Goal: Information Seeking & Learning: Learn about a topic

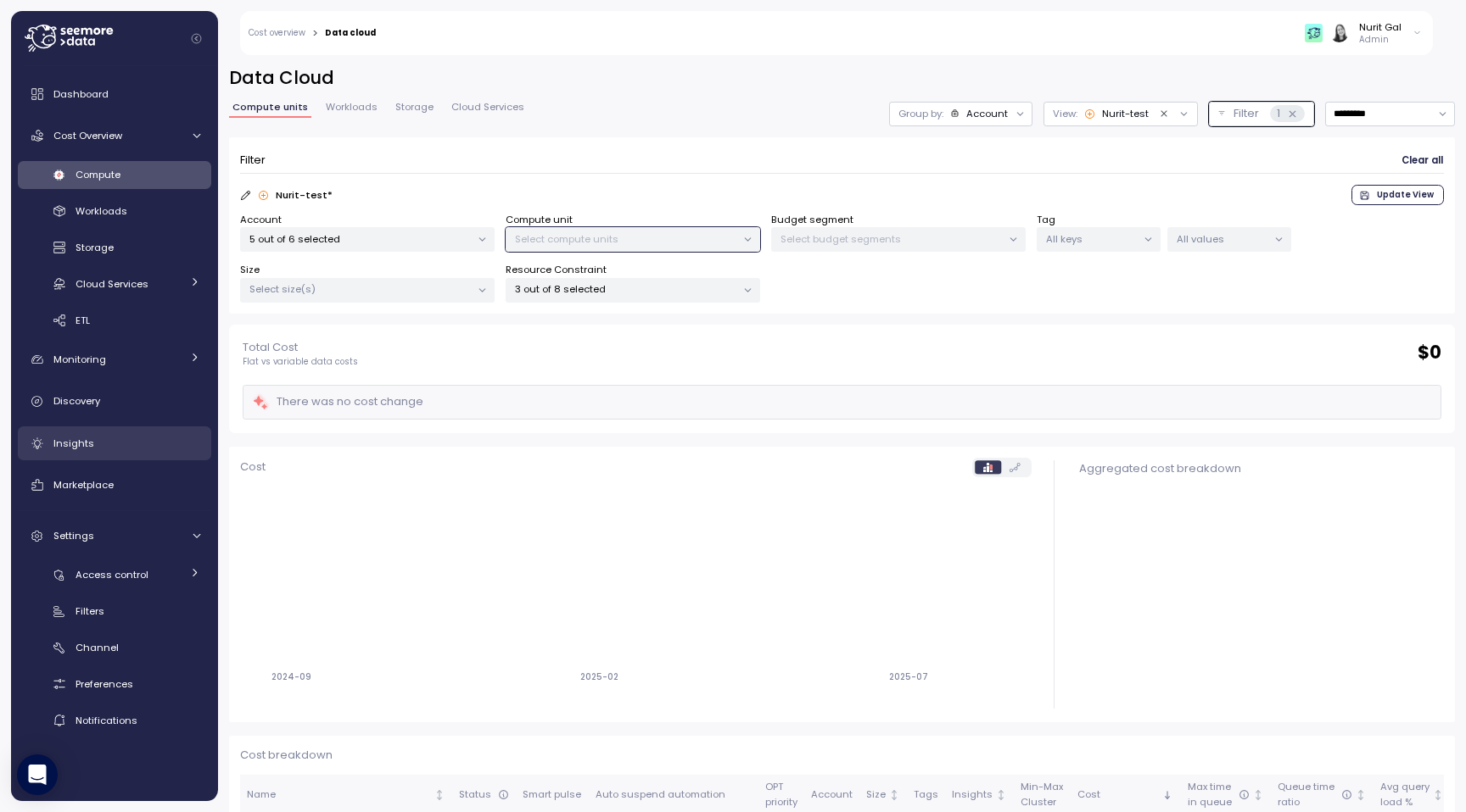
click at [91, 434] on link "Insights" at bounding box center [114, 443] width 193 height 34
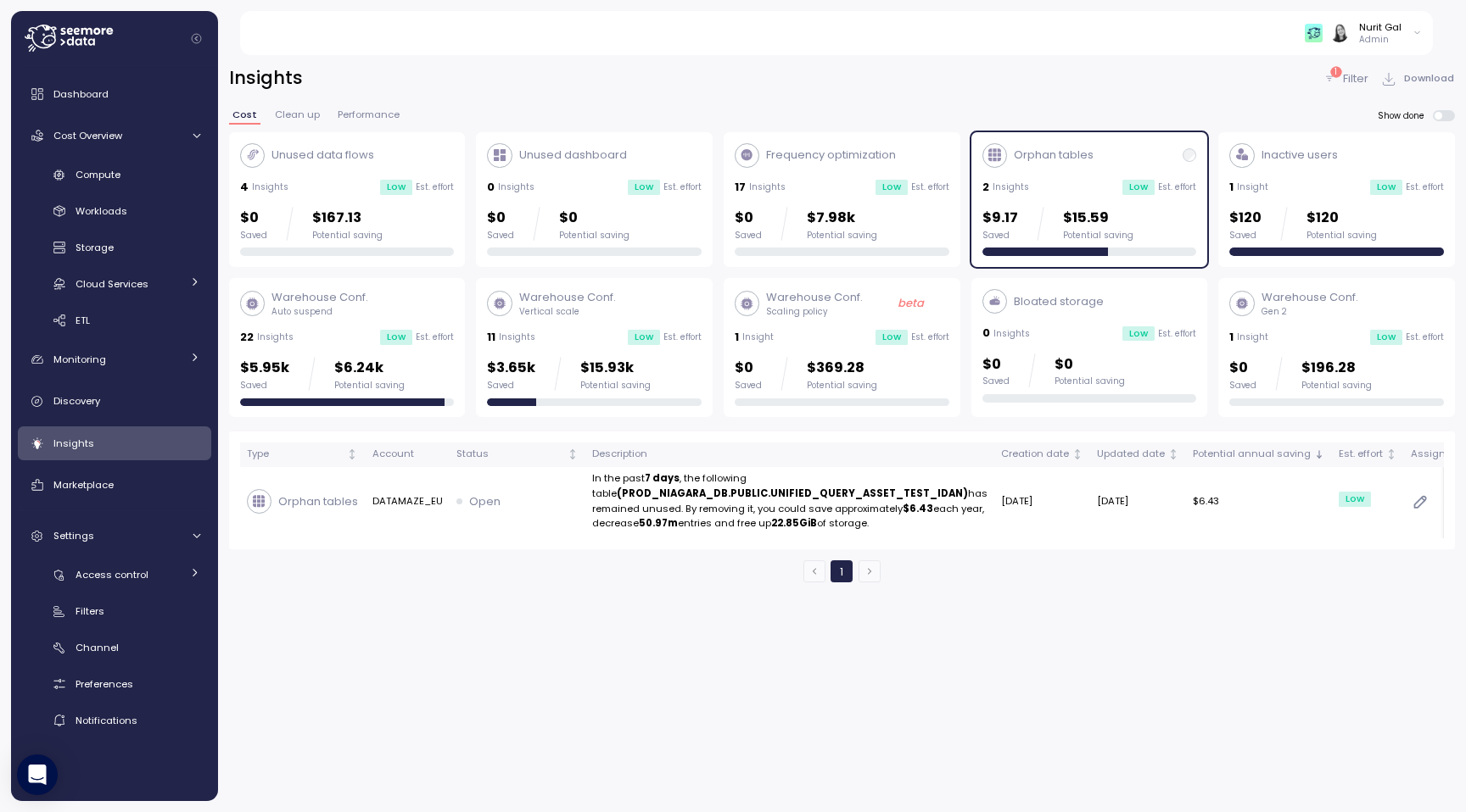
click at [1410, 27] on div "Nurit Gal Admin" at bounding box center [1363, 33] width 117 height 25
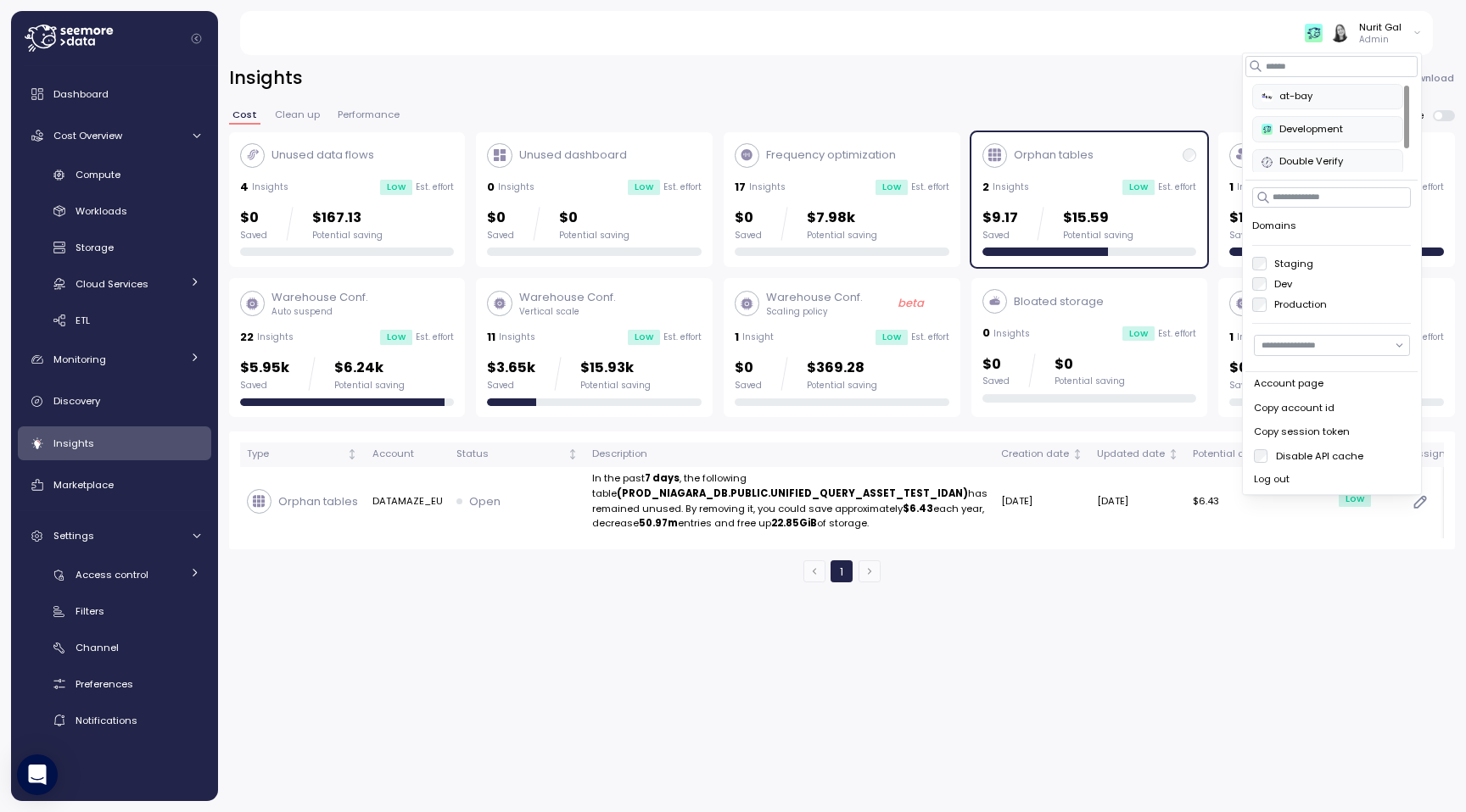
click at [1313, 353] on input "button" at bounding box center [1332, 345] width 156 height 20
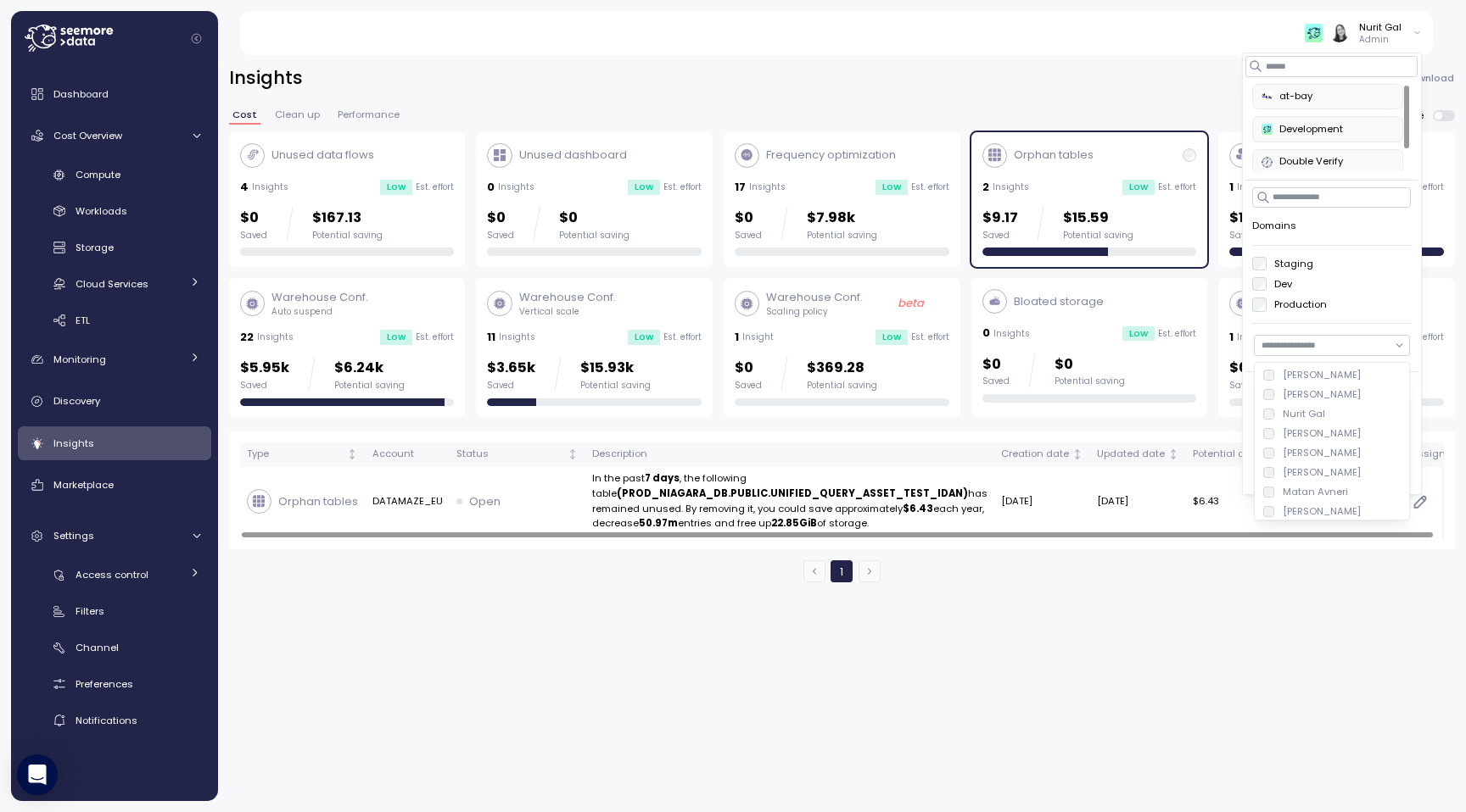
click at [890, 599] on div "Insights 1 Filter Download Cost Clean up Performance Show done Unused data flow…" at bounding box center [841, 428] width 1248 height 768
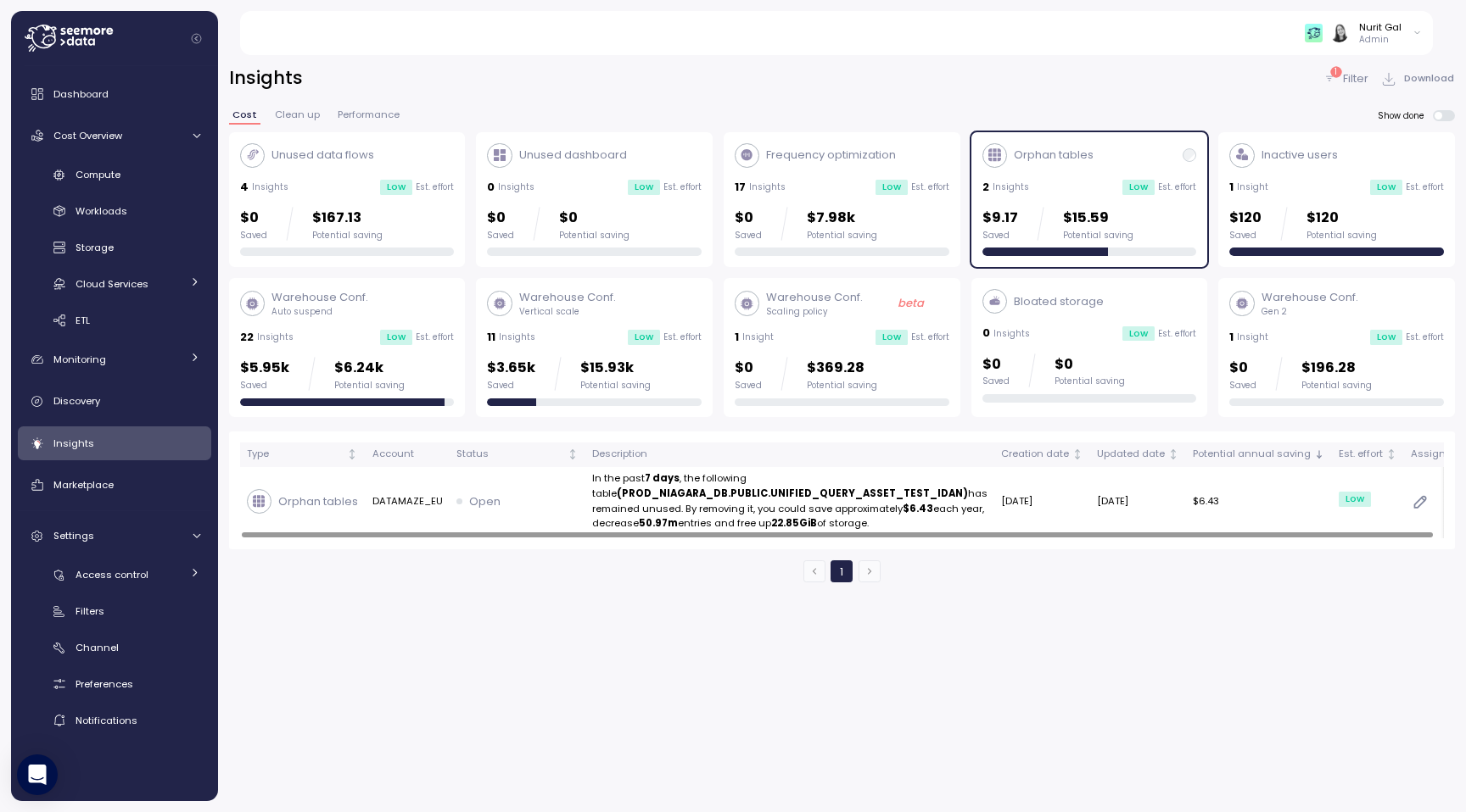
click at [1013, 191] on p "Insights" at bounding box center [1010, 187] width 36 height 12
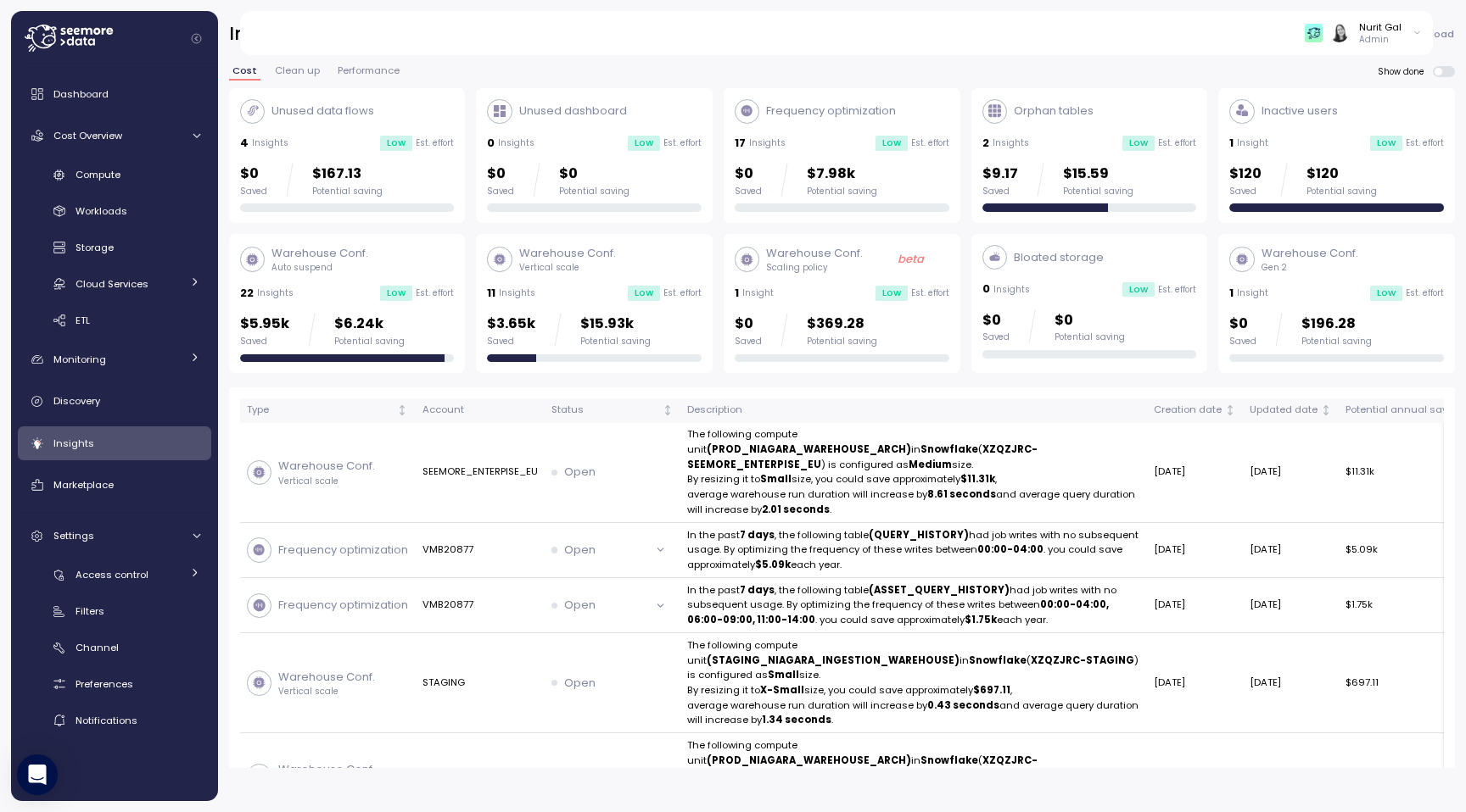
click at [408, 166] on div "$0 Saved $167.13 Potential saving" at bounding box center [347, 179] width 214 height 34
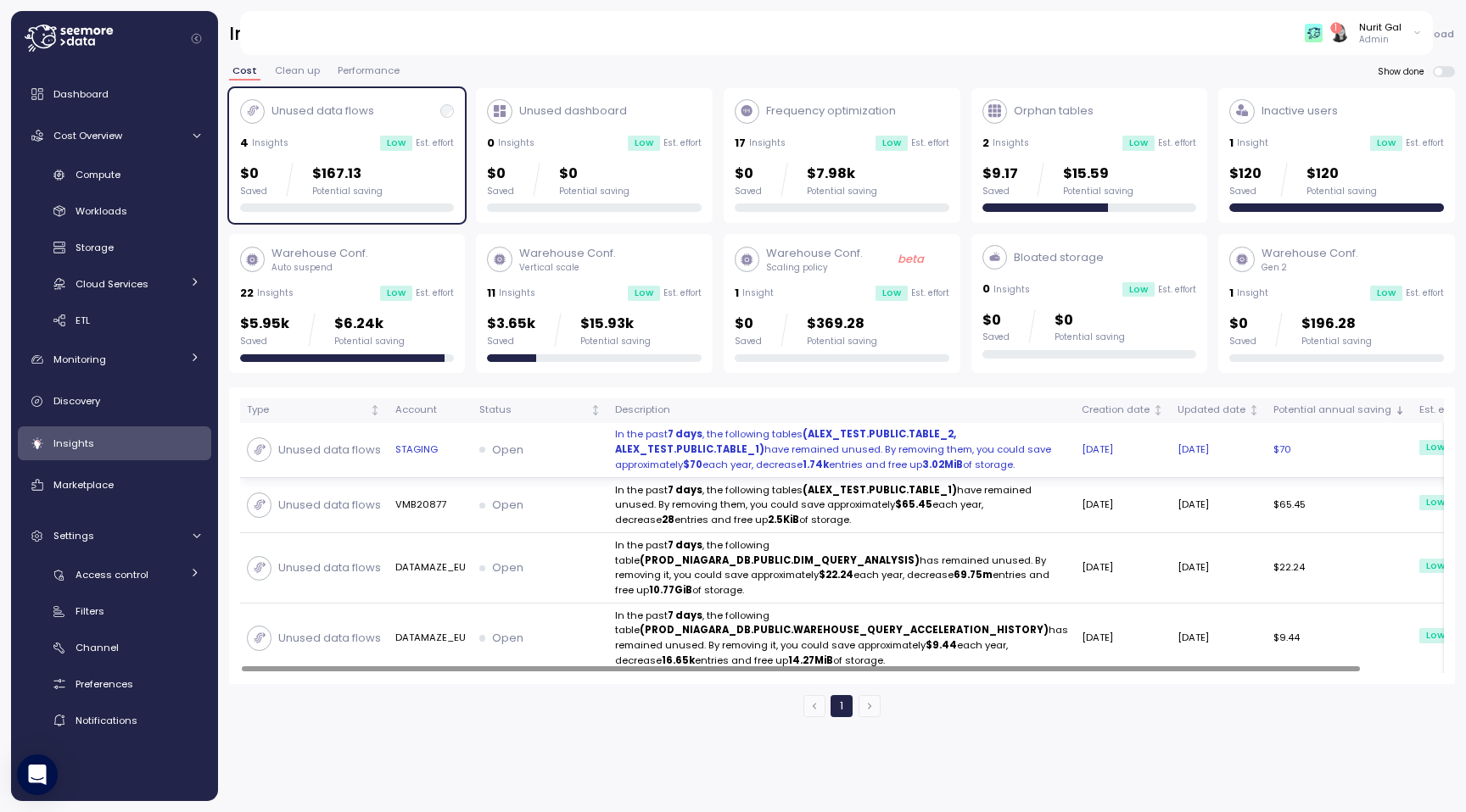
click at [618, 454] on strong "(ALEX_TEST.PUBLIC.TABLE_2, ALEX_TEST.PUBLIC.TABLE_1)" at bounding box center [786, 442] width 341 height 29
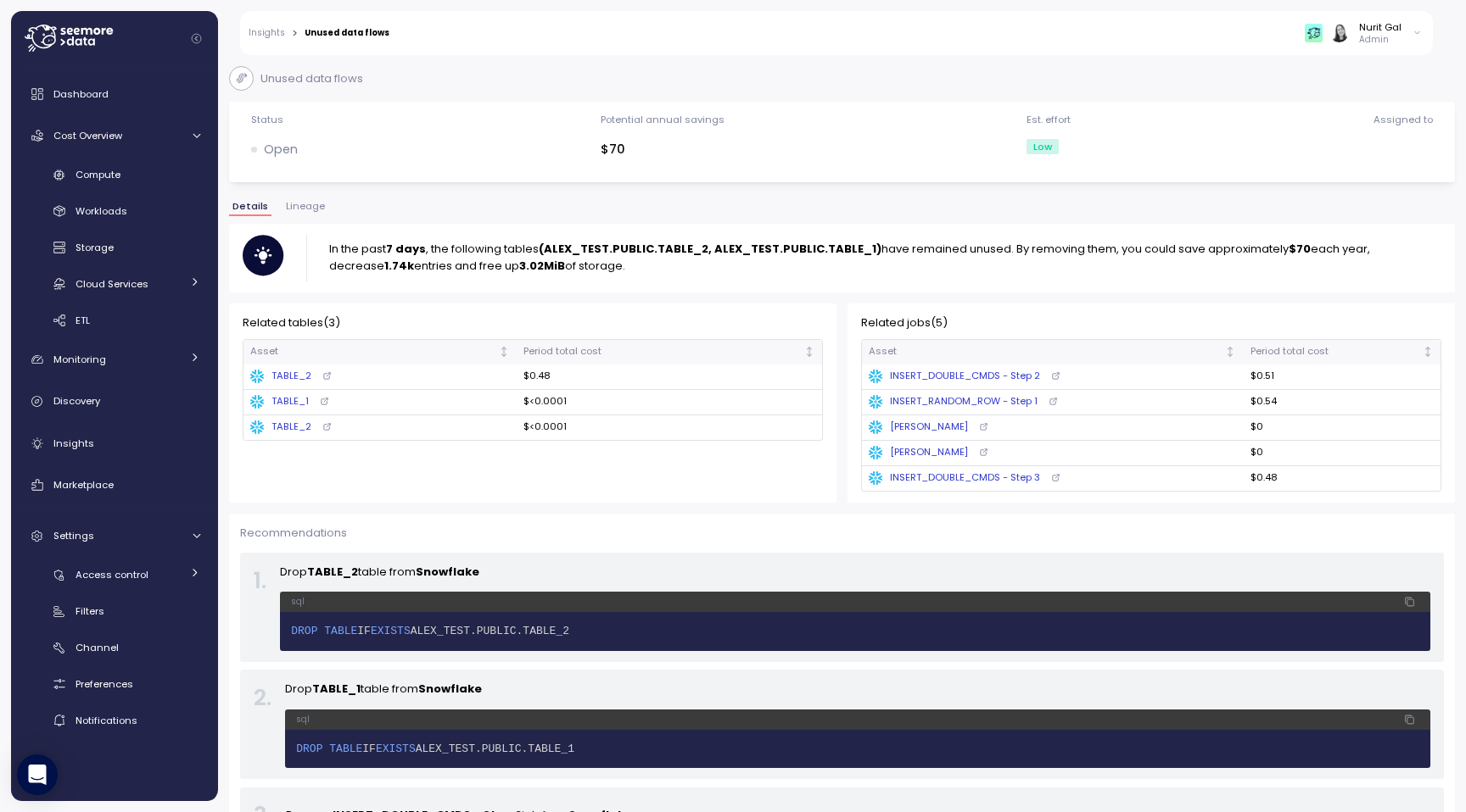
scroll to position [244, 0]
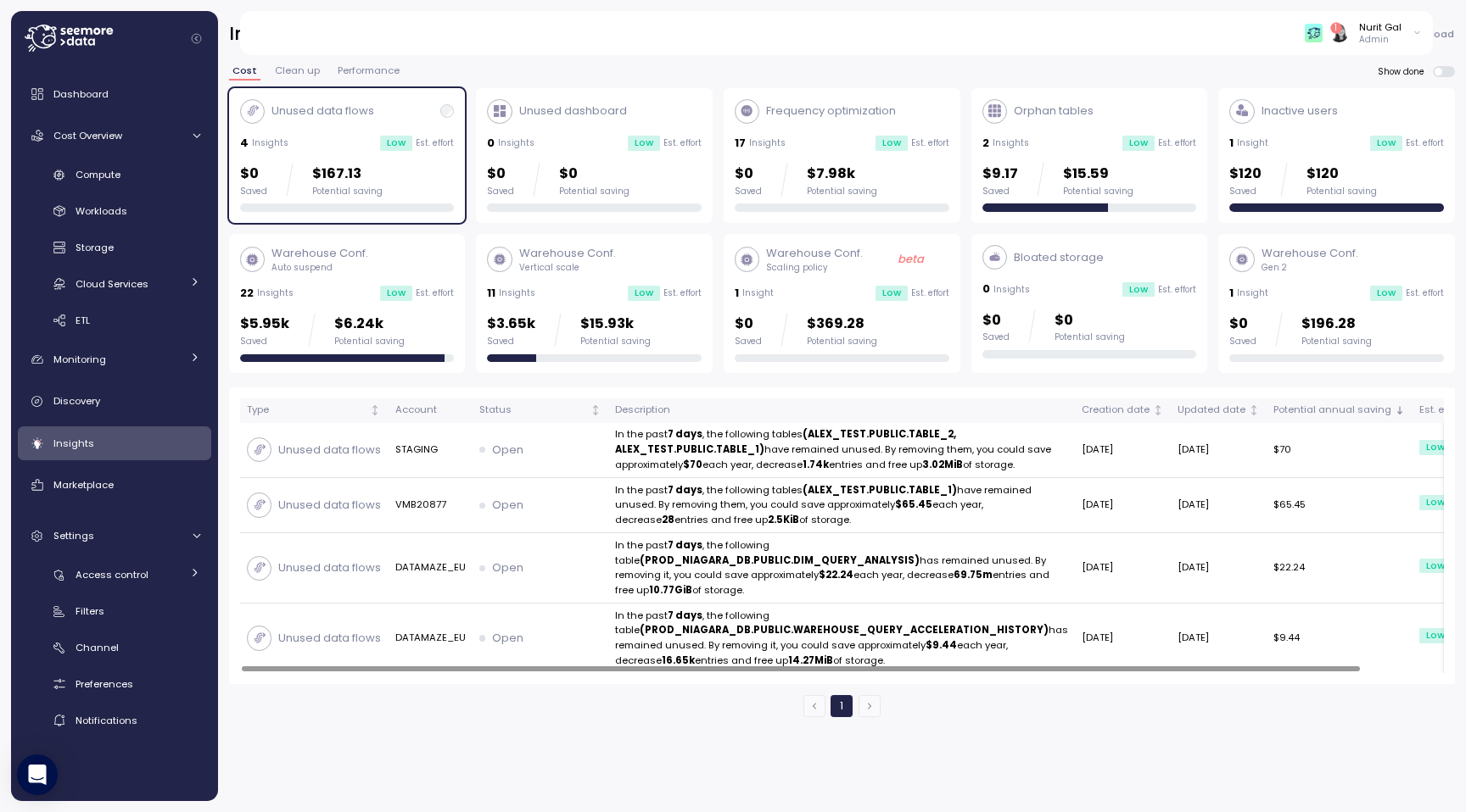
click at [538, 190] on div "$0 Saved $0 Potential saving" at bounding box center [557, 179] width 143 height 34
click at [418, 183] on div "$0 Saved $167.13 Potential saving" at bounding box center [347, 179] width 214 height 34
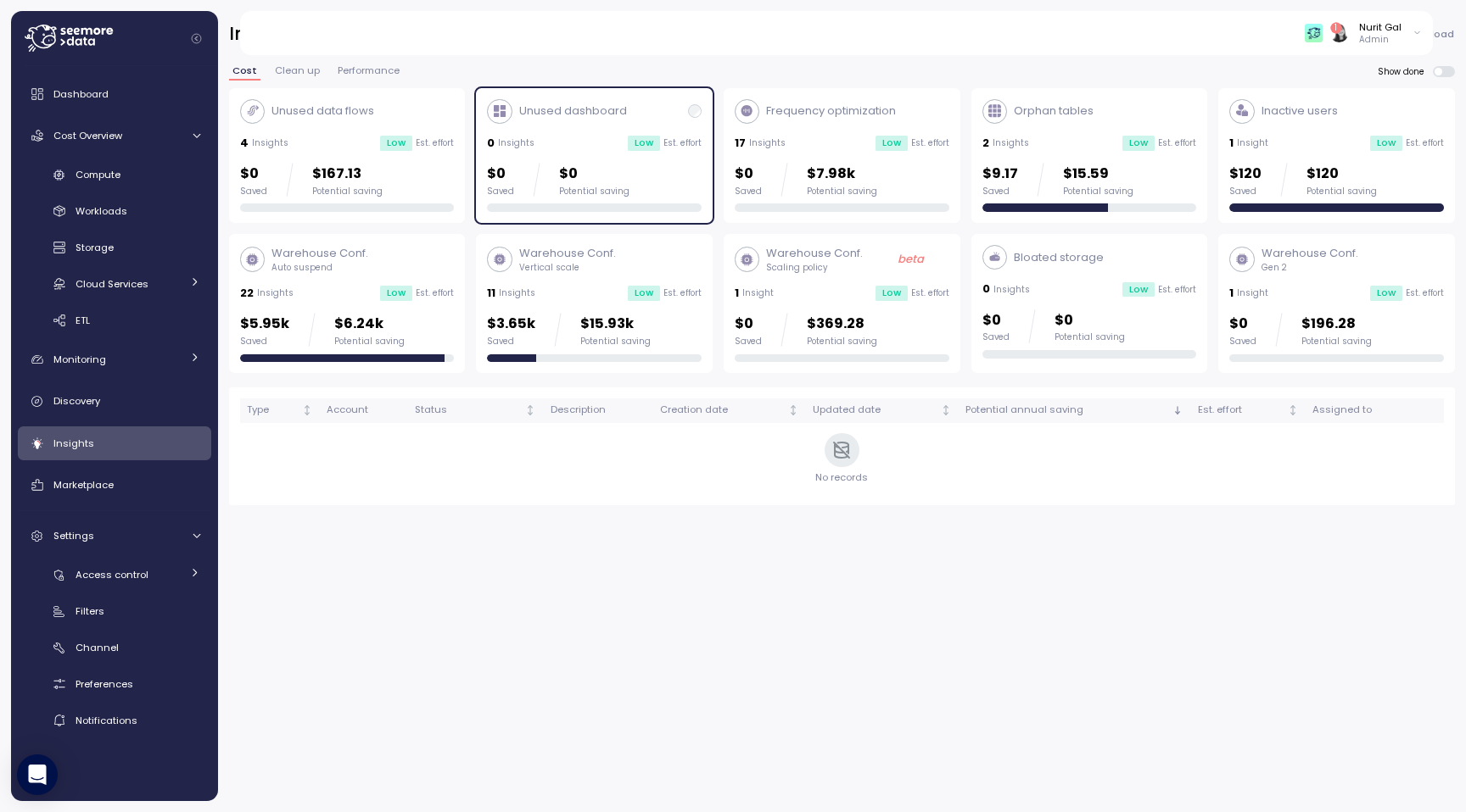
click at [681, 165] on div "$0 Saved $0 Potential saving" at bounding box center [594, 179] width 214 height 34
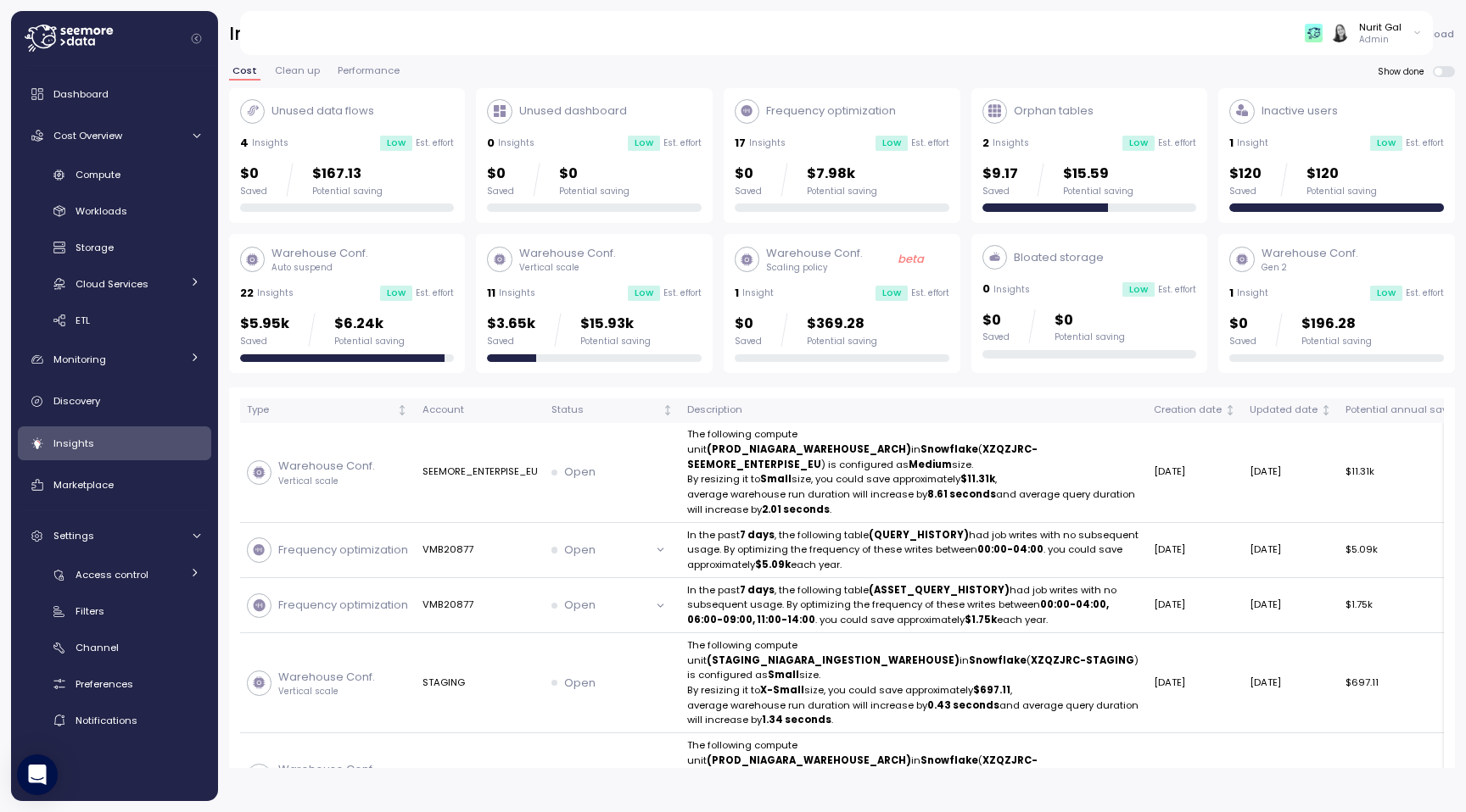
click at [794, 146] on div "17 Insights Low Est. effort" at bounding box center [841, 143] width 214 height 17
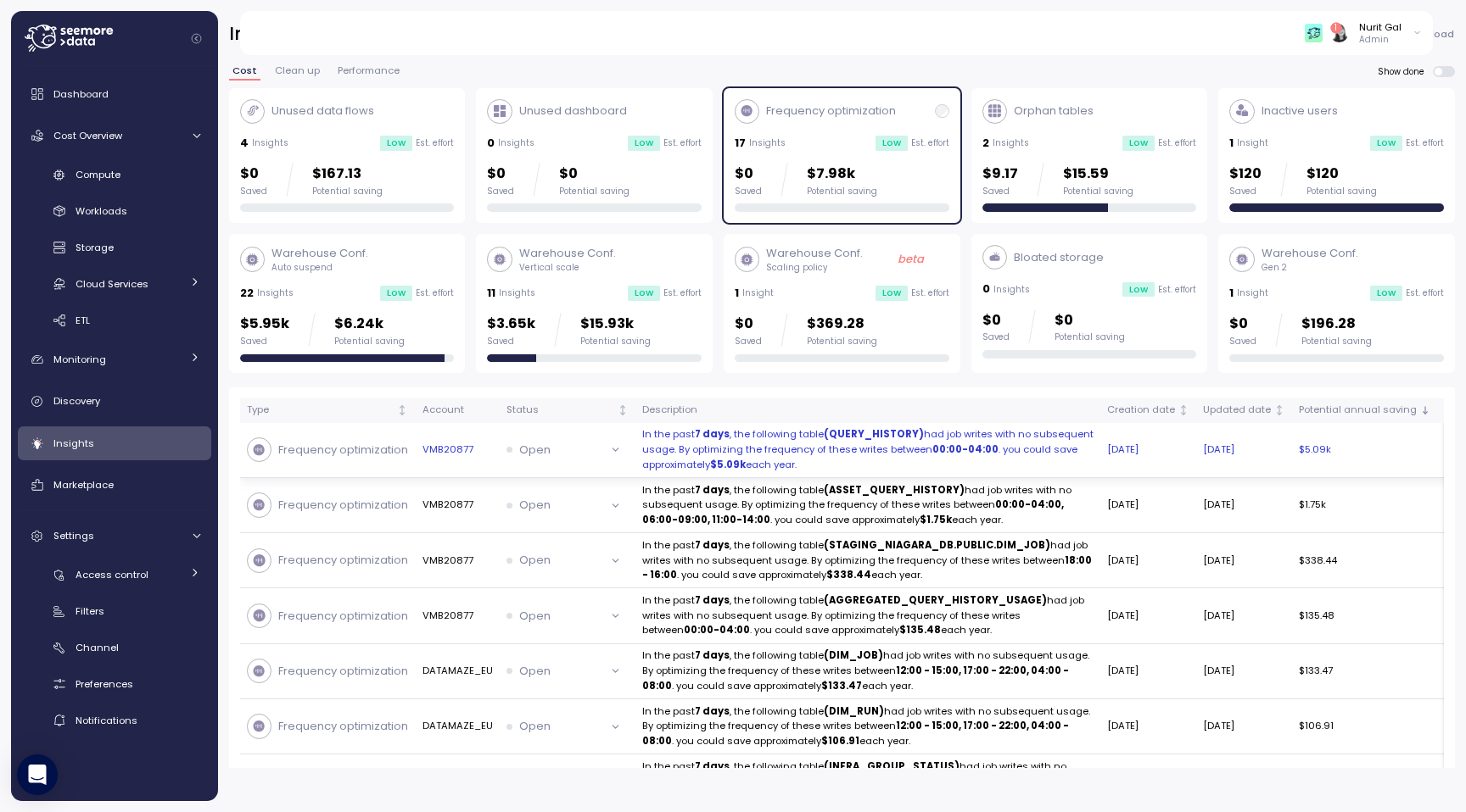
click at [642, 456] on p "In the past 7 days , the following table (QUERY_HISTORY) had job writes with no…" at bounding box center [867, 450] width 451 height 45
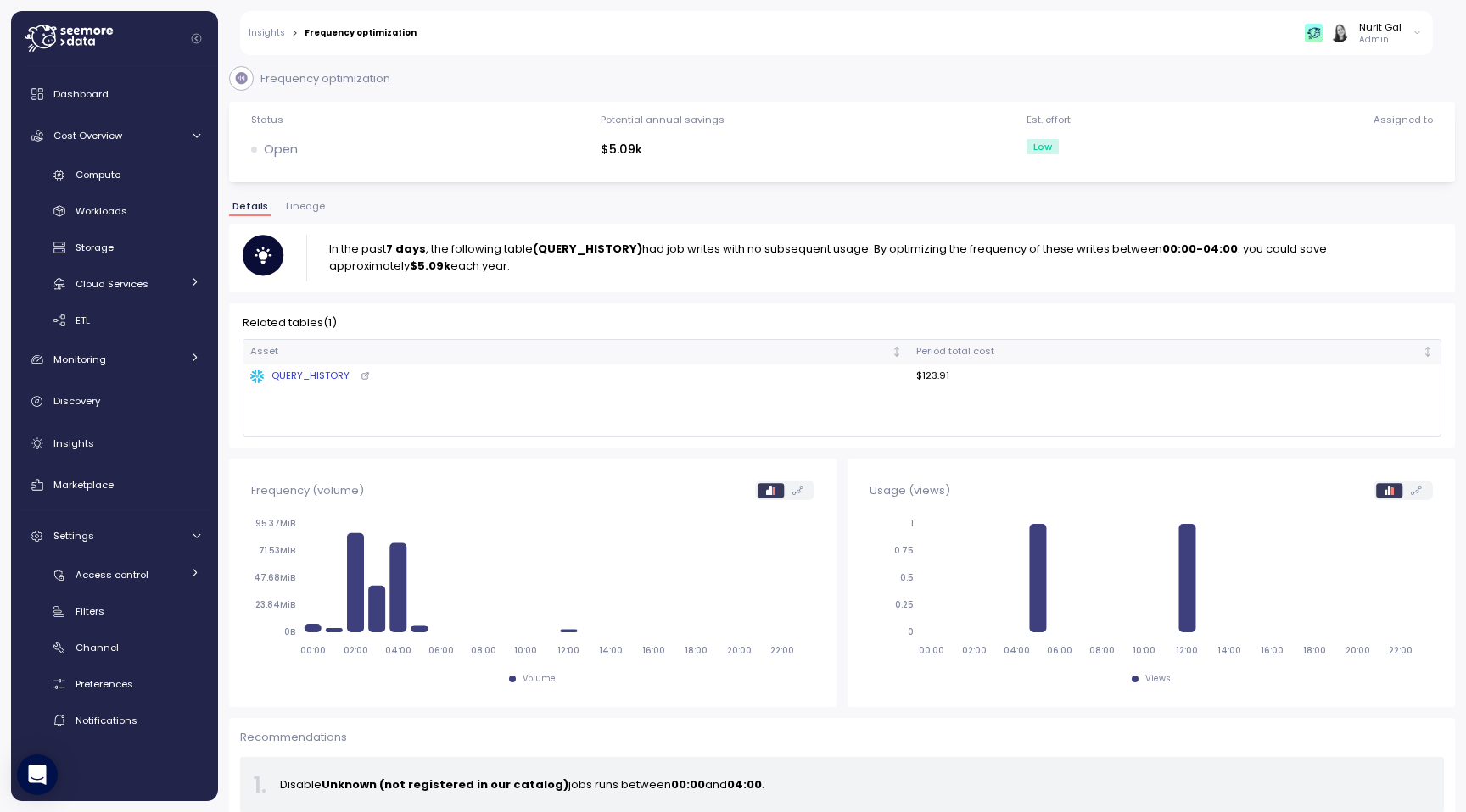
scroll to position [21, 0]
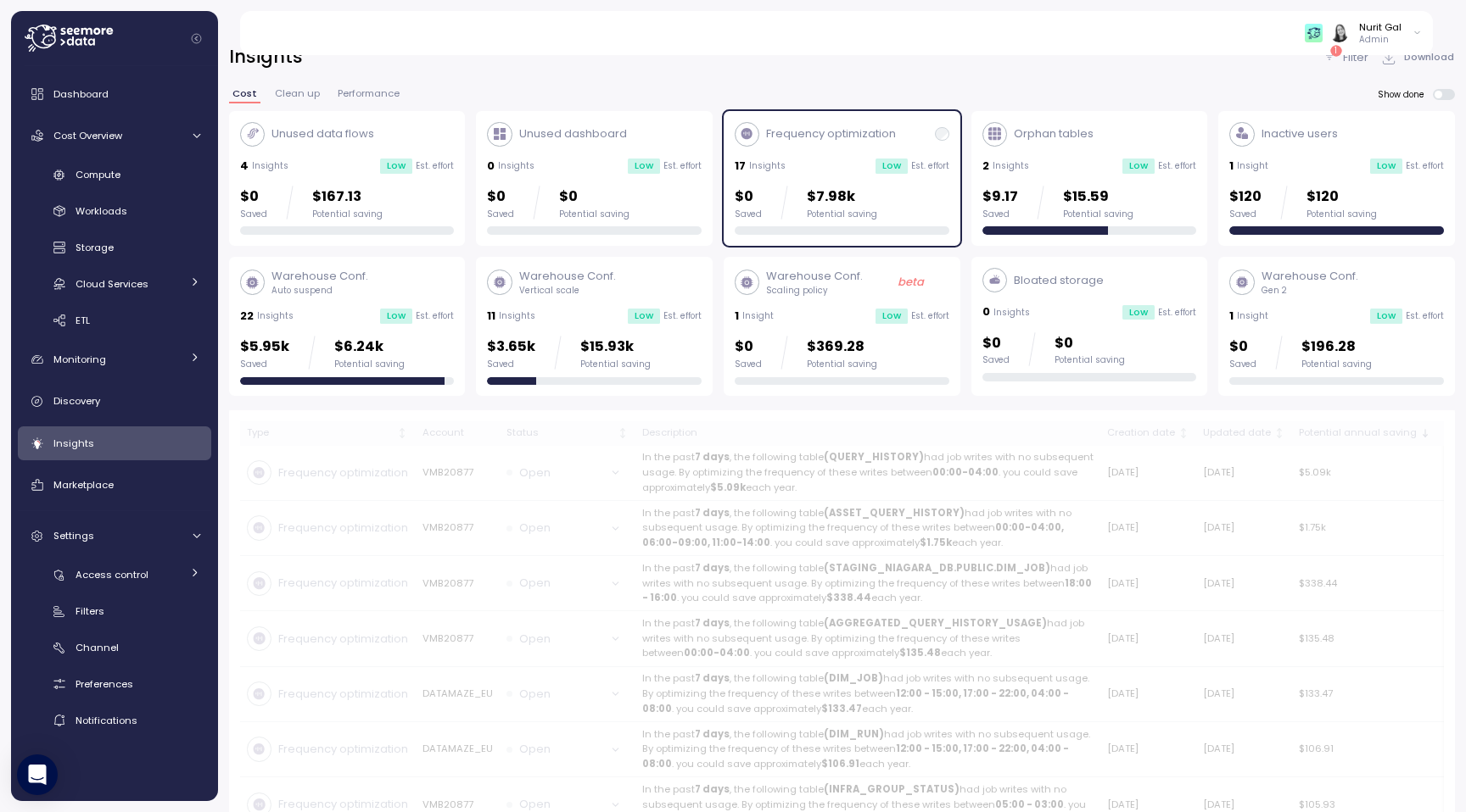
scroll to position [44, 0]
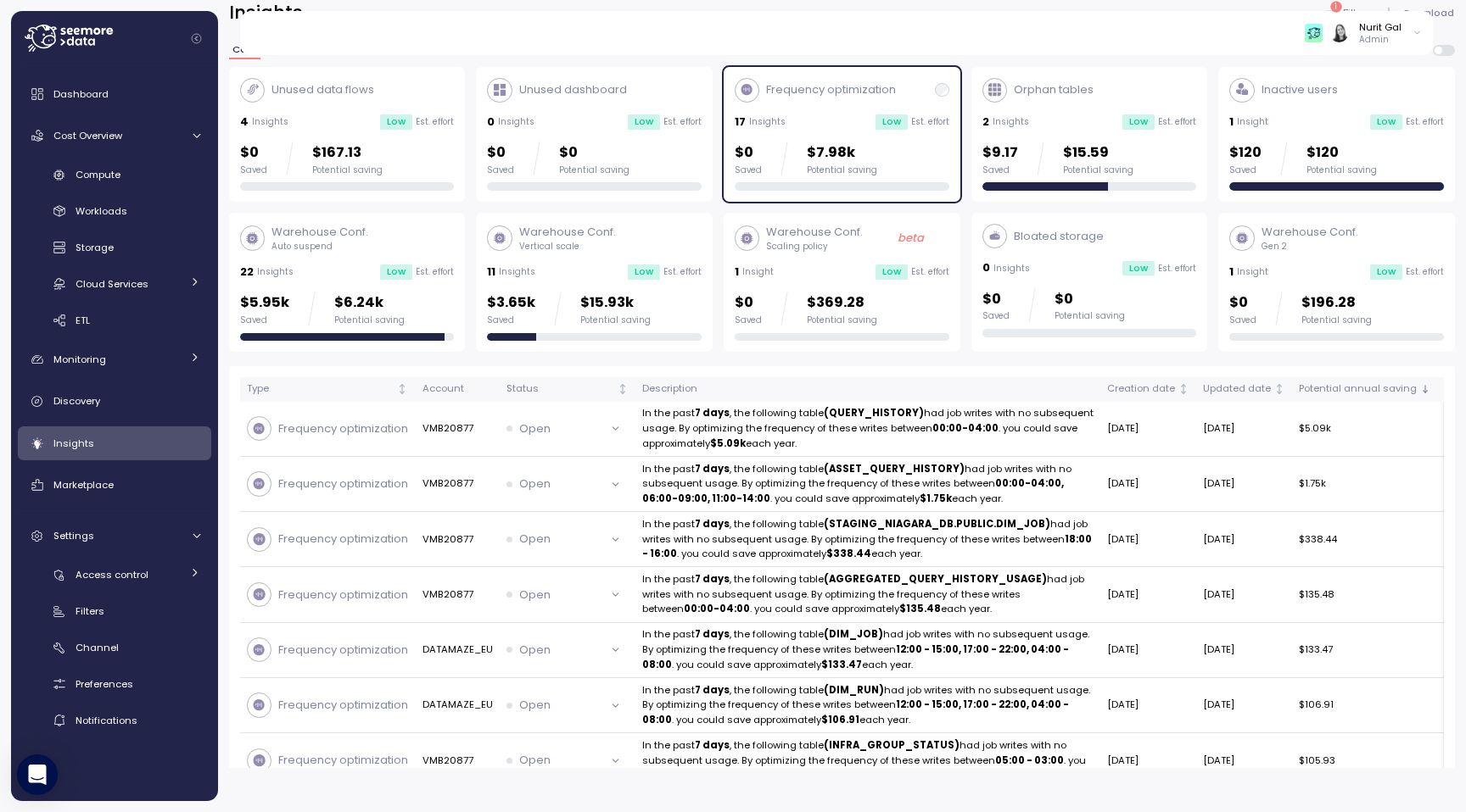
click at [784, 168] on div "$0 Saved $7.98k Potential saving" at bounding box center [805, 158] width 143 height 34
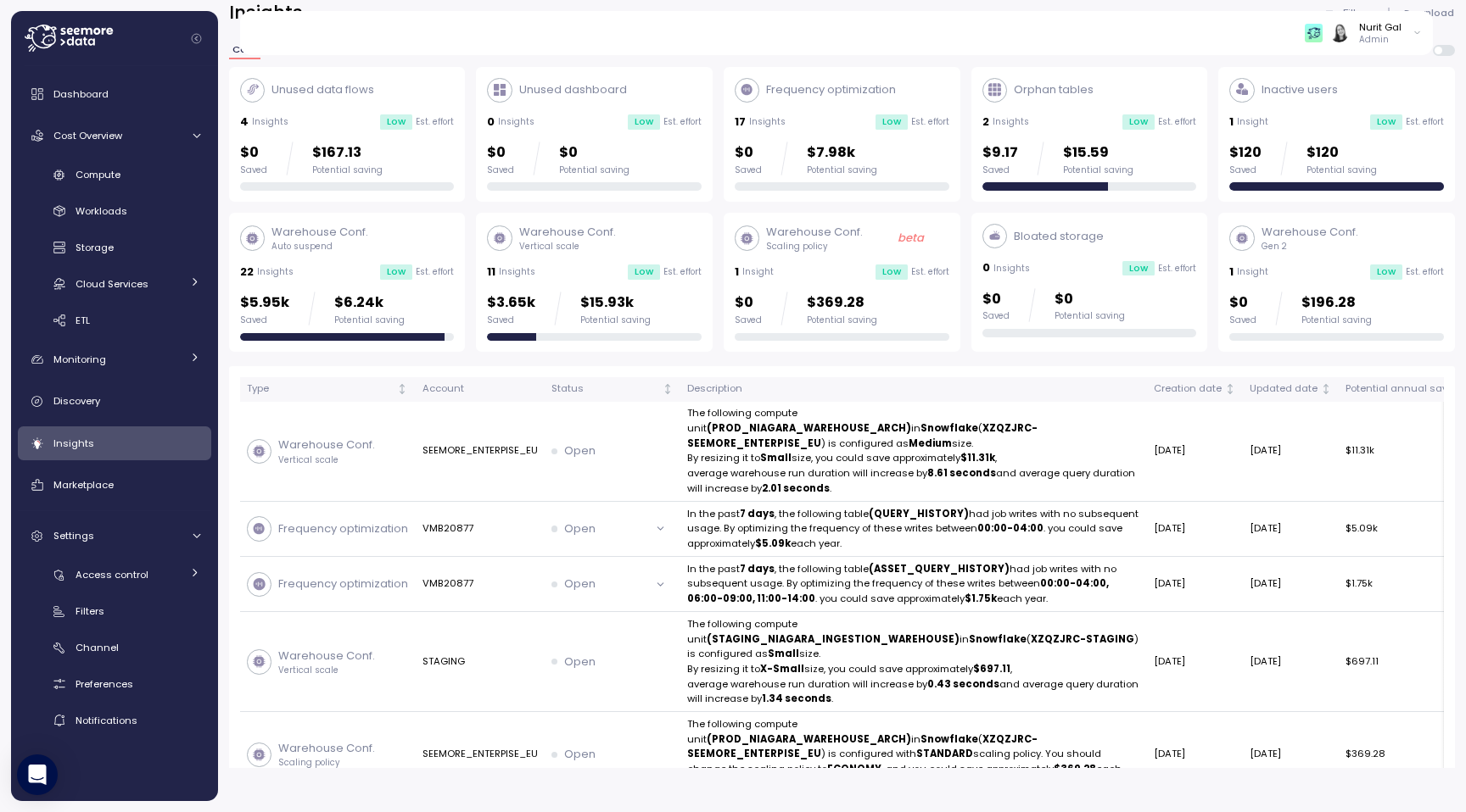
click at [968, 161] on div "Unused data flows 4 Insights Low Est. effort $0 Saved $167.13 Potential saving …" at bounding box center [841, 210] width 1225 height 286
click at [982, 162] on p "$9.17" at bounding box center [999, 152] width 35 height 23
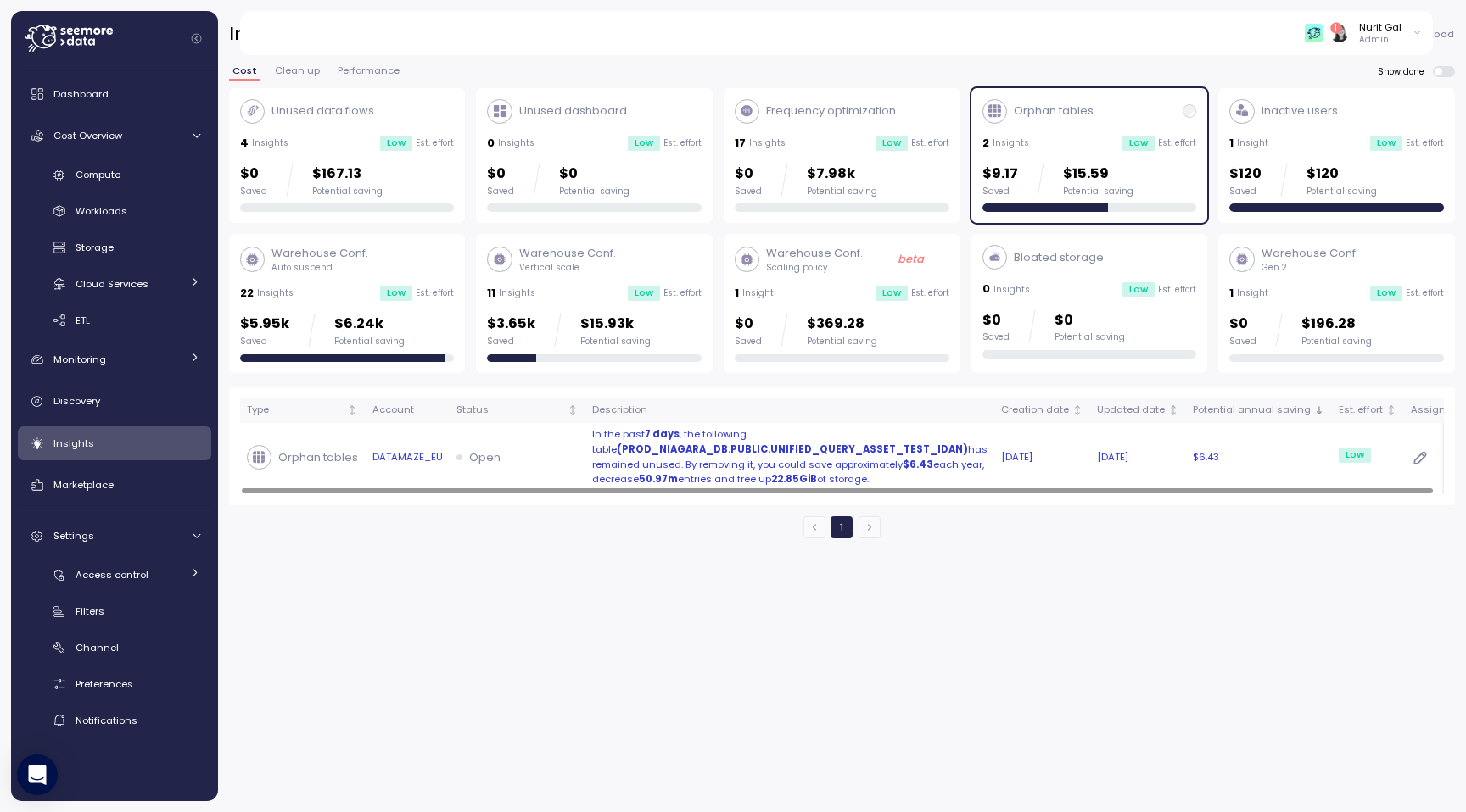
click at [763, 455] on strong "(PROD_NIAGARA_DB.PUBLIC.UNIFIED_QUERY_ASSET_TEST_IDAN)" at bounding box center [792, 449] width 351 height 14
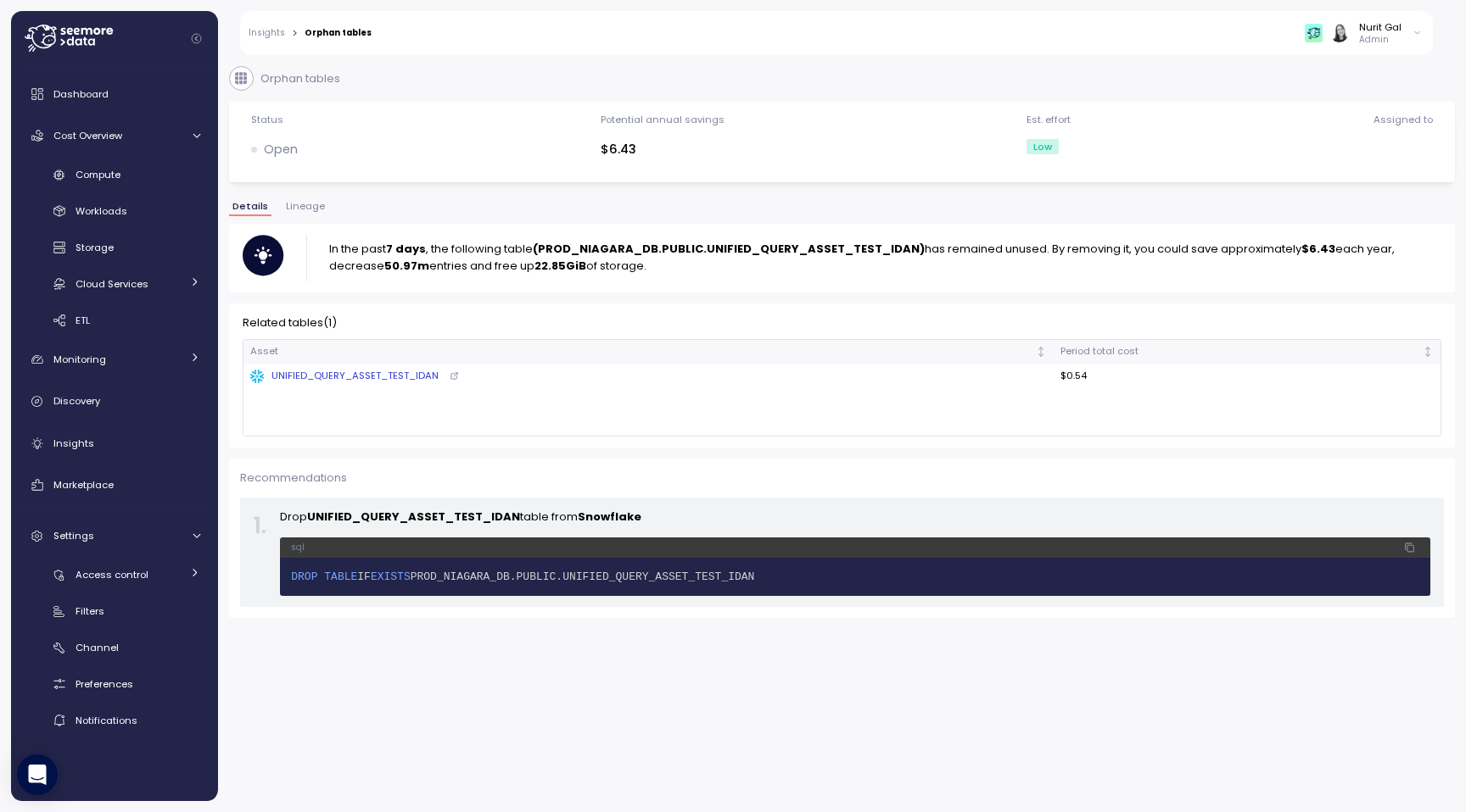
scroll to position [44, 0]
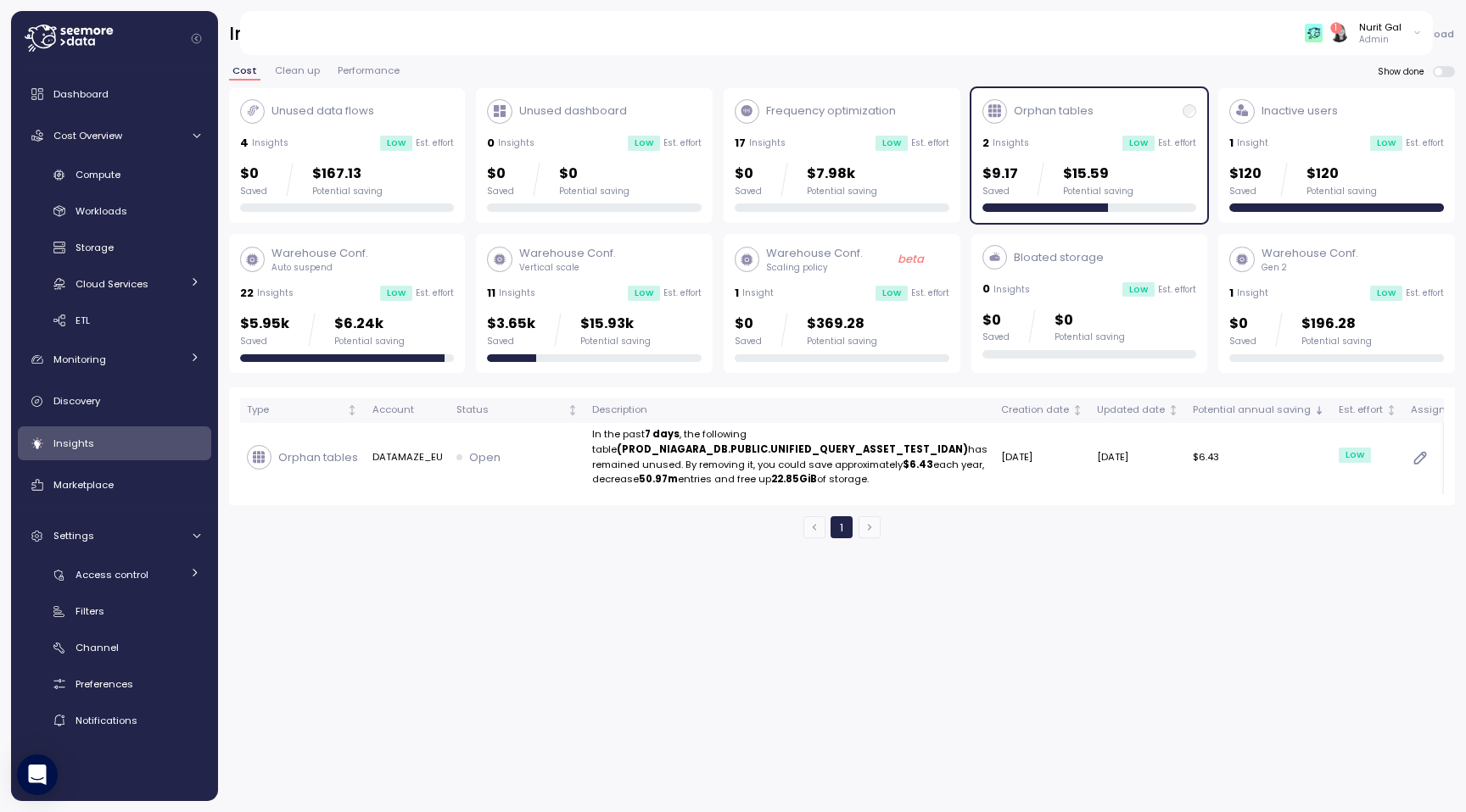
click at [1109, 175] on p "$15.59" at bounding box center [1098, 173] width 71 height 23
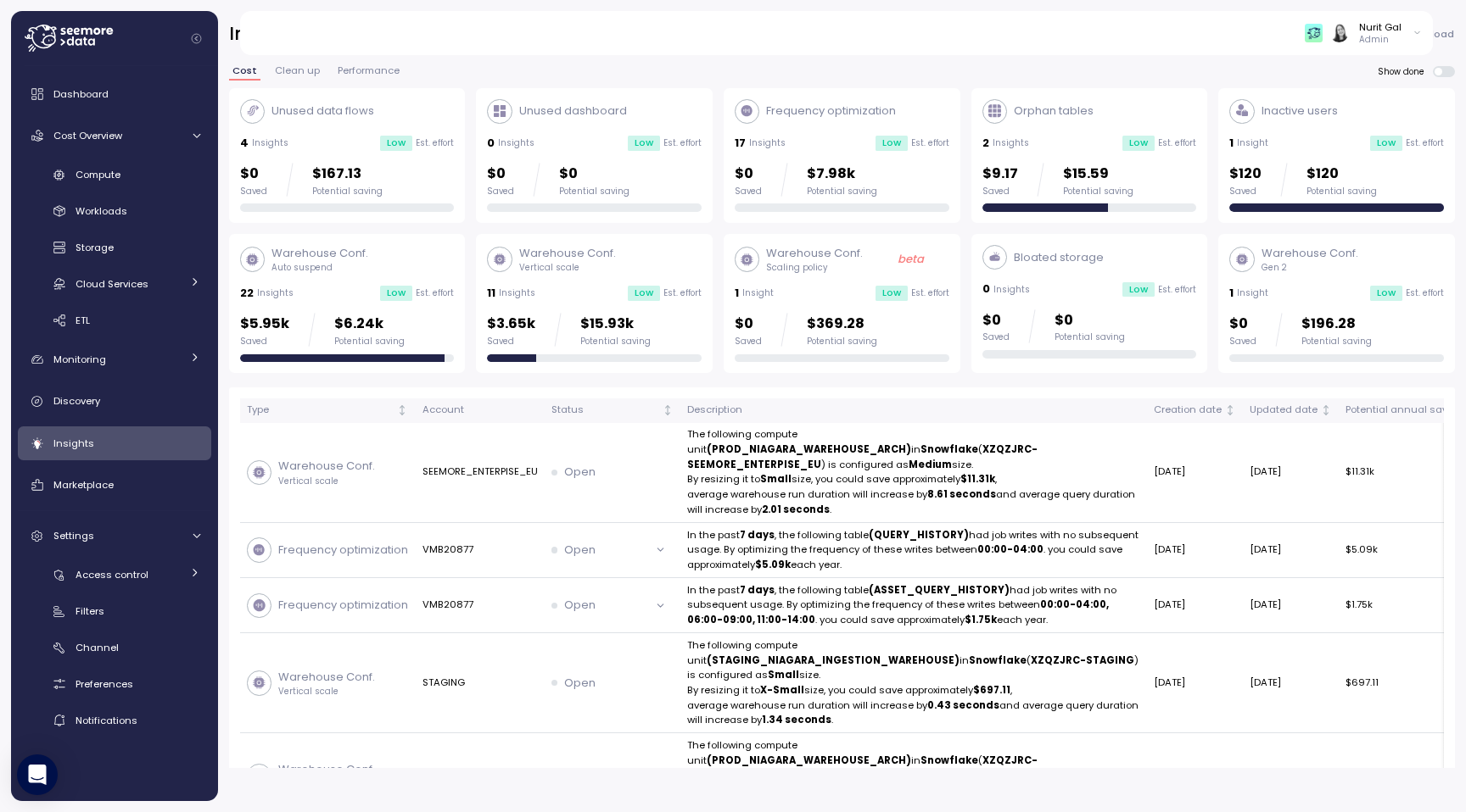
click at [1264, 150] on div "1 Insight" at bounding box center [1248, 143] width 39 height 17
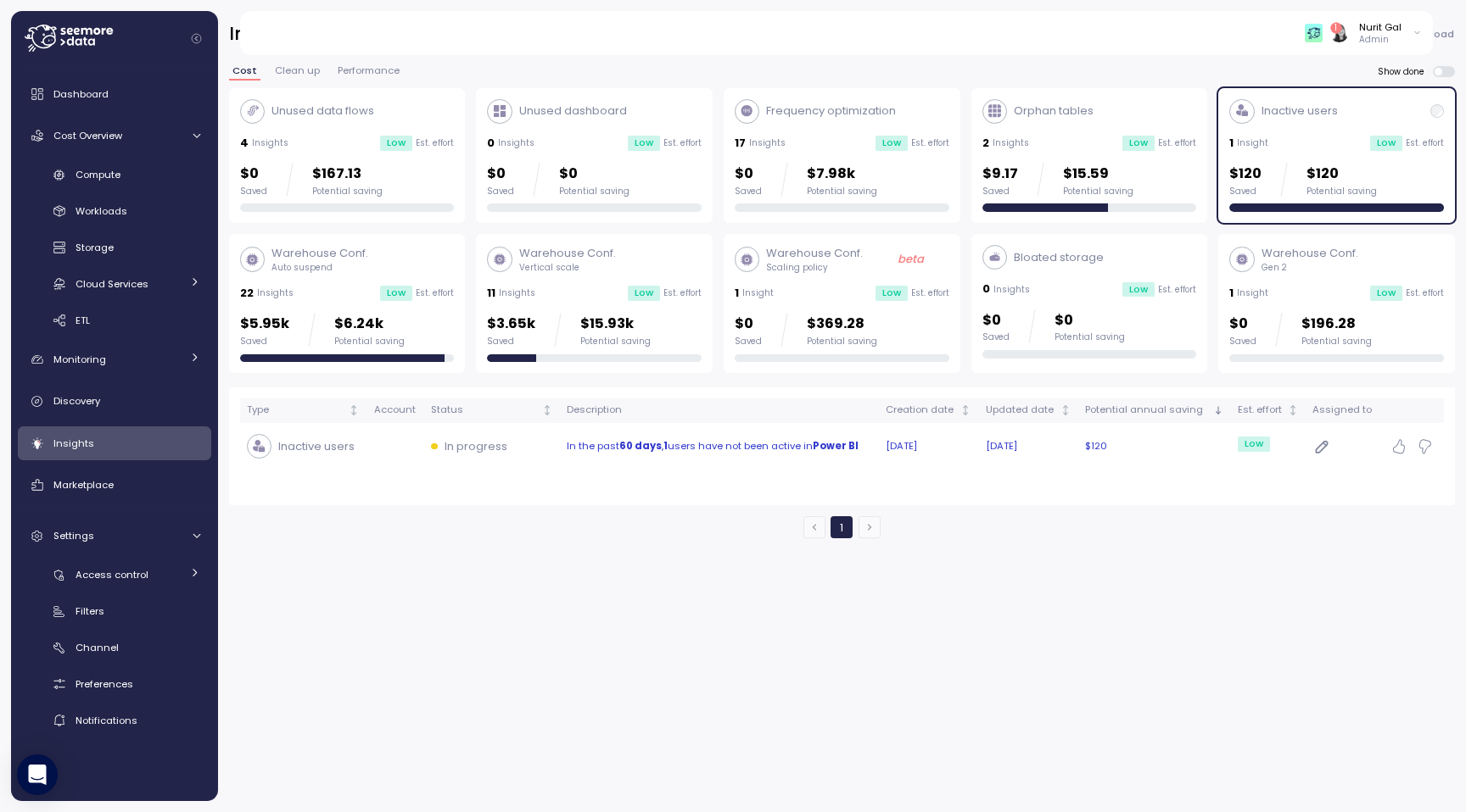
click at [857, 447] on strong "Power BI" at bounding box center [835, 445] width 45 height 14
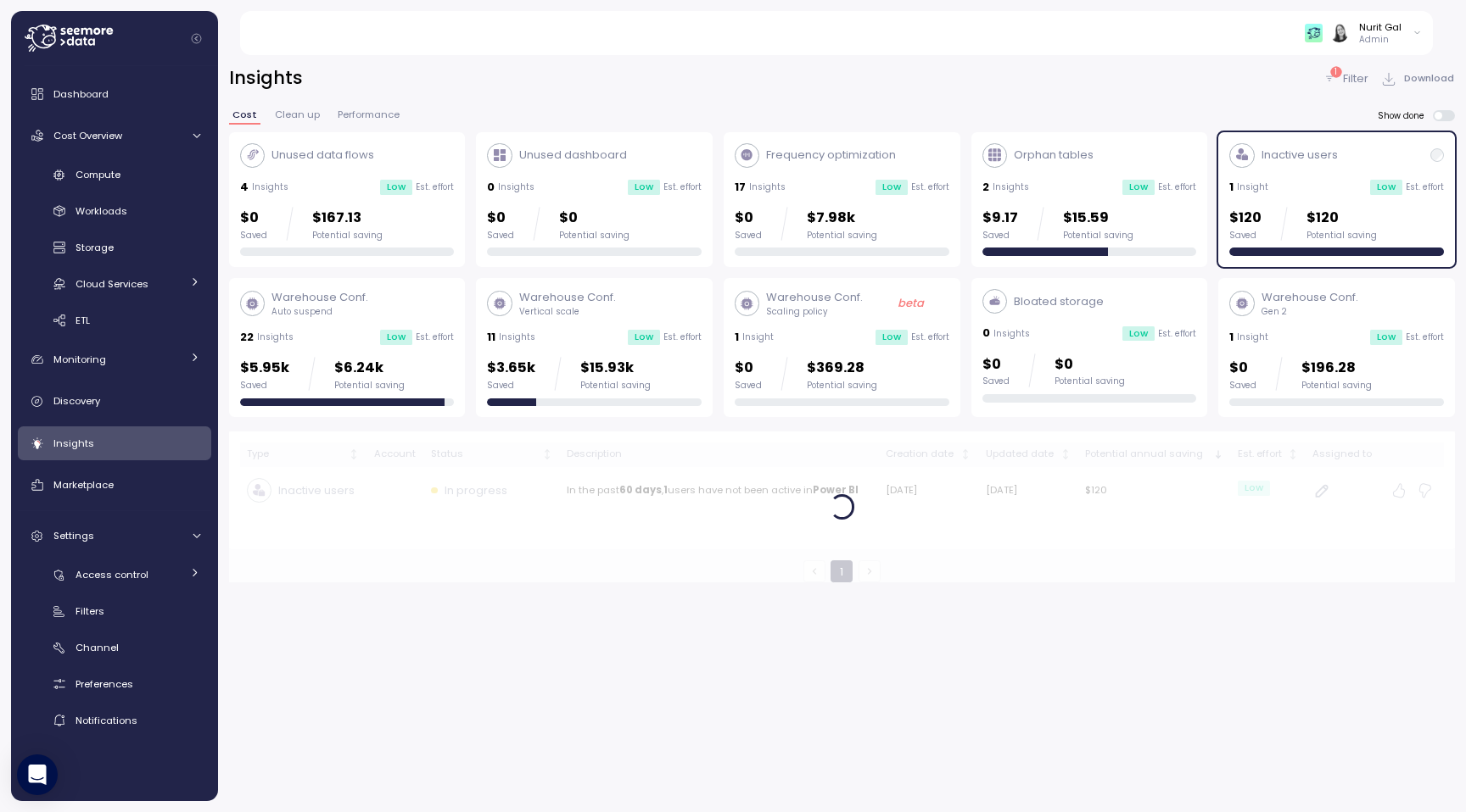
scroll to position [44, 0]
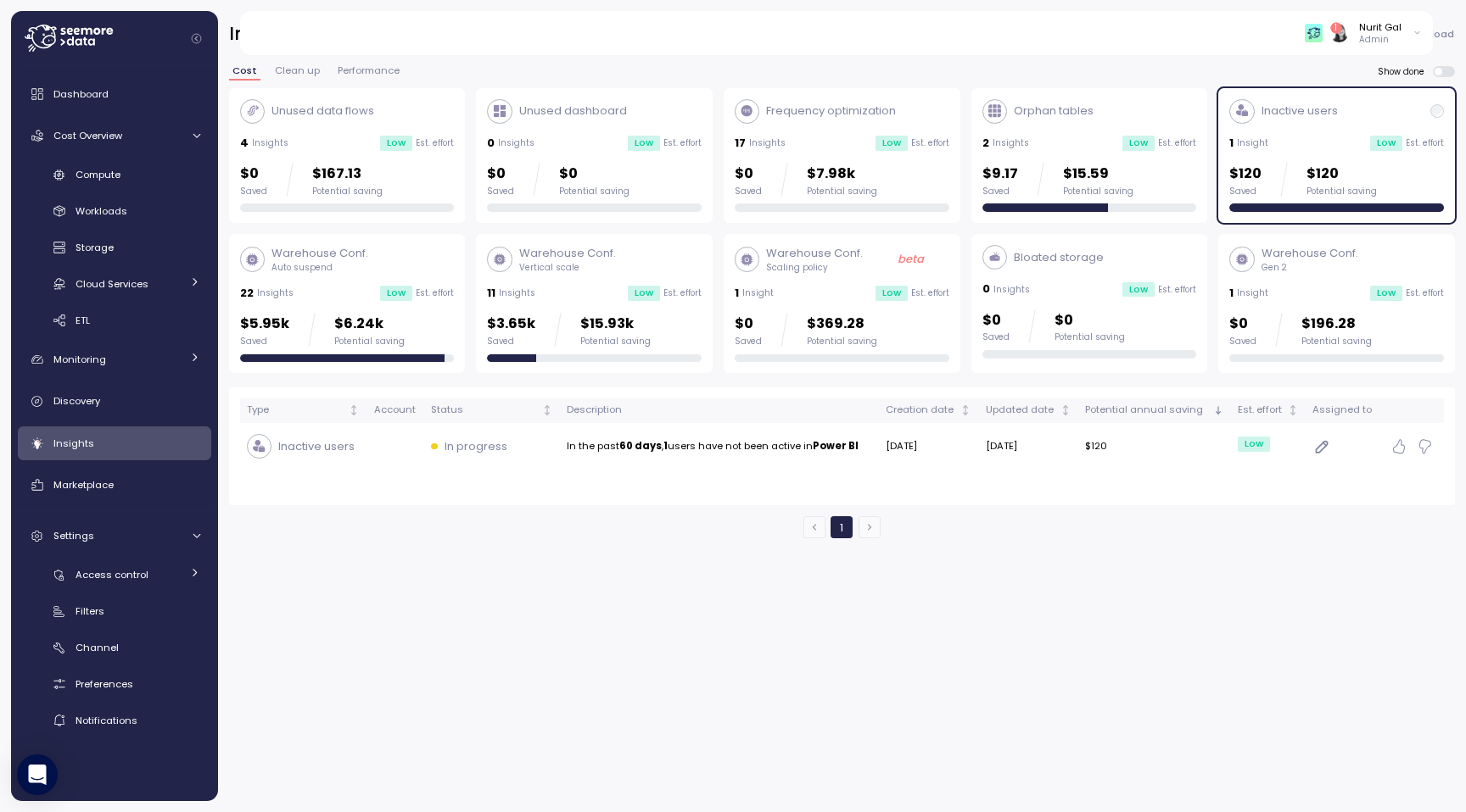
click at [1253, 174] on p "$120" at bounding box center [1245, 173] width 33 height 23
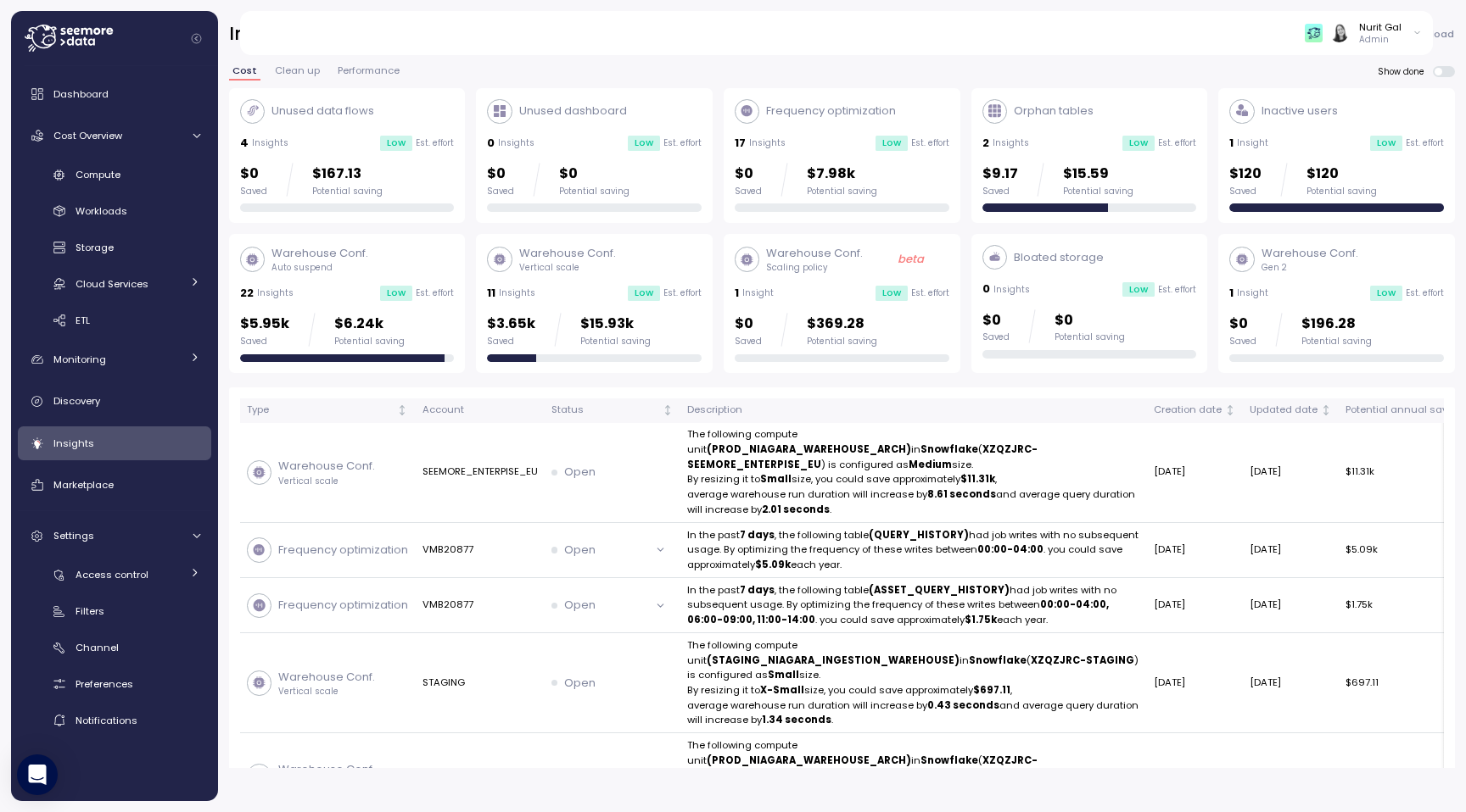
click at [431, 293] on p "Est. effort" at bounding box center [435, 293] width 38 height 12
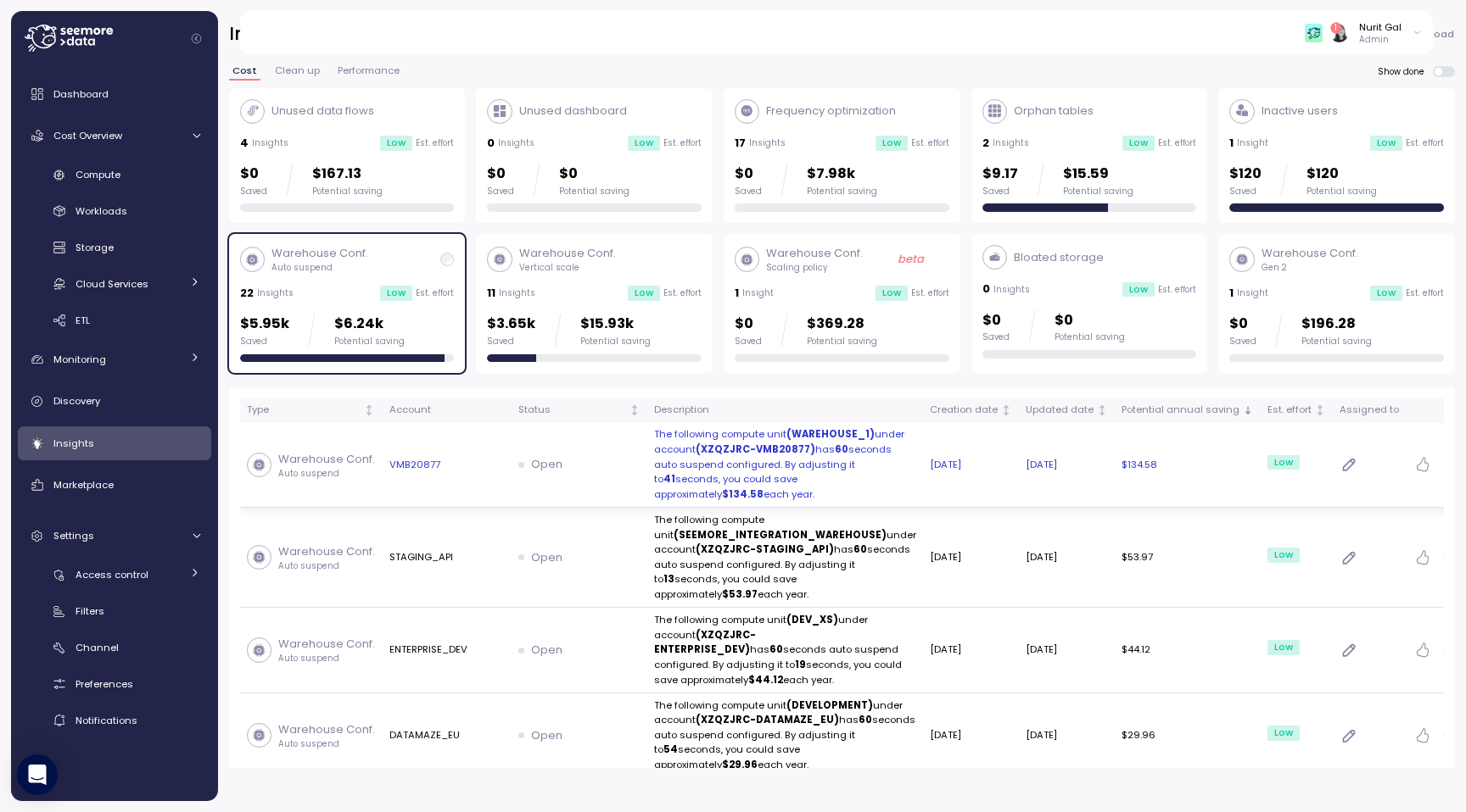
click at [781, 488] on p "The following compute unit (WAREHOUSE_1) under account (XZQZJRC-VMB20877) has 6…" at bounding box center [785, 465] width 262 height 74
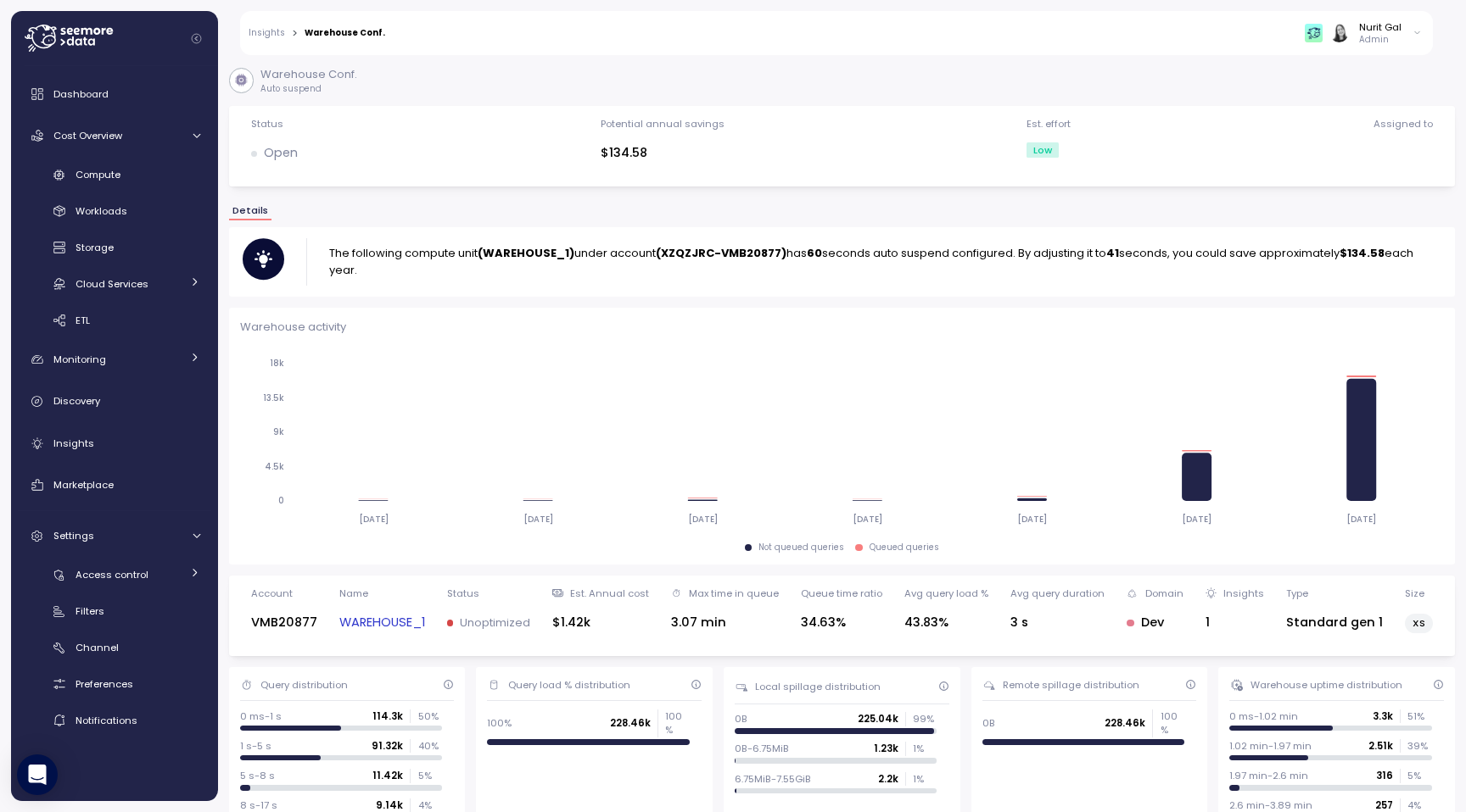
scroll to position [498, 0]
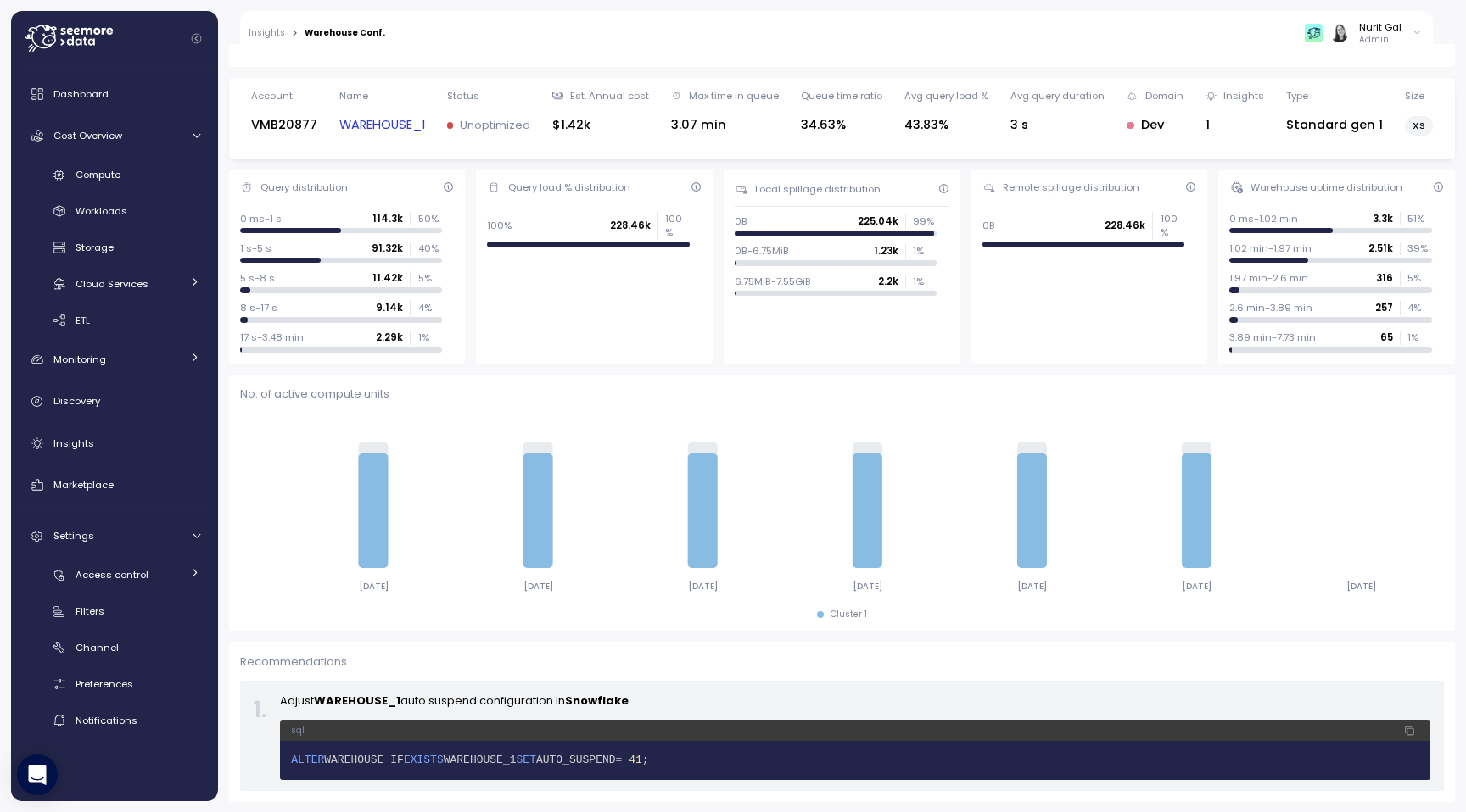
scroll to position [248, 0]
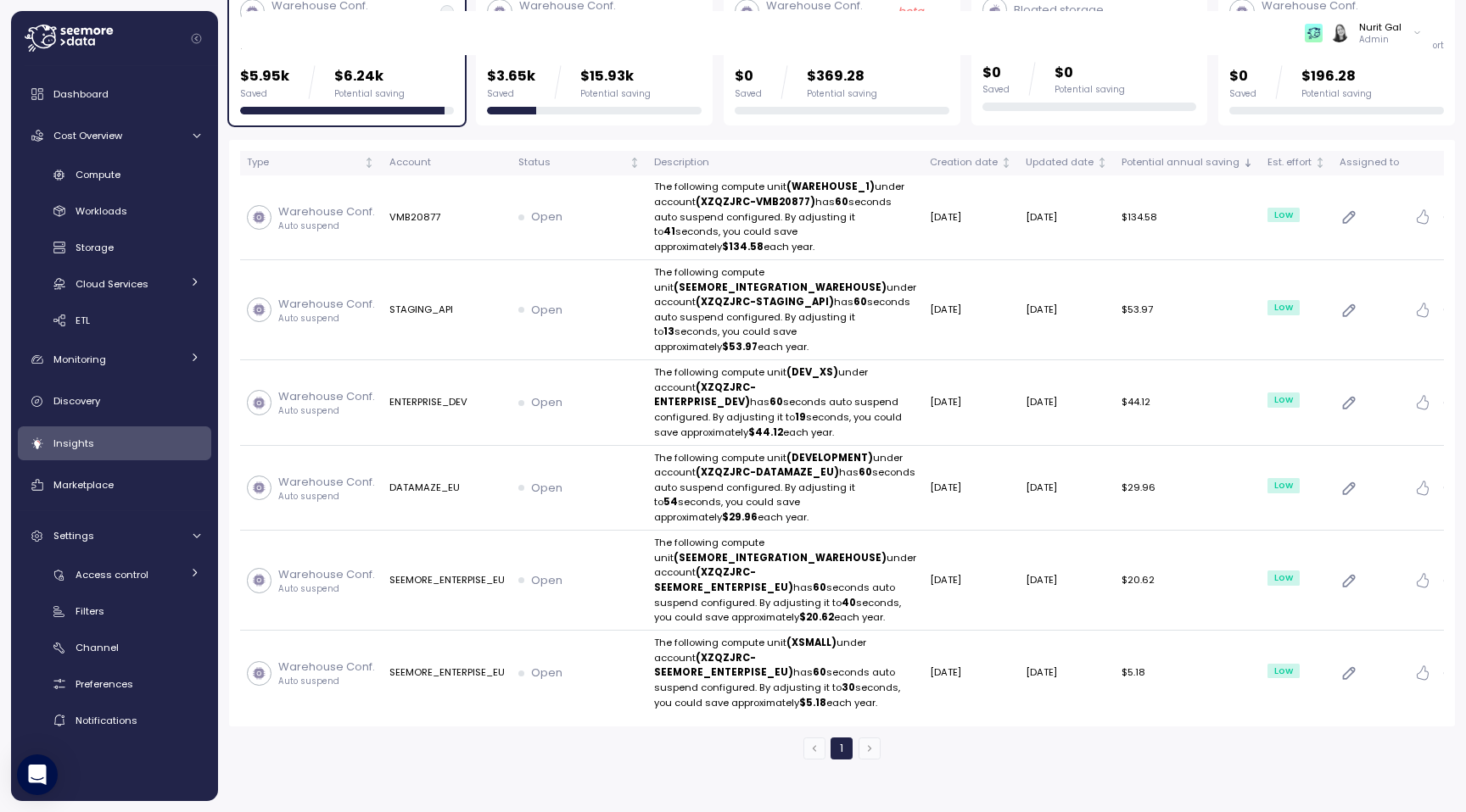
click at [443, 92] on div "$5.95k Saved $6.24k Potential saving" at bounding box center [347, 82] width 214 height 34
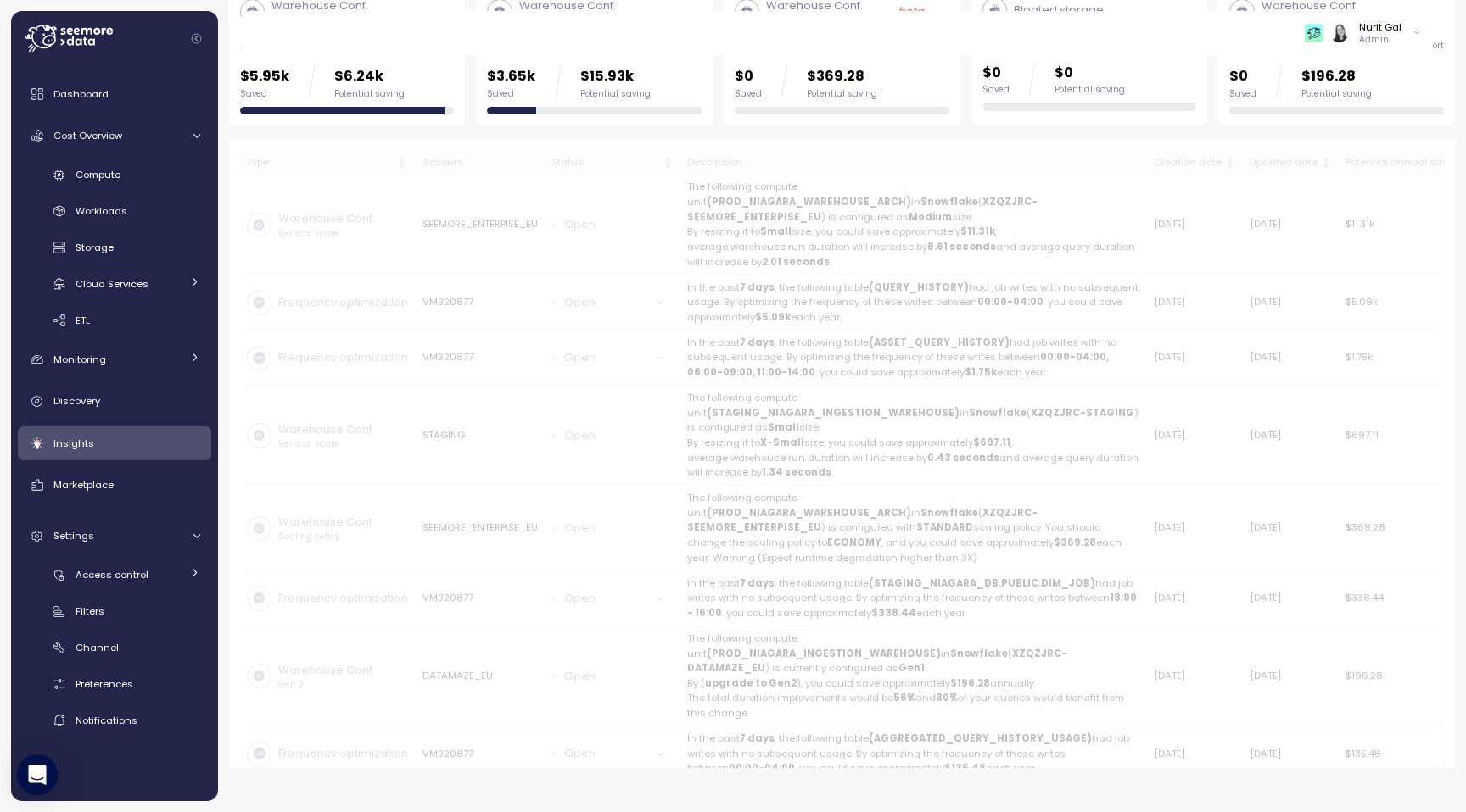
click at [524, 94] on div "Saved" at bounding box center [510, 93] width 48 height 12
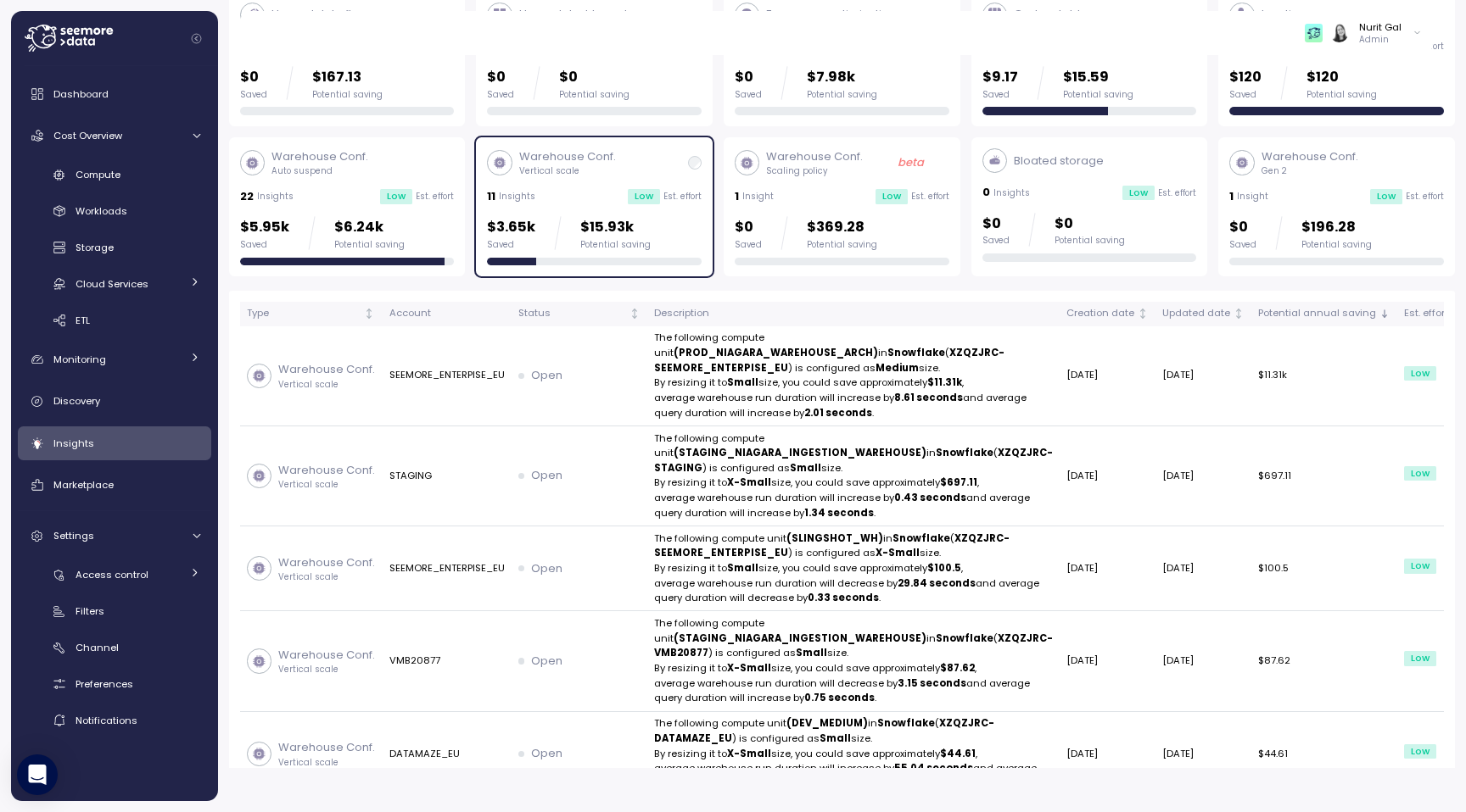
scroll to position [104, 0]
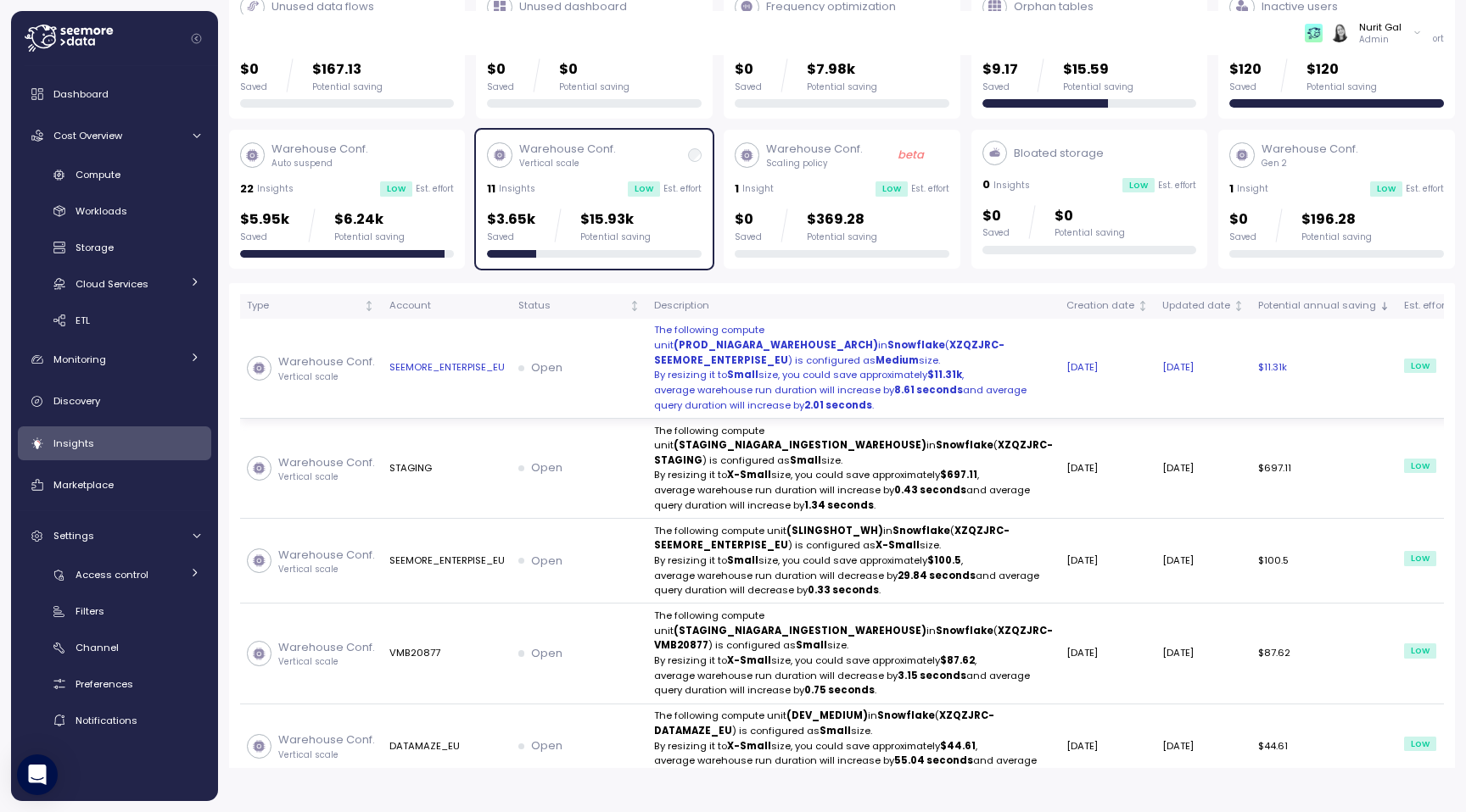
click at [516, 367] on td "Open" at bounding box center [580, 368] width 136 height 100
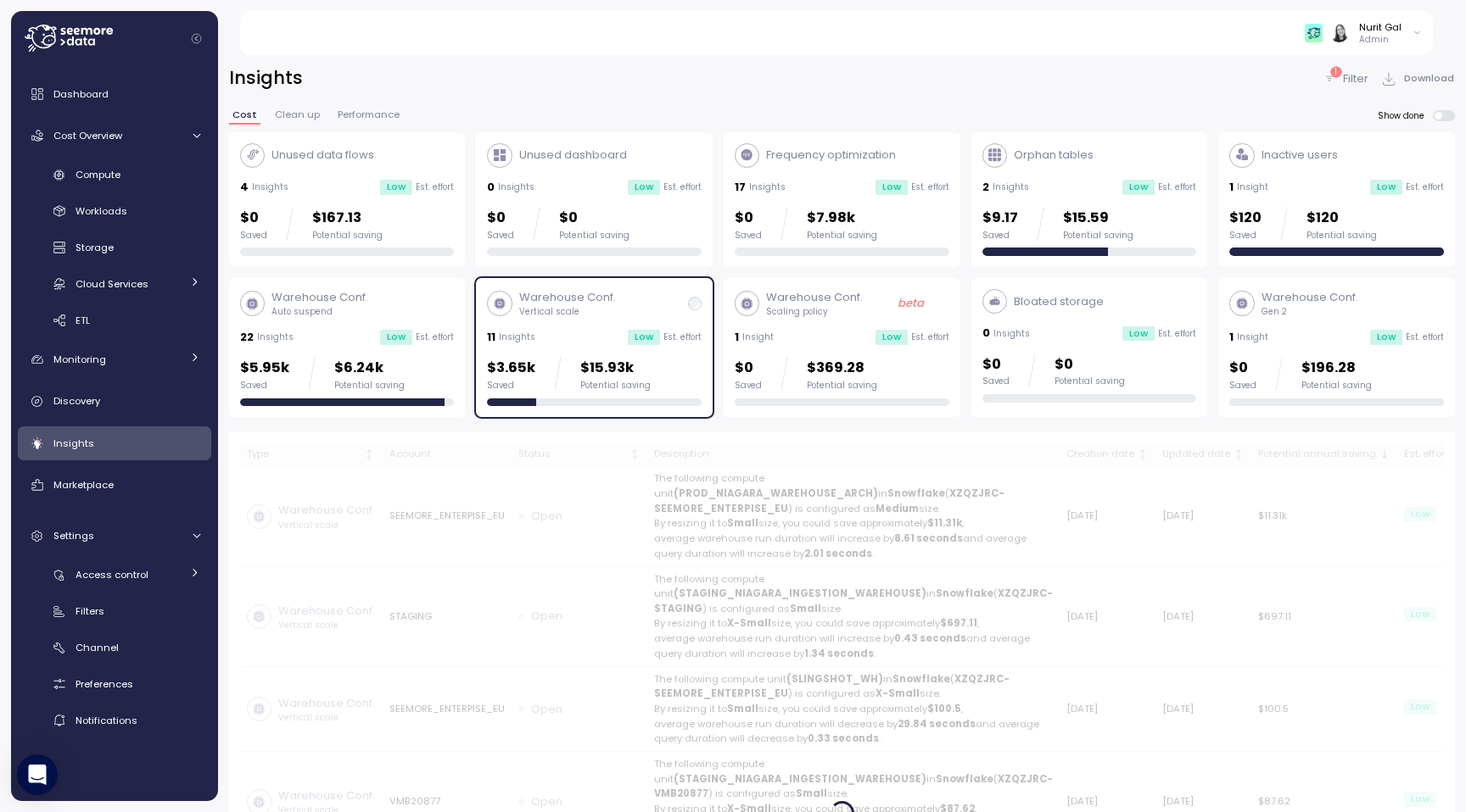
scroll to position [44, 0]
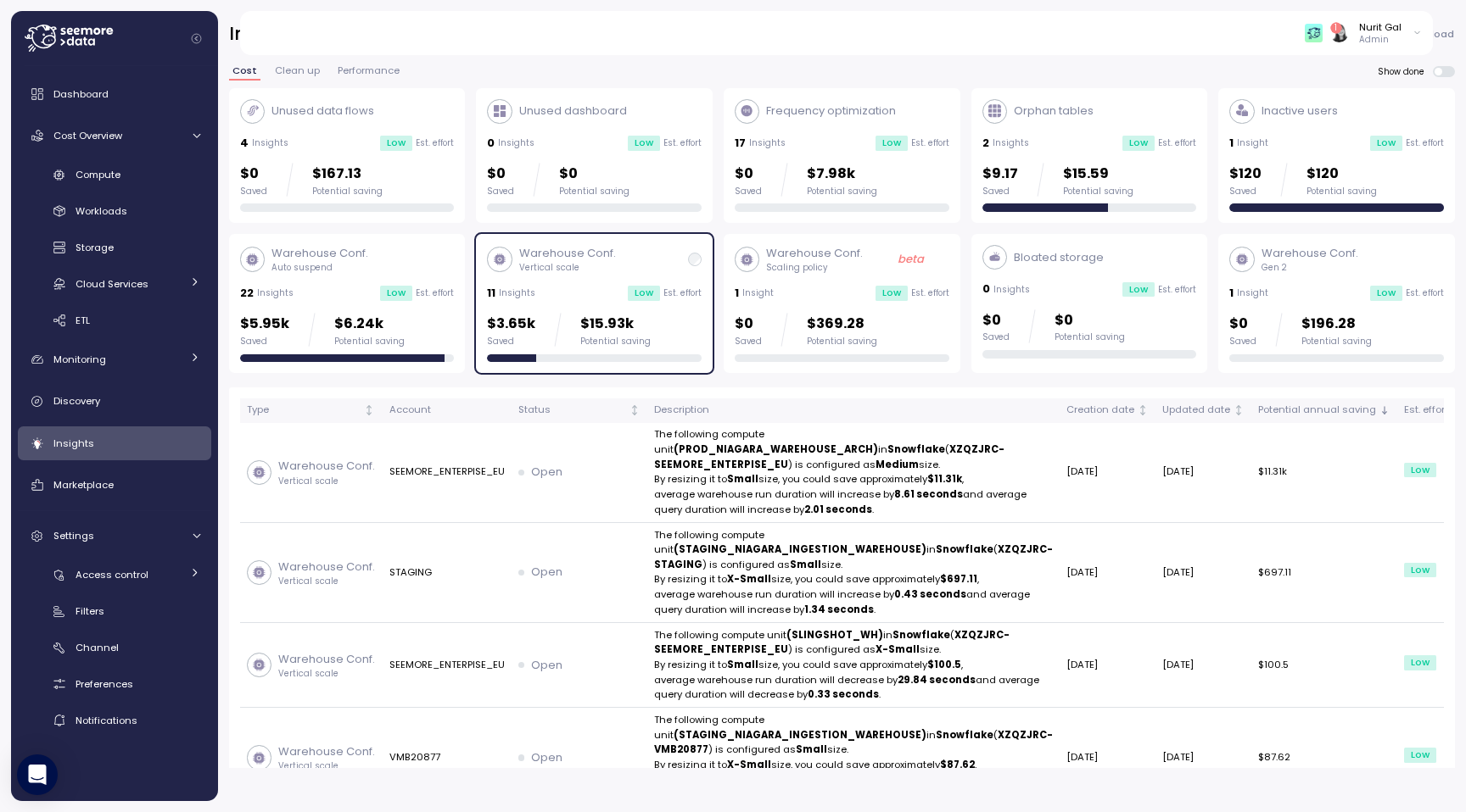
click at [692, 289] on p "Est. effort" at bounding box center [683, 293] width 38 height 12
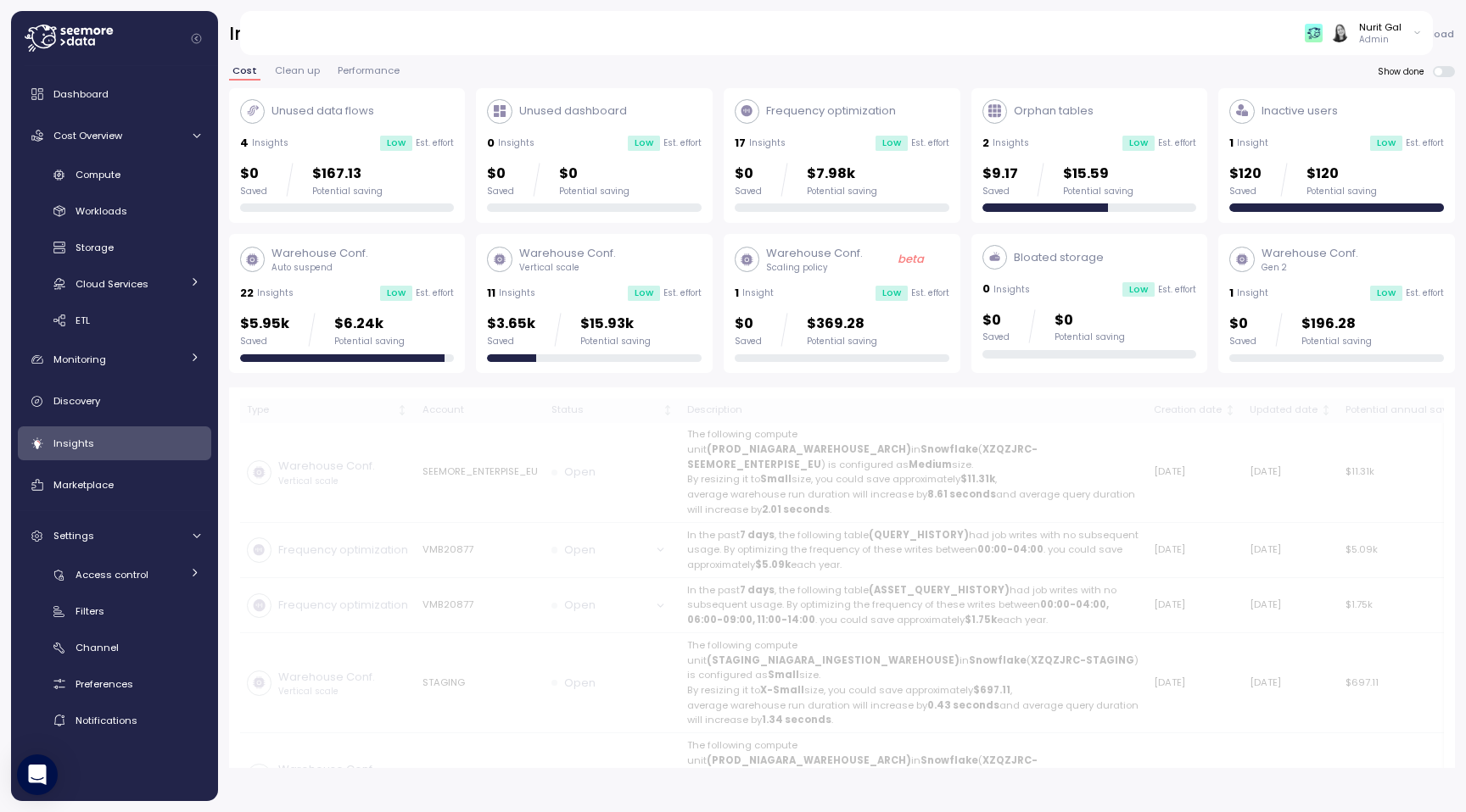
click at [772, 289] on div "1 Insight Low Est. effort" at bounding box center [841, 293] width 214 height 17
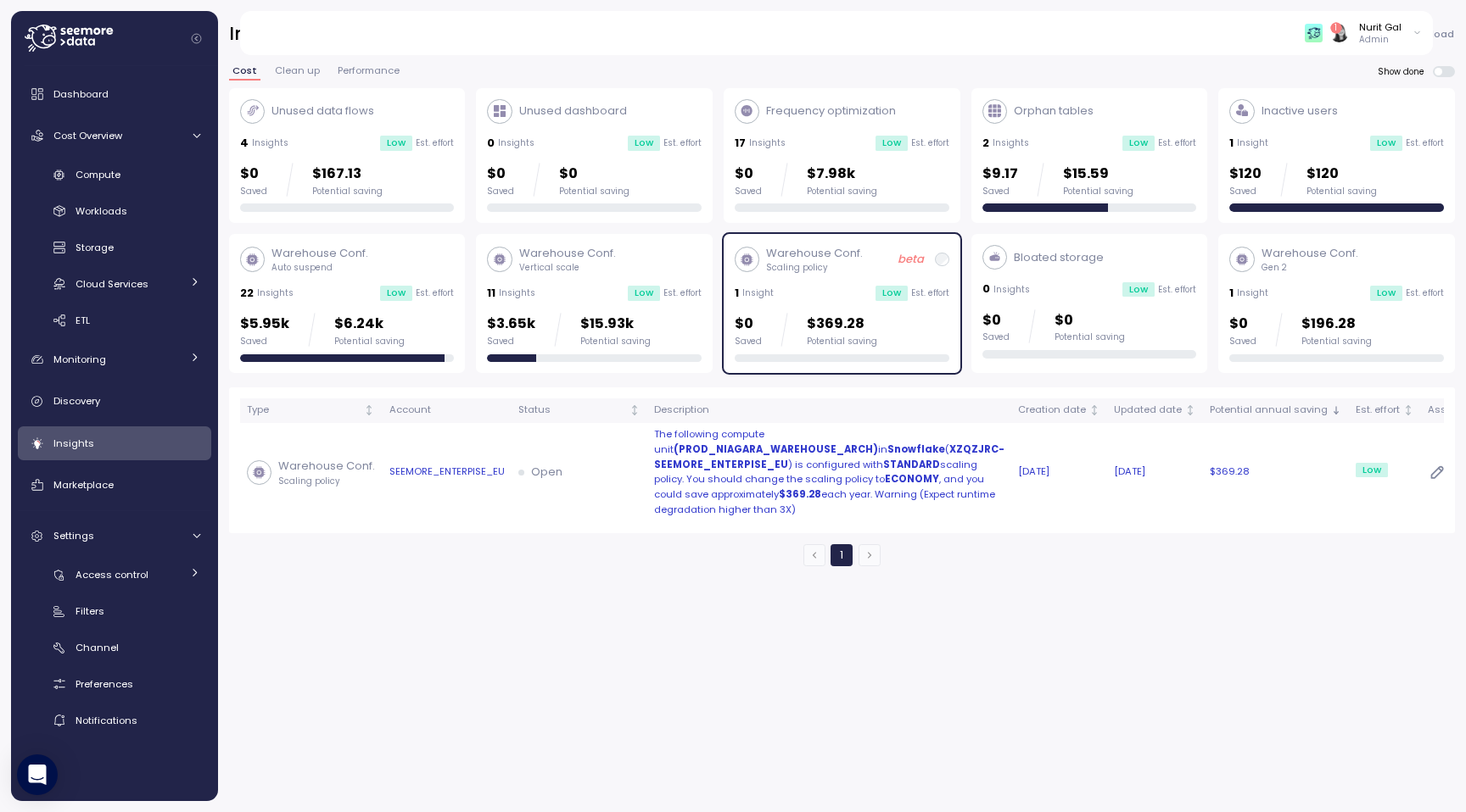
click at [733, 440] on p "The following compute unit (PROD_NIAGARA_WAREHOUSE_ARCH) in Snowflake ( XZQZJRC…" at bounding box center [830, 472] width 350 height 90
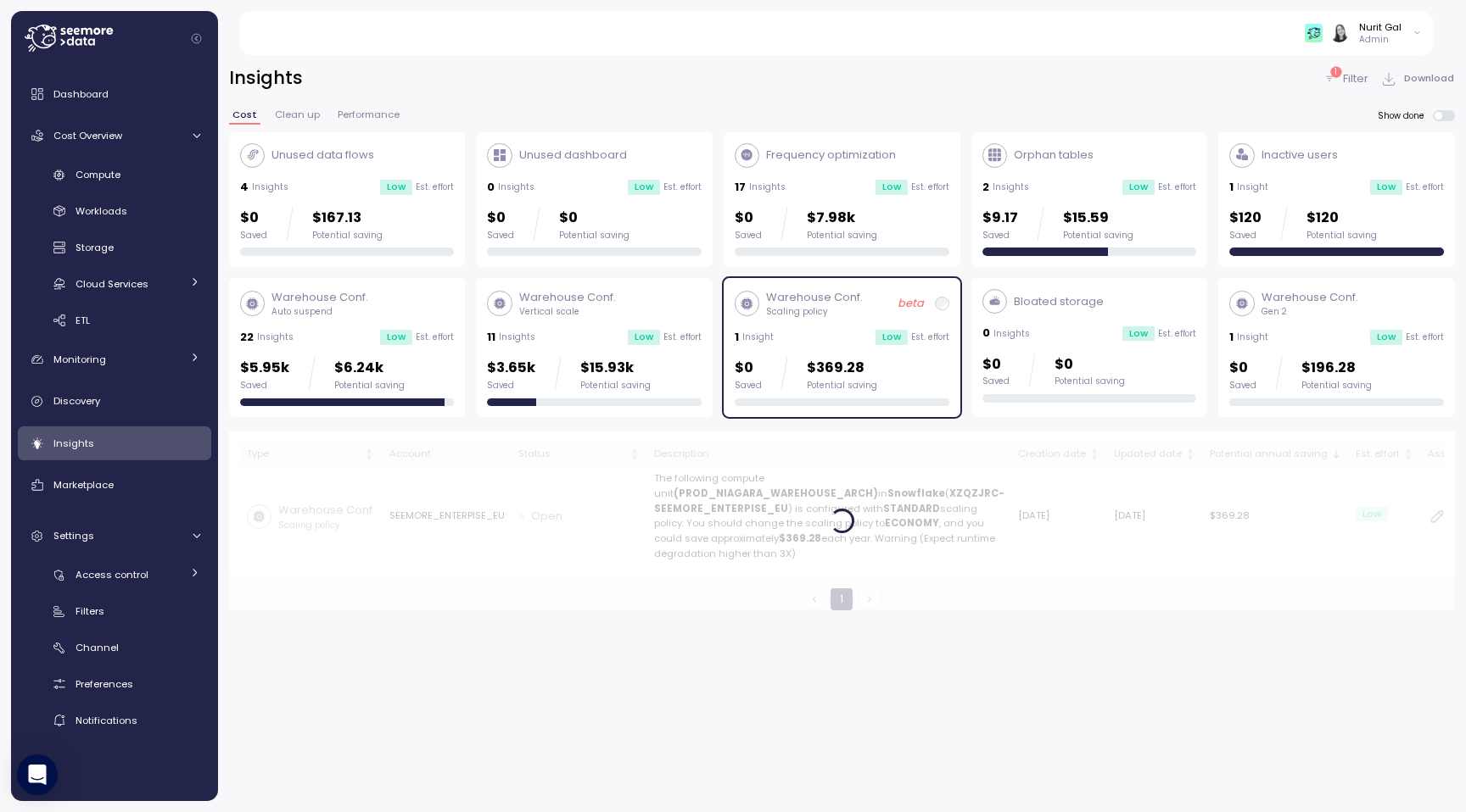
scroll to position [44, 0]
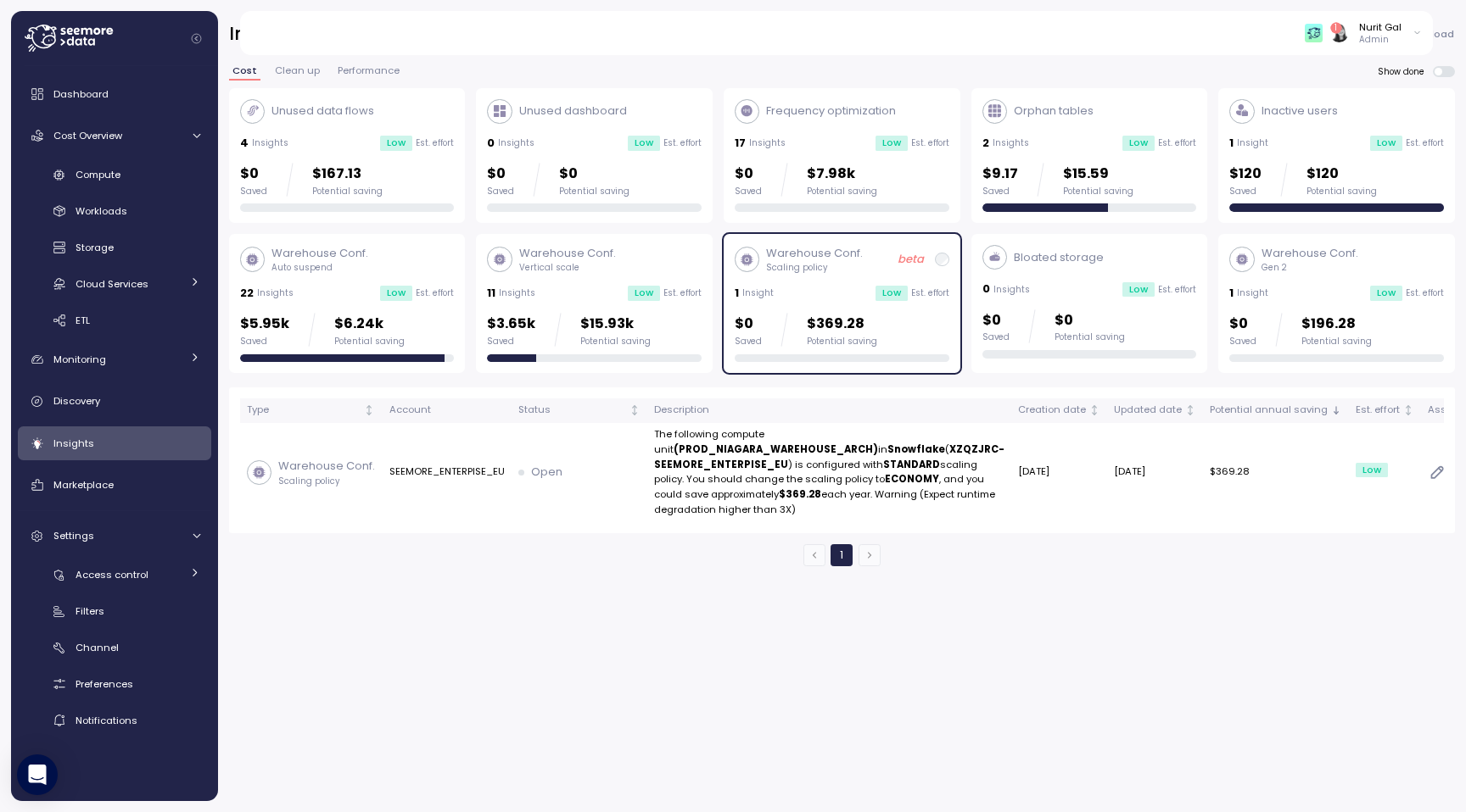
click at [854, 252] on p "Warehouse Conf." at bounding box center [814, 253] width 97 height 17
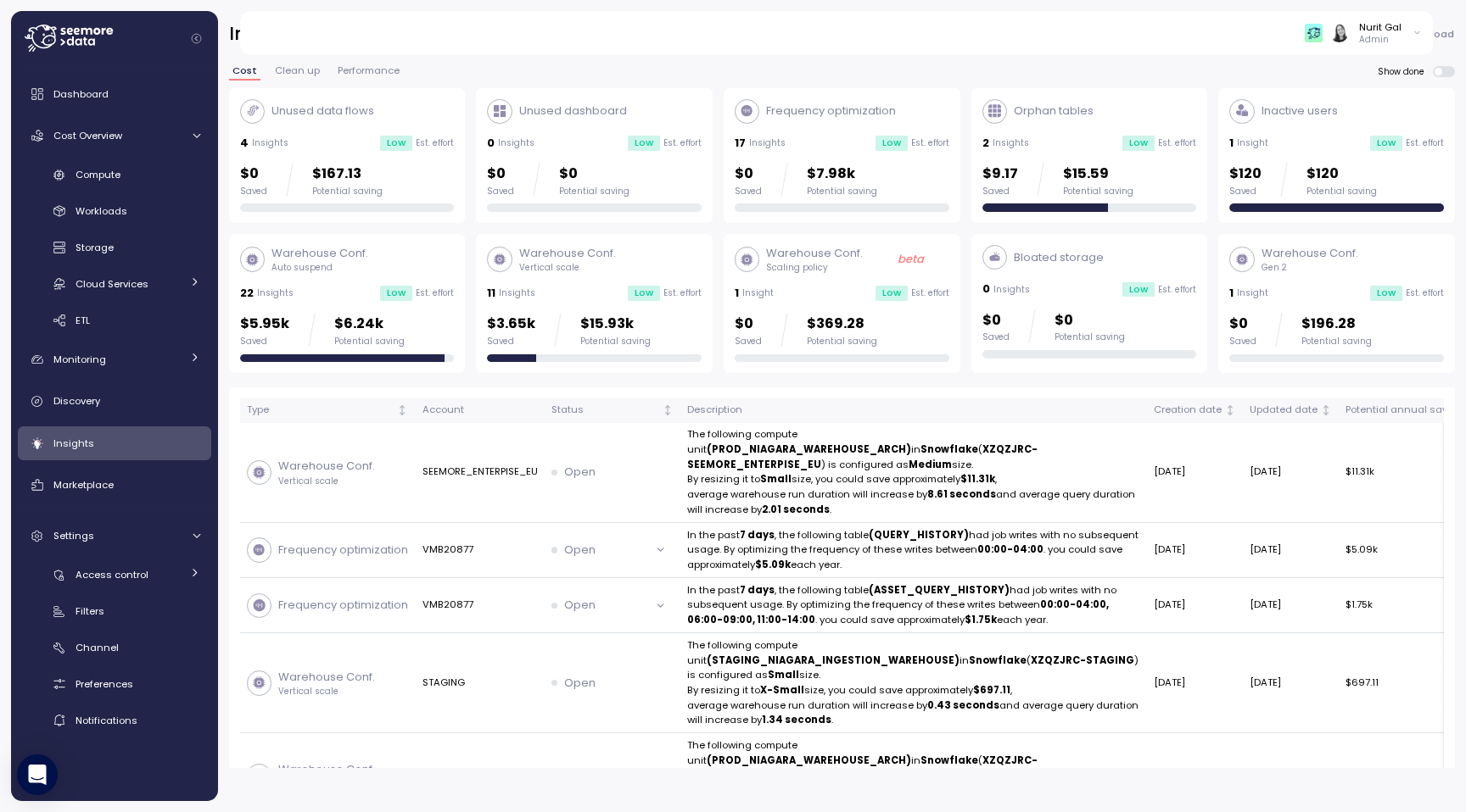
click at [1048, 273] on div "Bloated storage 0 Insights Low Est. effort $0 Saved $0 Potential saving" at bounding box center [1089, 301] width 214 height 113
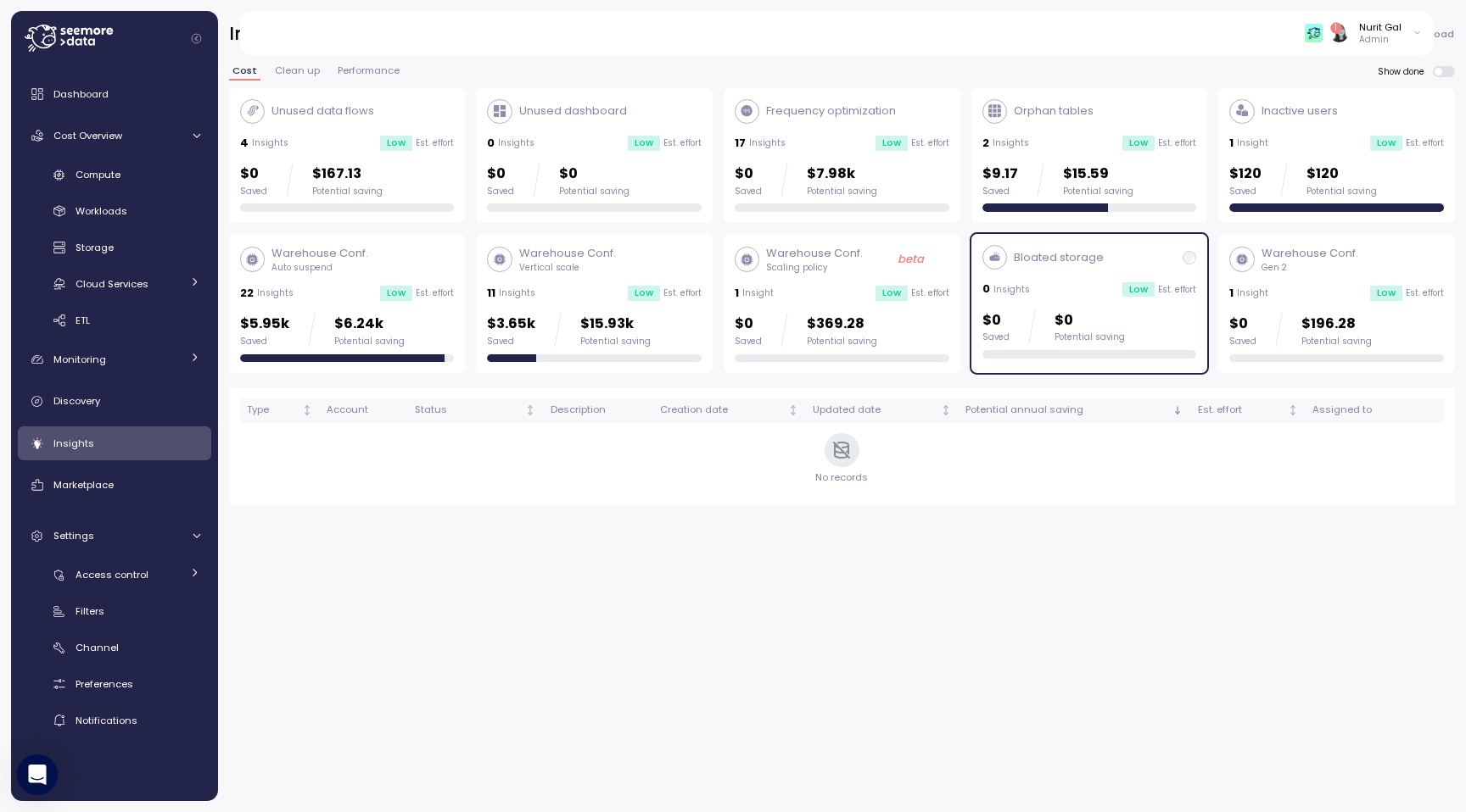
click at [1048, 272] on div "Bloated storage 0 Insights Low Est. effort $0 Saved $0 Potential saving" at bounding box center [1089, 301] width 214 height 113
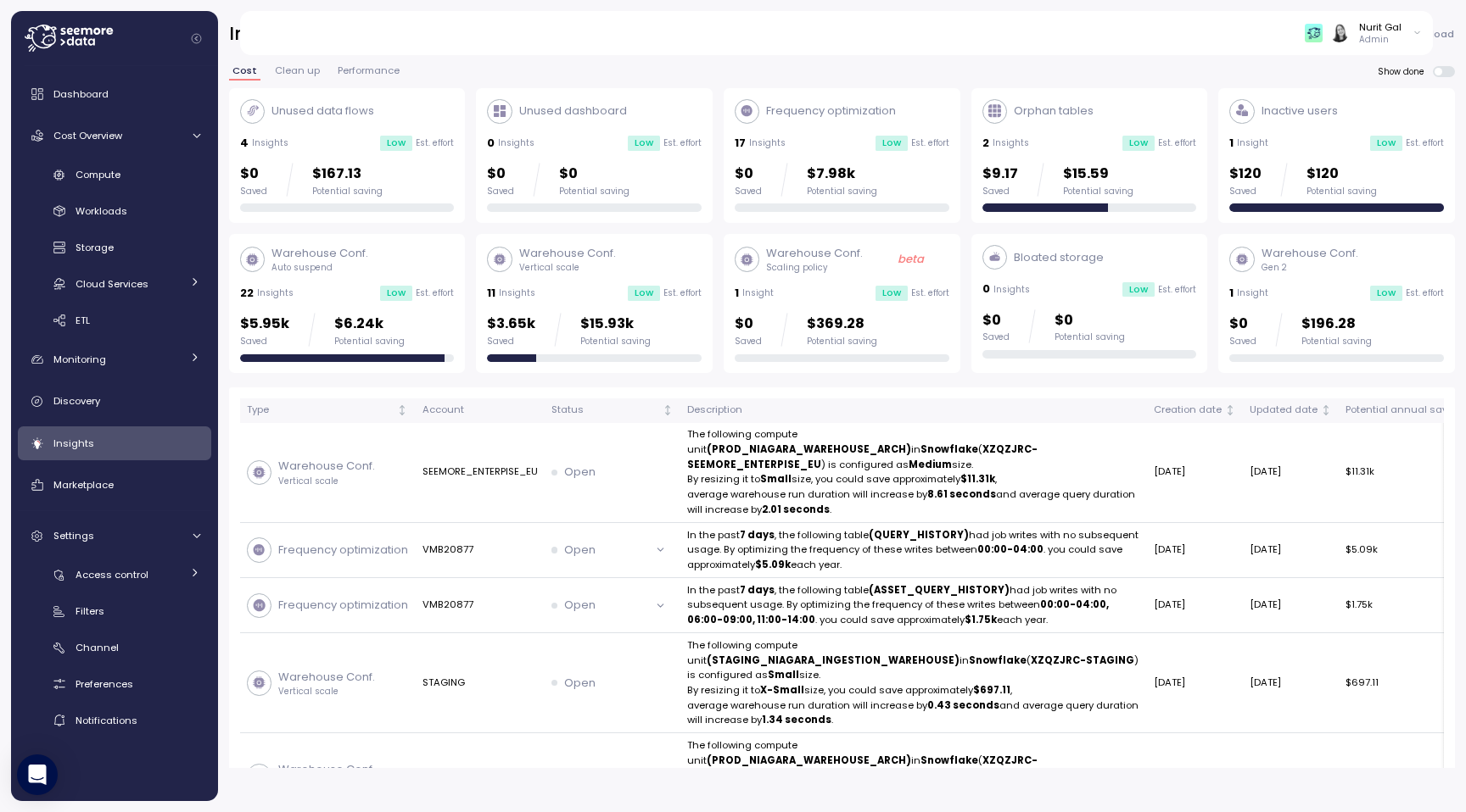
click at [1344, 305] on div "Warehouse Conf. Gen 2 1 Insight Low Est. effort $0 Saved $196.28 Potential savi…" at bounding box center [1336, 303] width 214 height 117
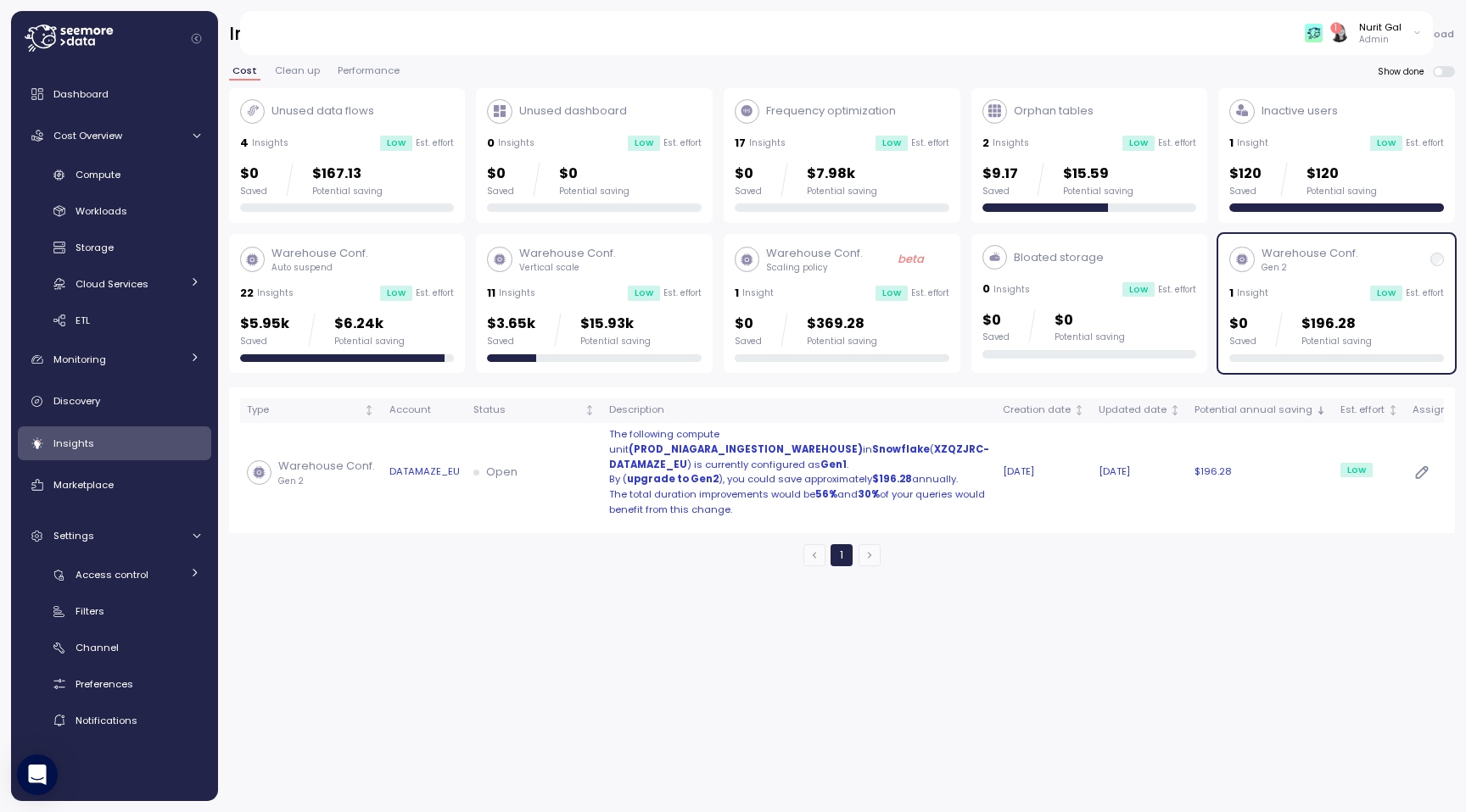
click at [996, 484] on td "08 Sep 2025" at bounding box center [1044, 472] width 96 height 99
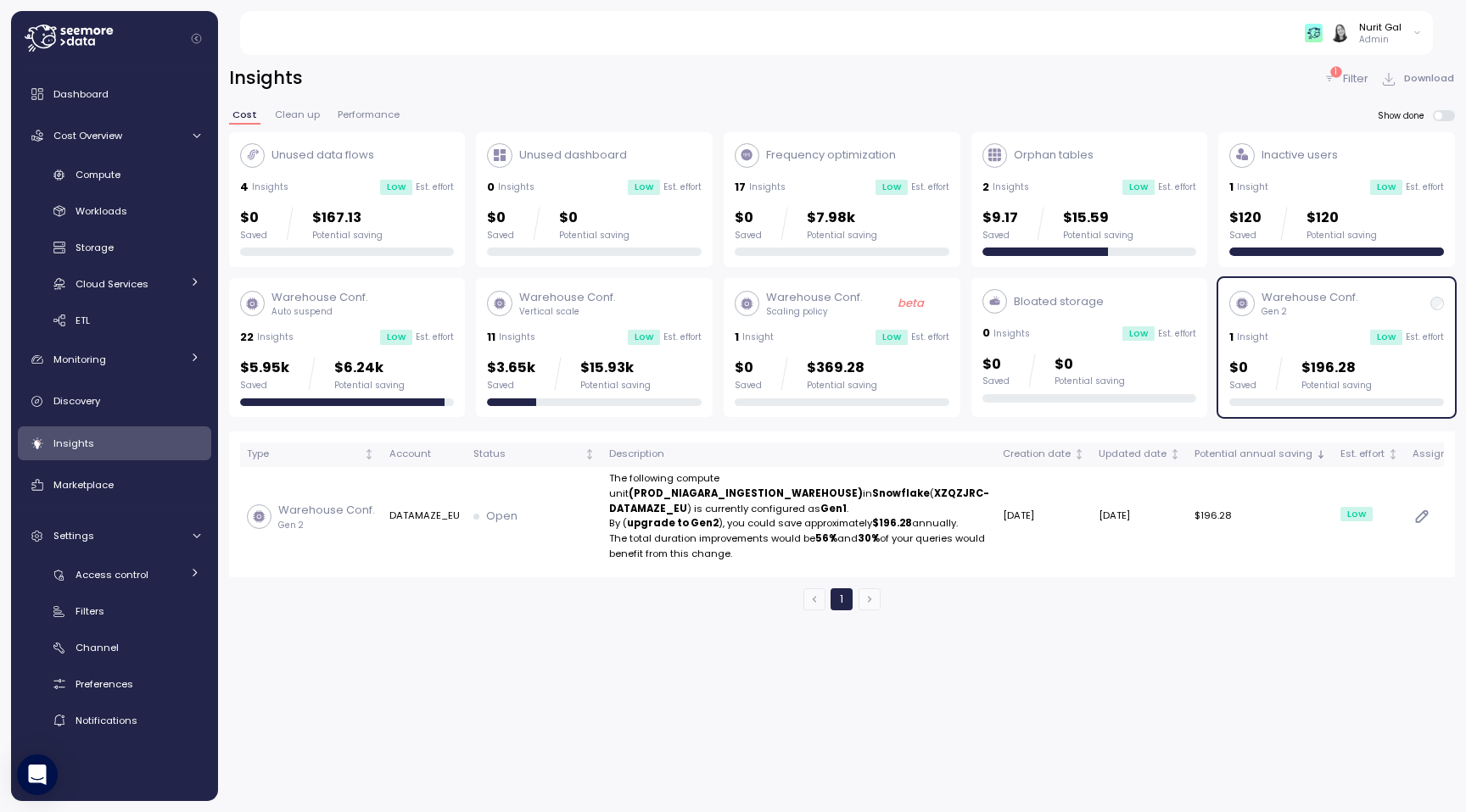
click at [1254, 374] on p "$0" at bounding box center [1243, 367] width 27 height 23
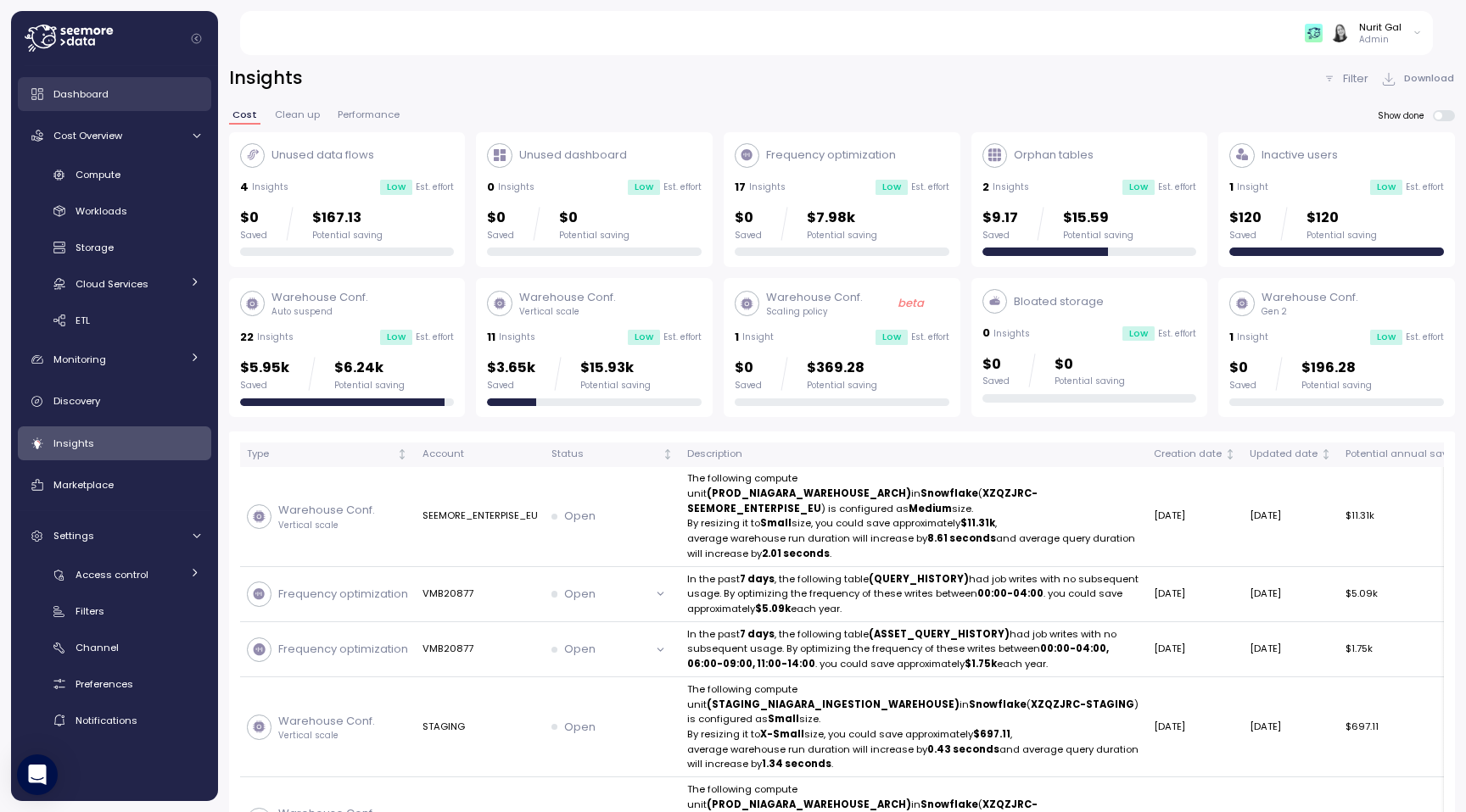
click at [127, 104] on link "Dashboard" at bounding box center [114, 93] width 193 height 34
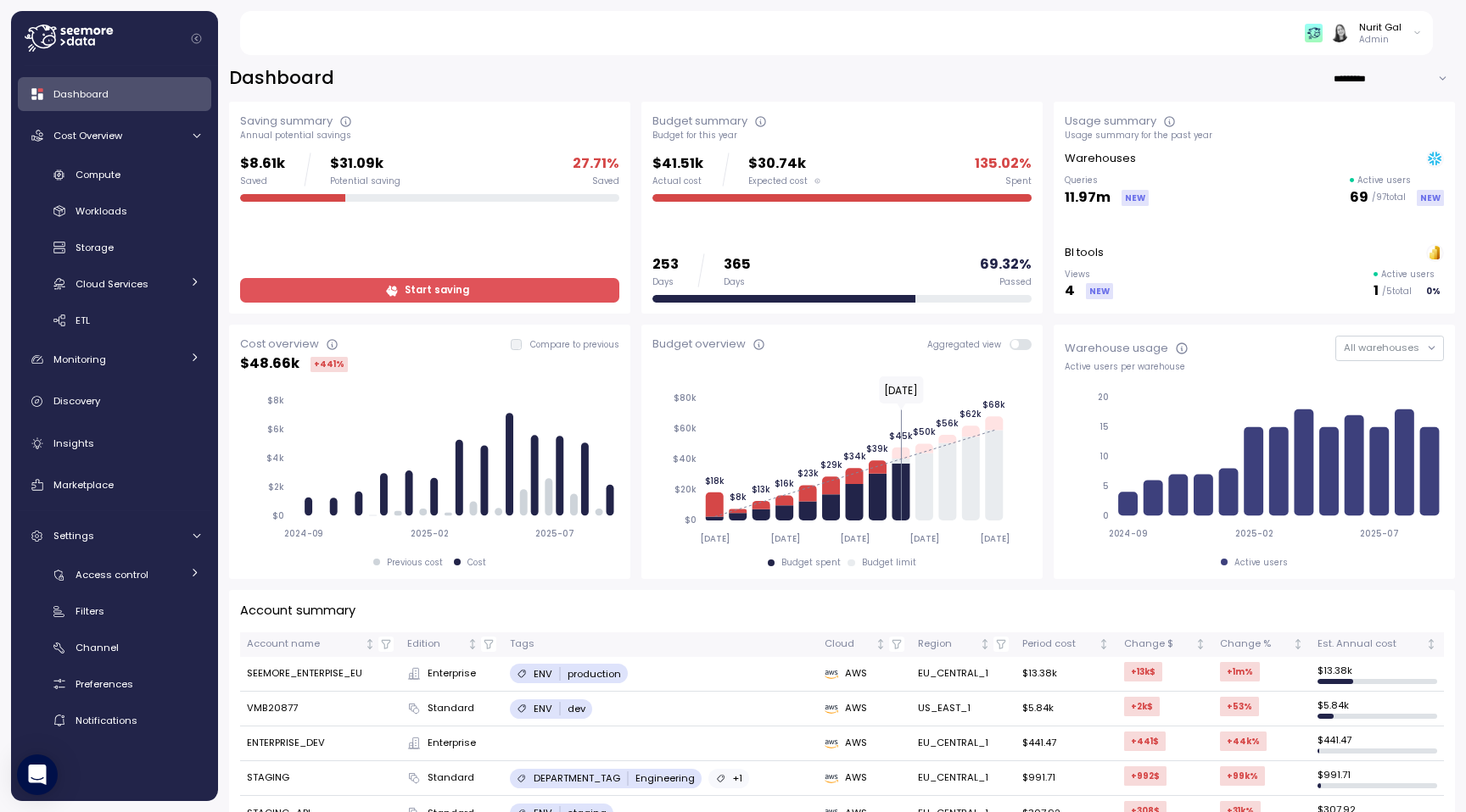
click at [390, 282] on span "Start saving" at bounding box center [428, 289] width 357 height 23
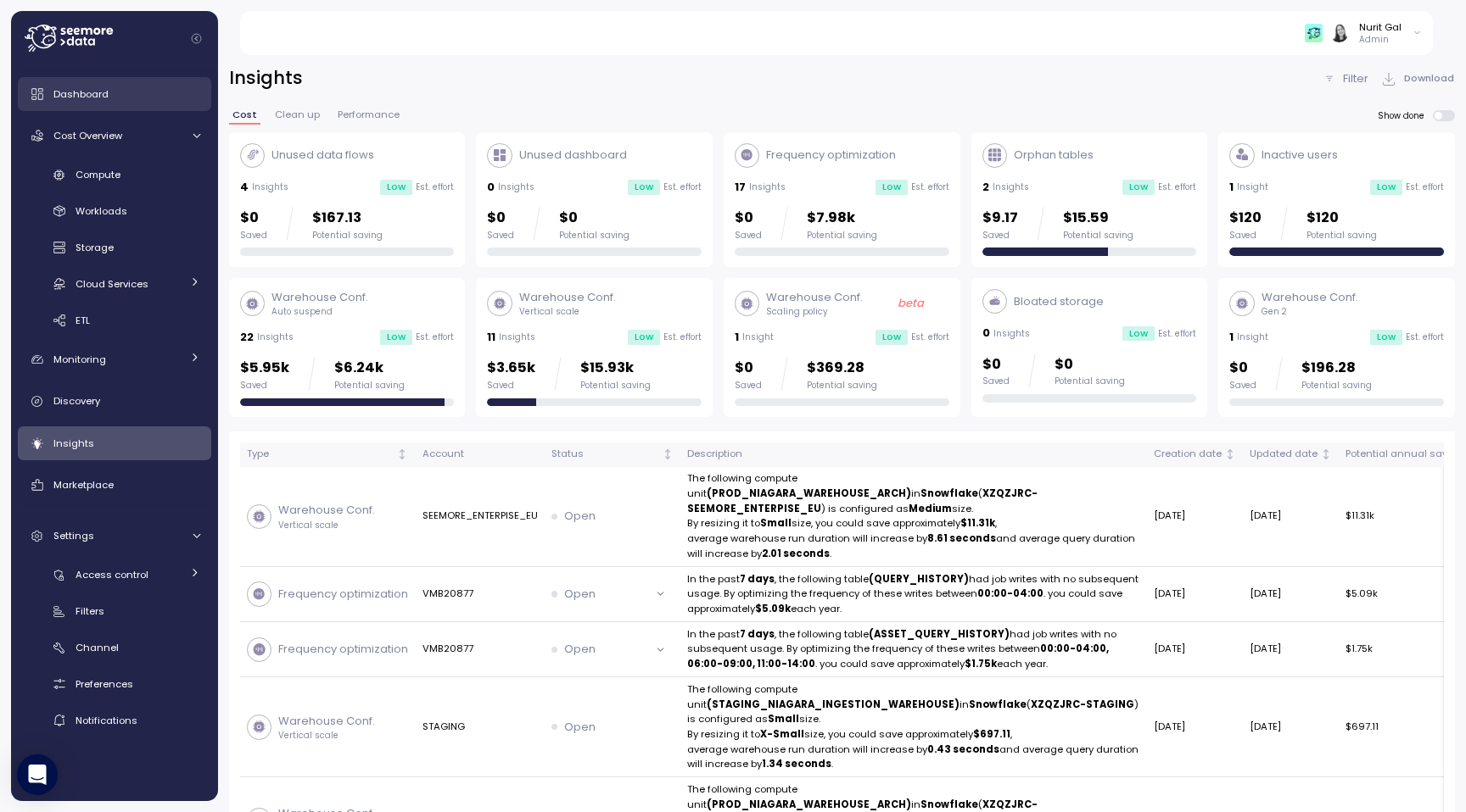
click at [131, 87] on div "Dashboard" at bounding box center [127, 93] width 147 height 17
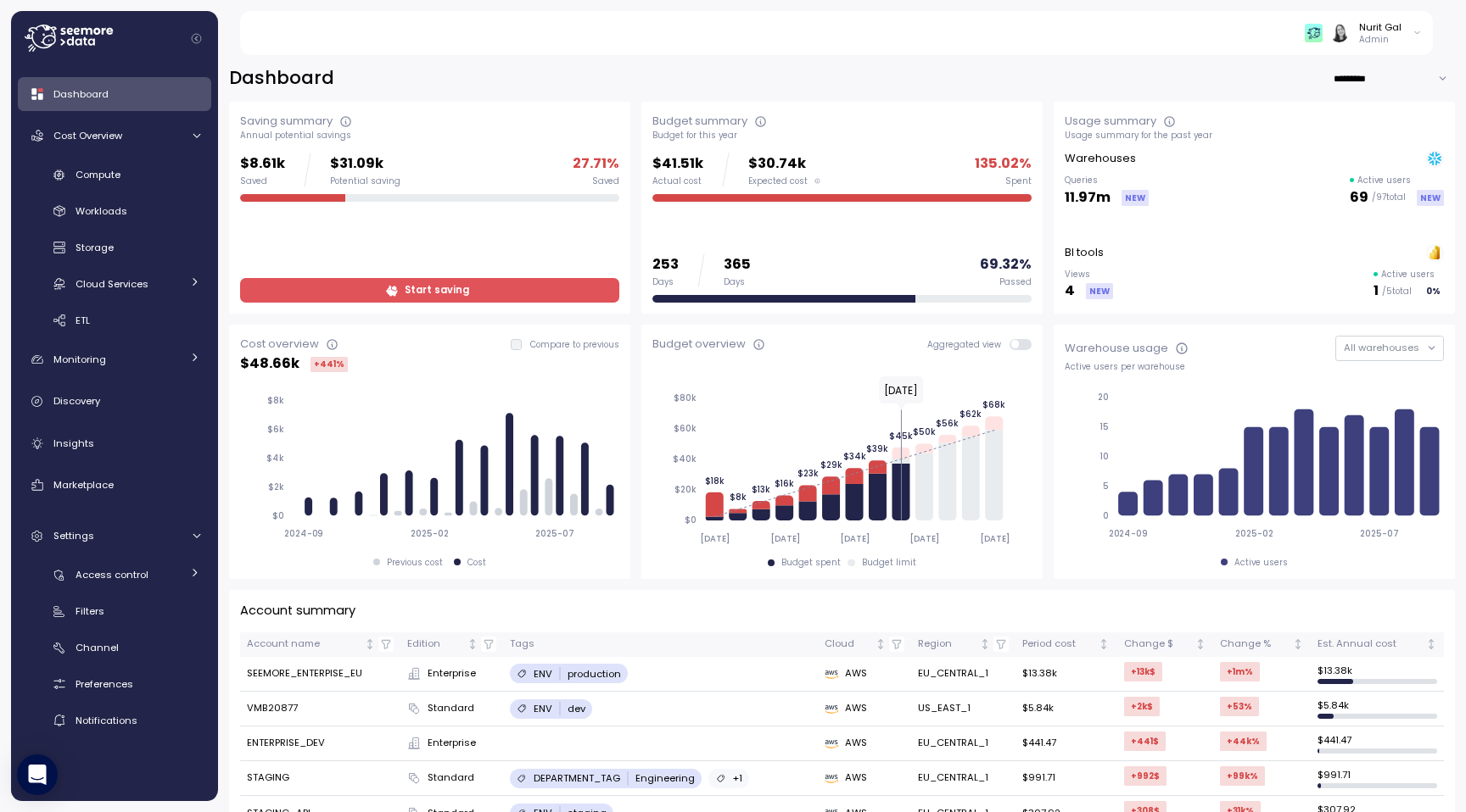
click at [338, 291] on span "Start saving" at bounding box center [428, 289] width 357 height 23
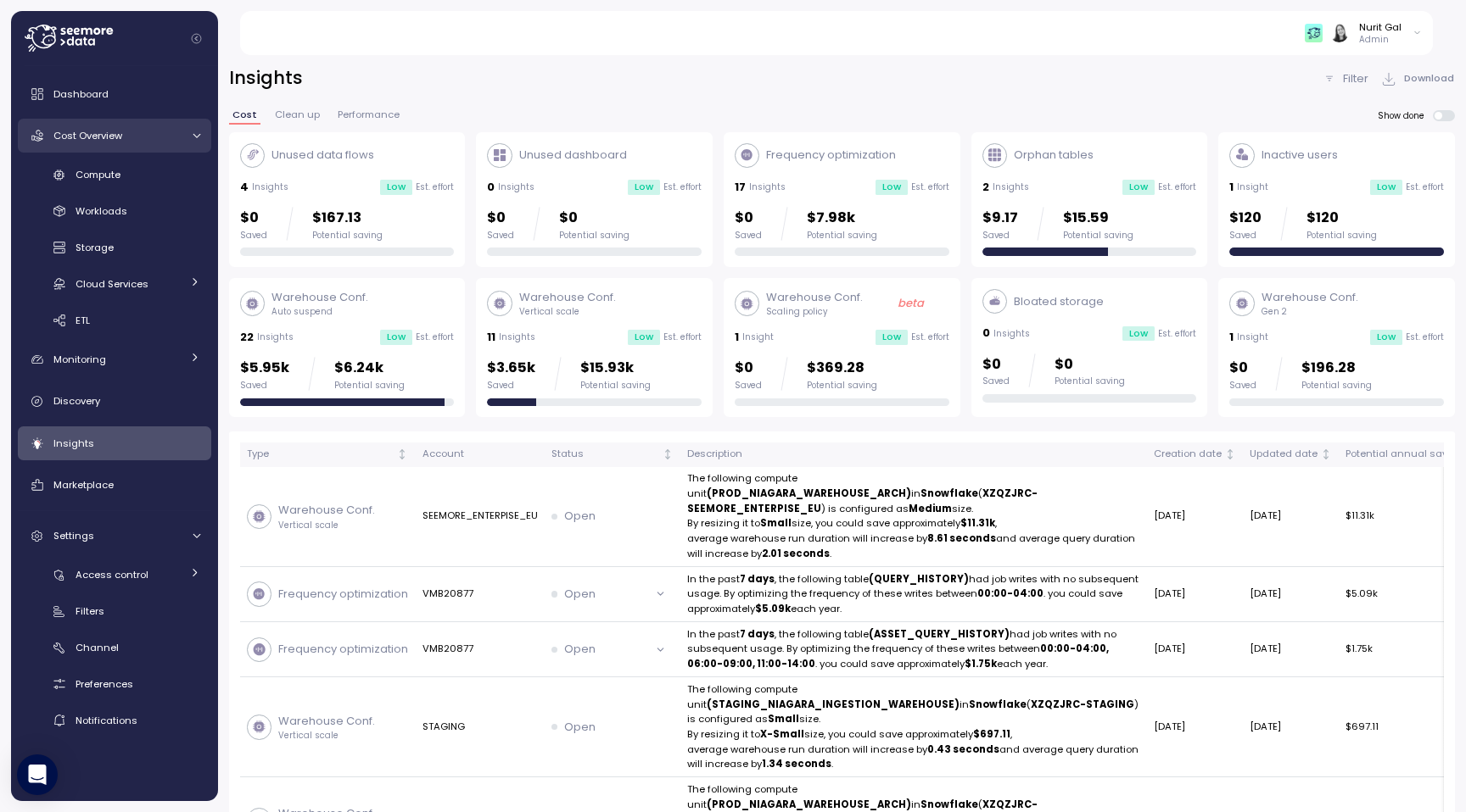
click at [121, 142] on div "Cost Overview" at bounding box center [117, 135] width 127 height 17
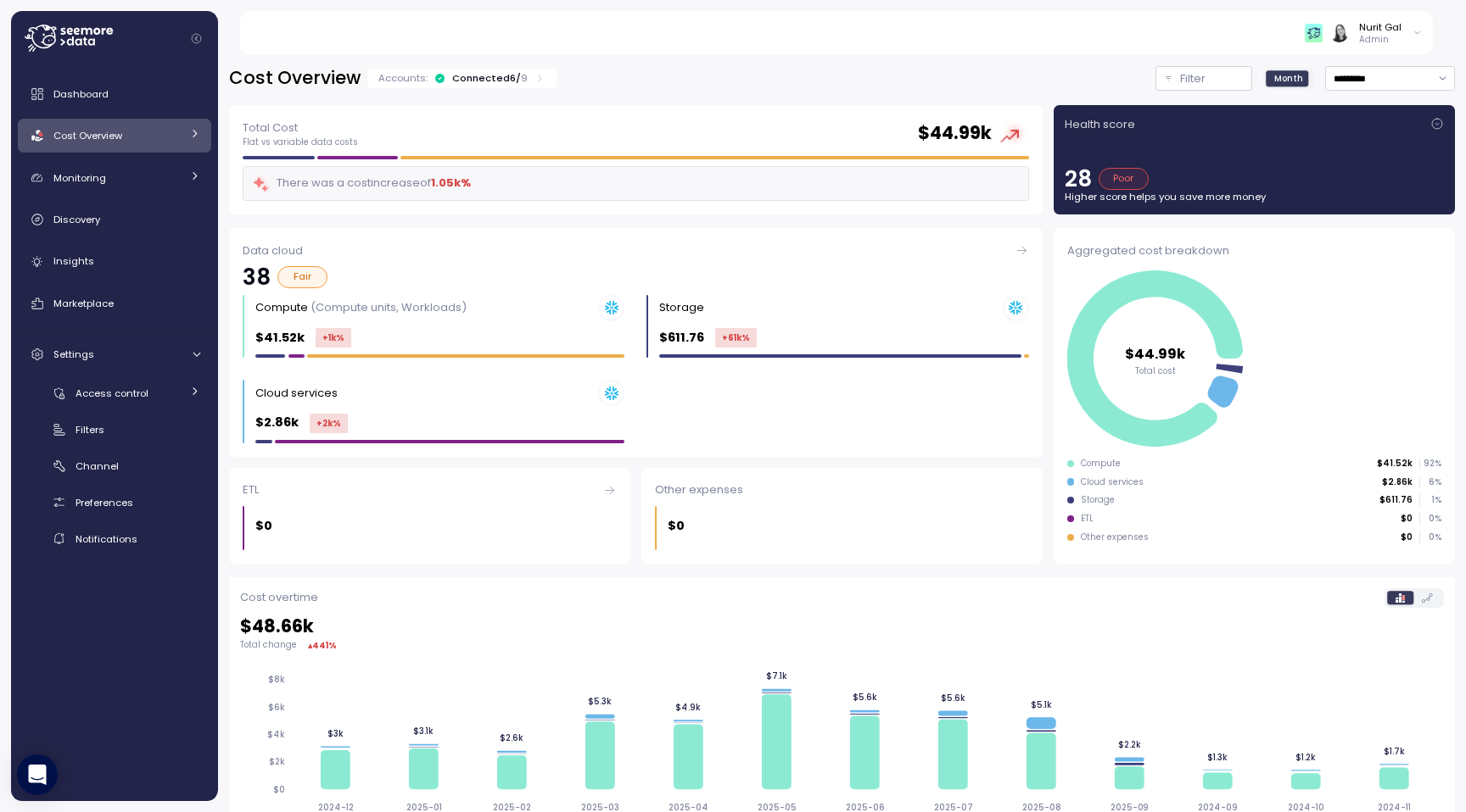
click at [127, 141] on div "Cost Overview" at bounding box center [117, 135] width 127 height 17
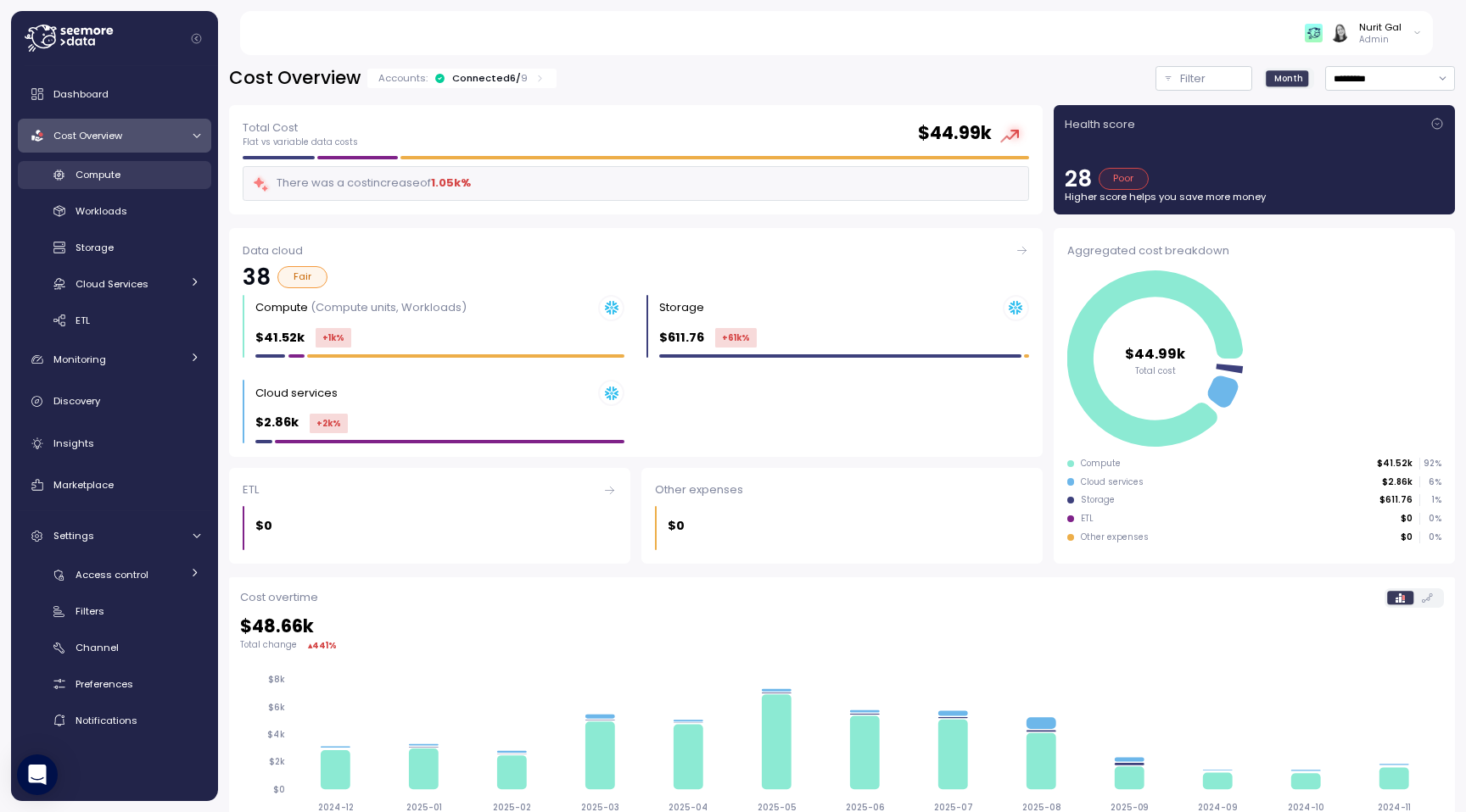
click at [123, 177] on div "Compute" at bounding box center [137, 174] width 124 height 17
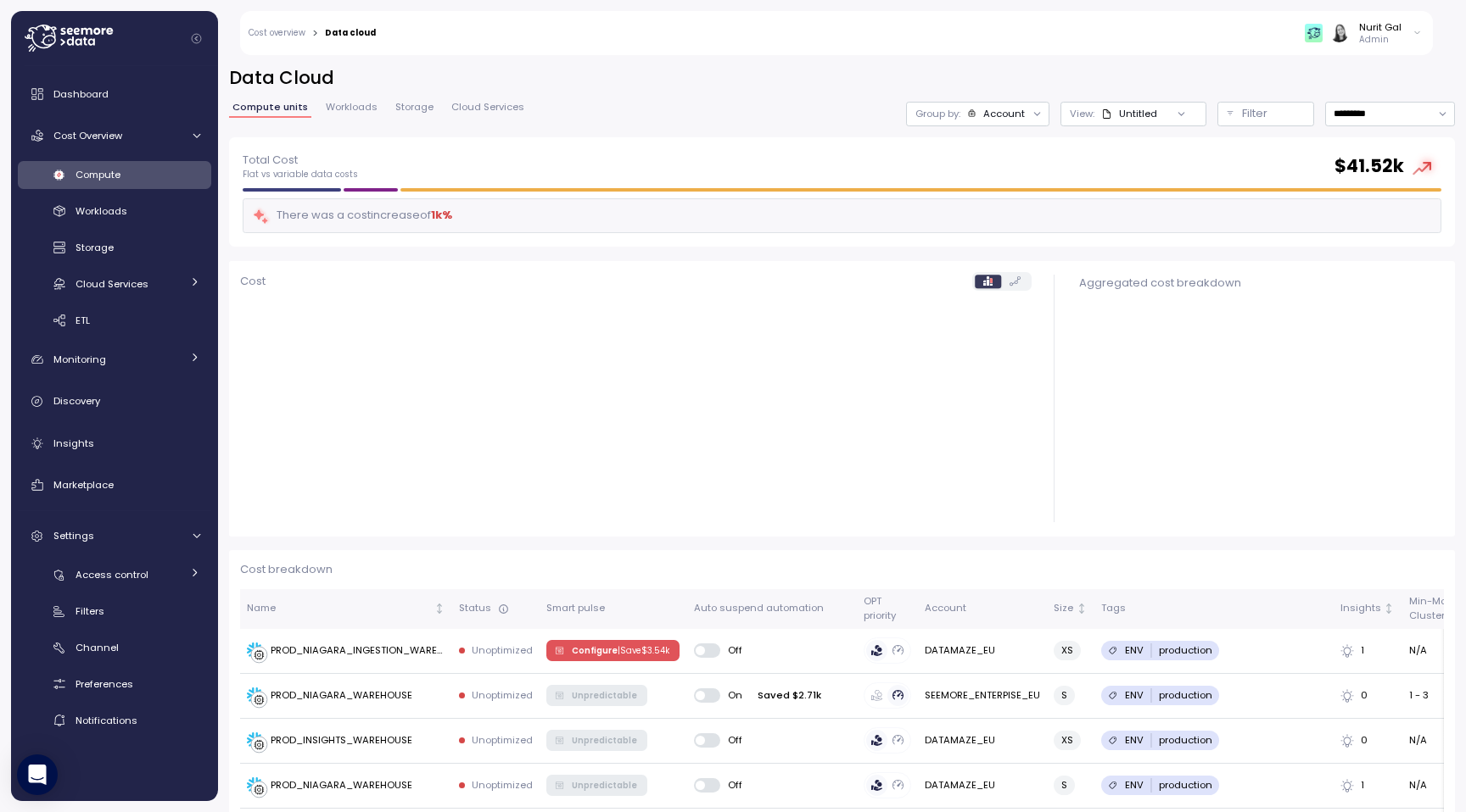
click at [349, 109] on span "Workloads" at bounding box center [351, 107] width 52 height 9
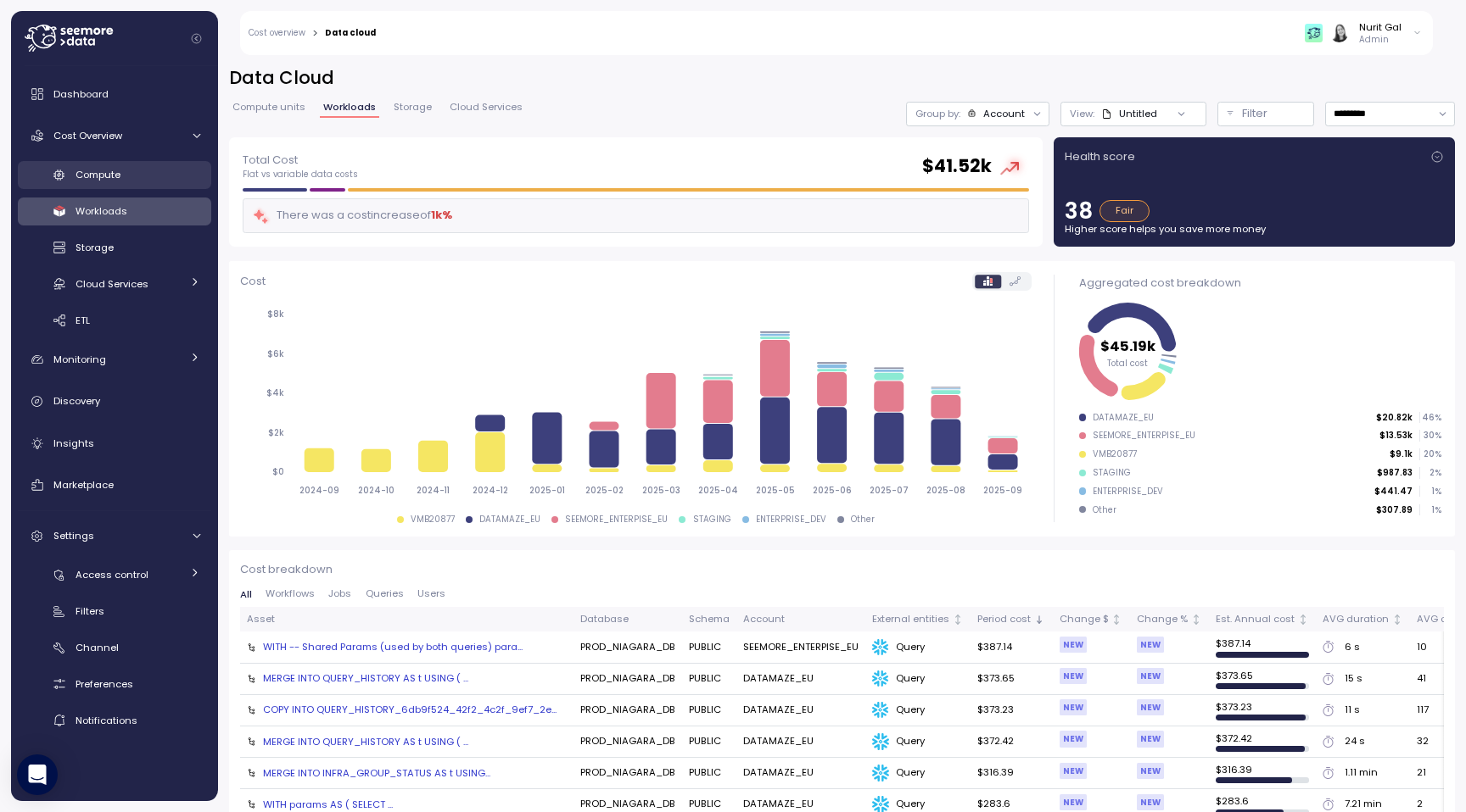
click at [167, 167] on div "Compute" at bounding box center [137, 174] width 124 height 17
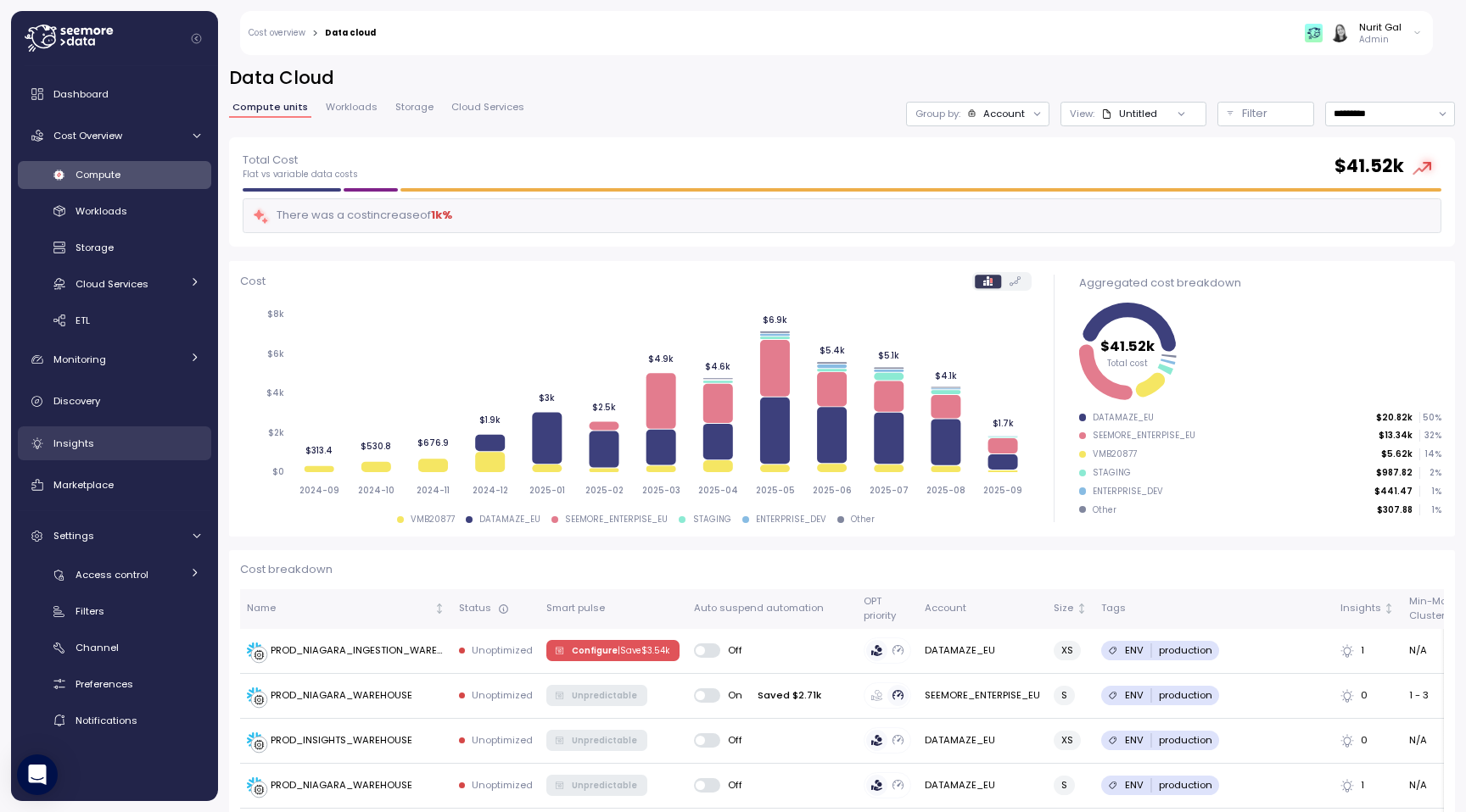
click at [135, 439] on div "Insights" at bounding box center [127, 443] width 147 height 17
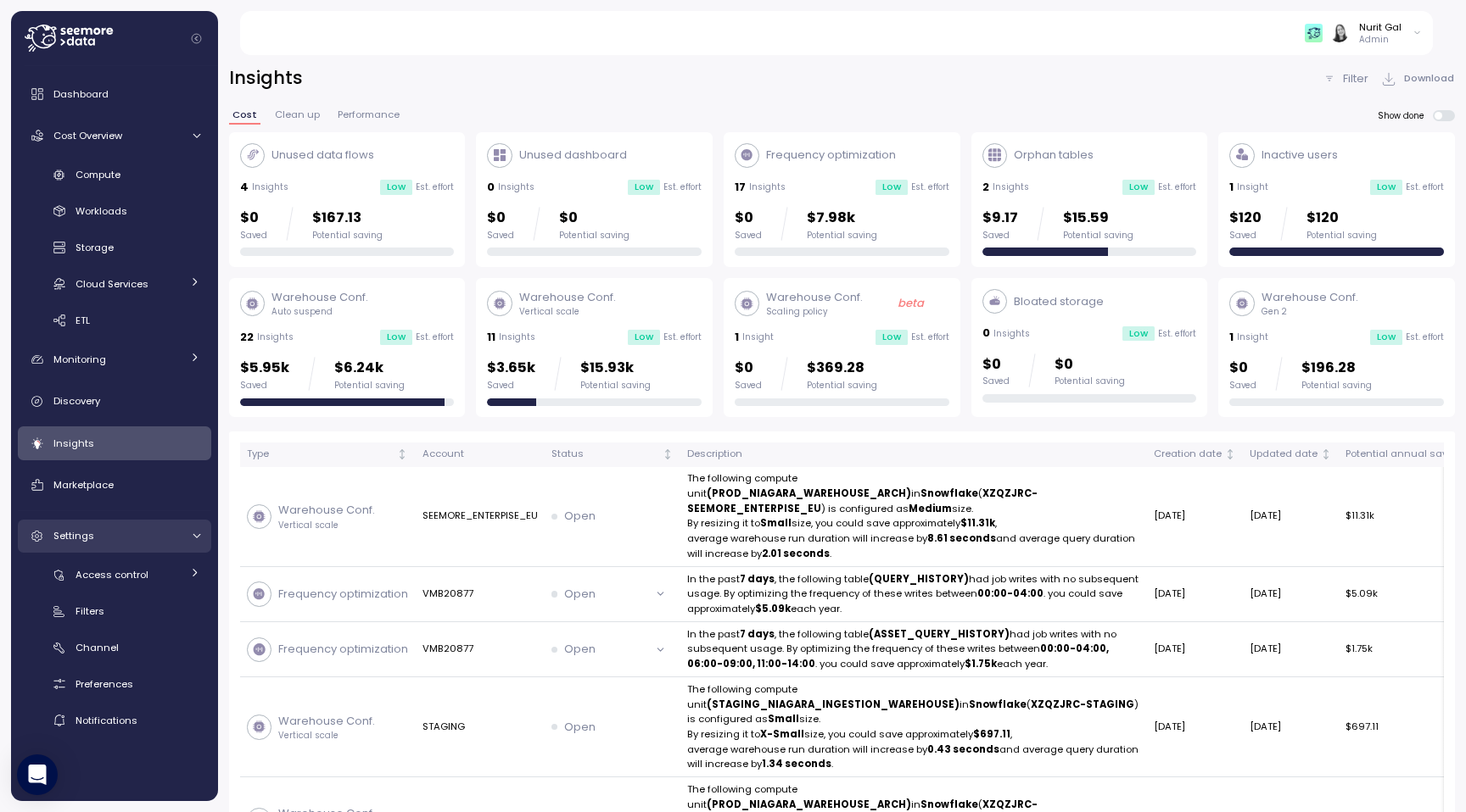
click at [132, 534] on div "Settings" at bounding box center [117, 535] width 127 height 17
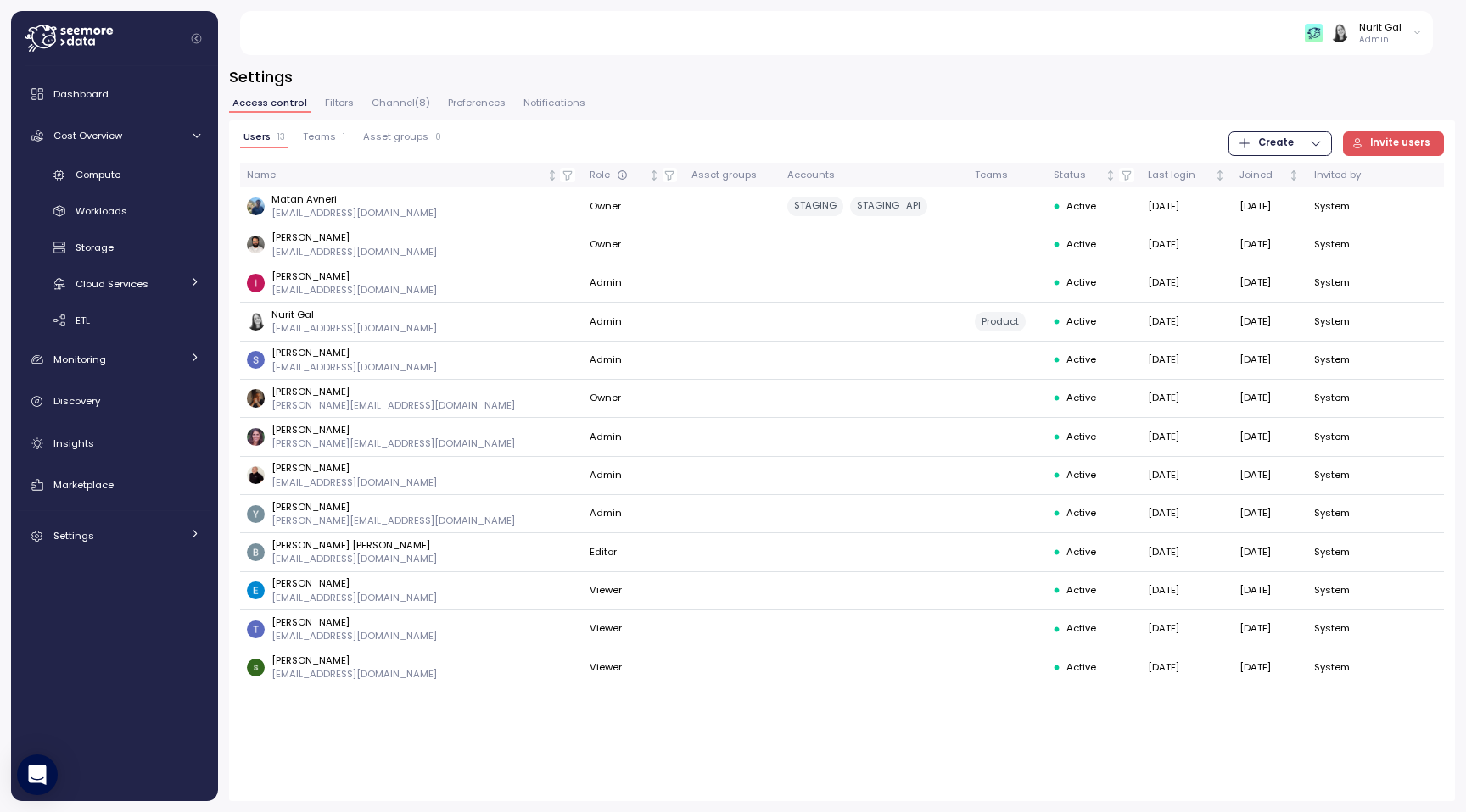
click at [392, 141] on span "Asset groups" at bounding box center [396, 137] width 65 height 9
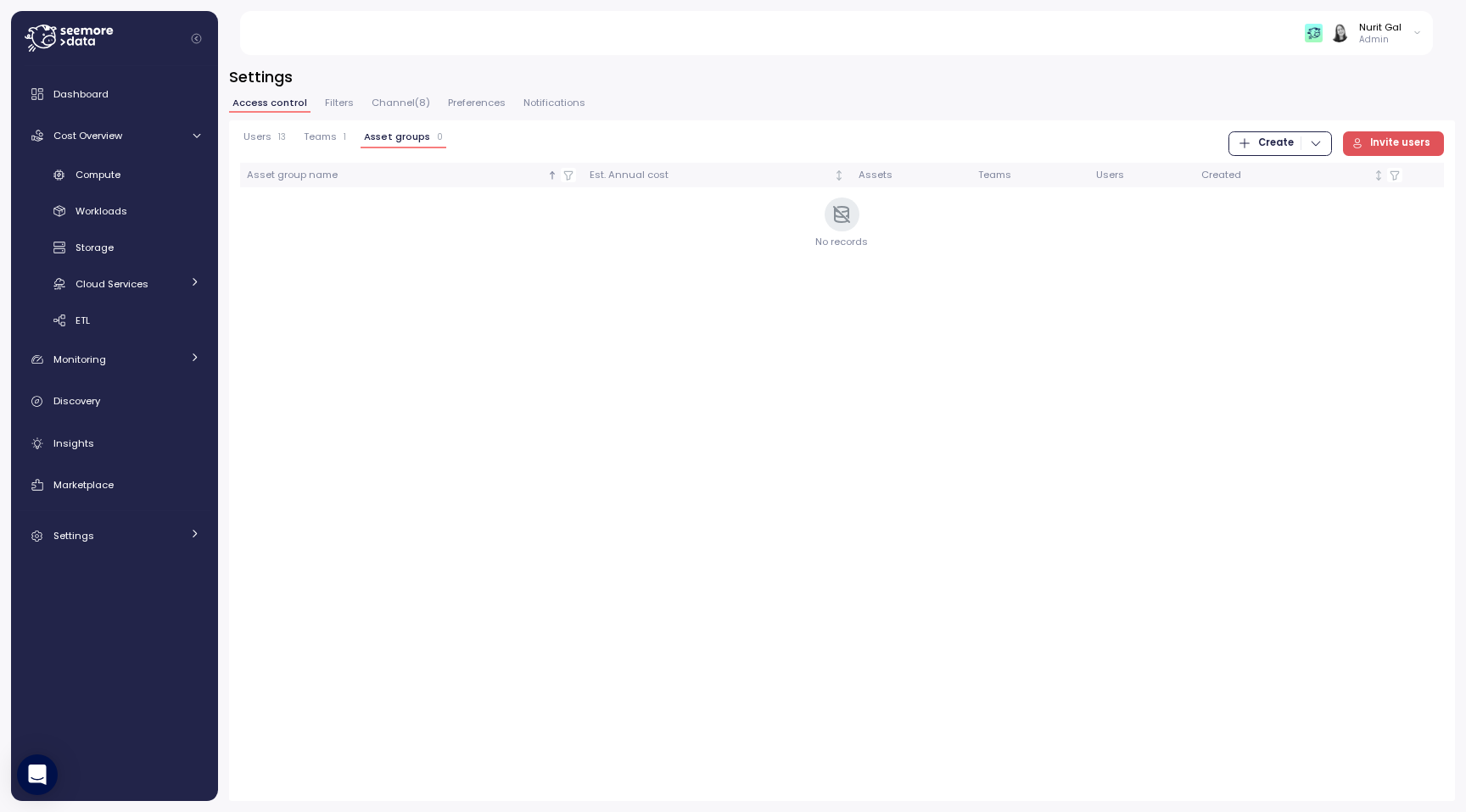
click at [1245, 149] on icon "button" at bounding box center [1244, 142] width 14 height 14
click at [1252, 203] on icon "button" at bounding box center [1254, 202] width 12 height 12
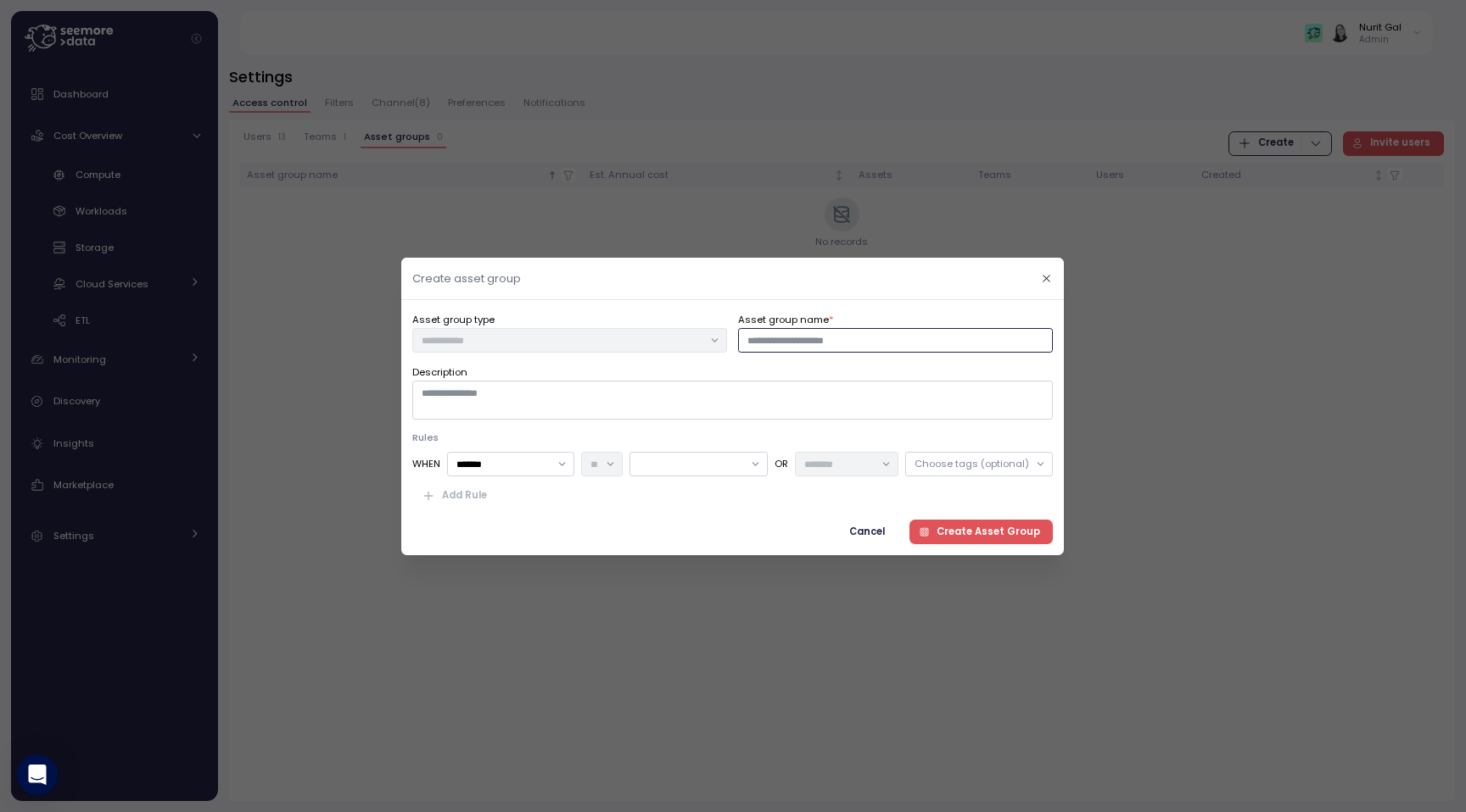
click at [818, 347] on input "Asset group name *" at bounding box center [896, 339] width 315 height 24
click at [792, 338] on input "Asset group name *" at bounding box center [896, 339] width 315 height 24
type input "*"
type input "****"
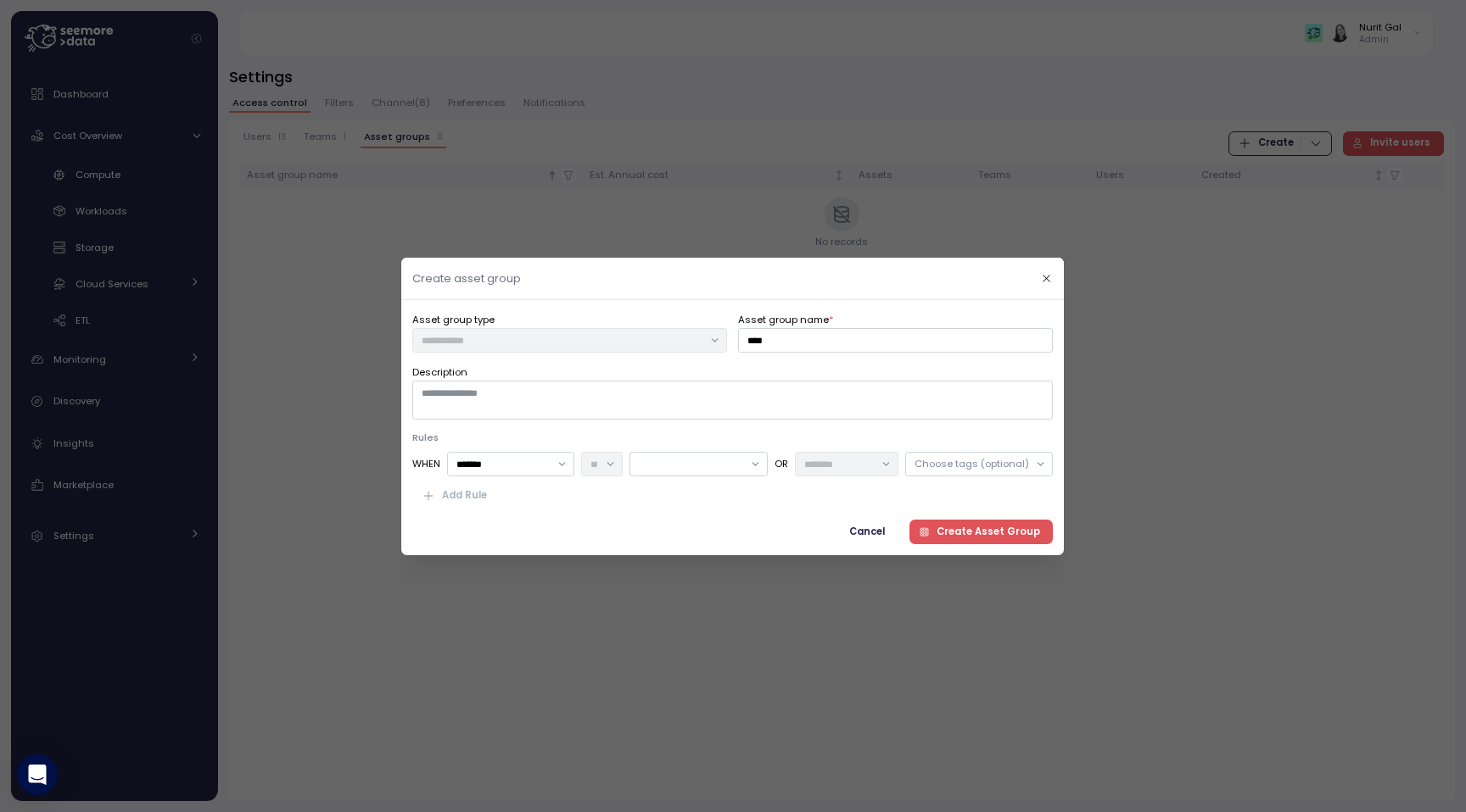
click at [881, 536] on span "Cancel" at bounding box center [867, 531] width 35 height 23
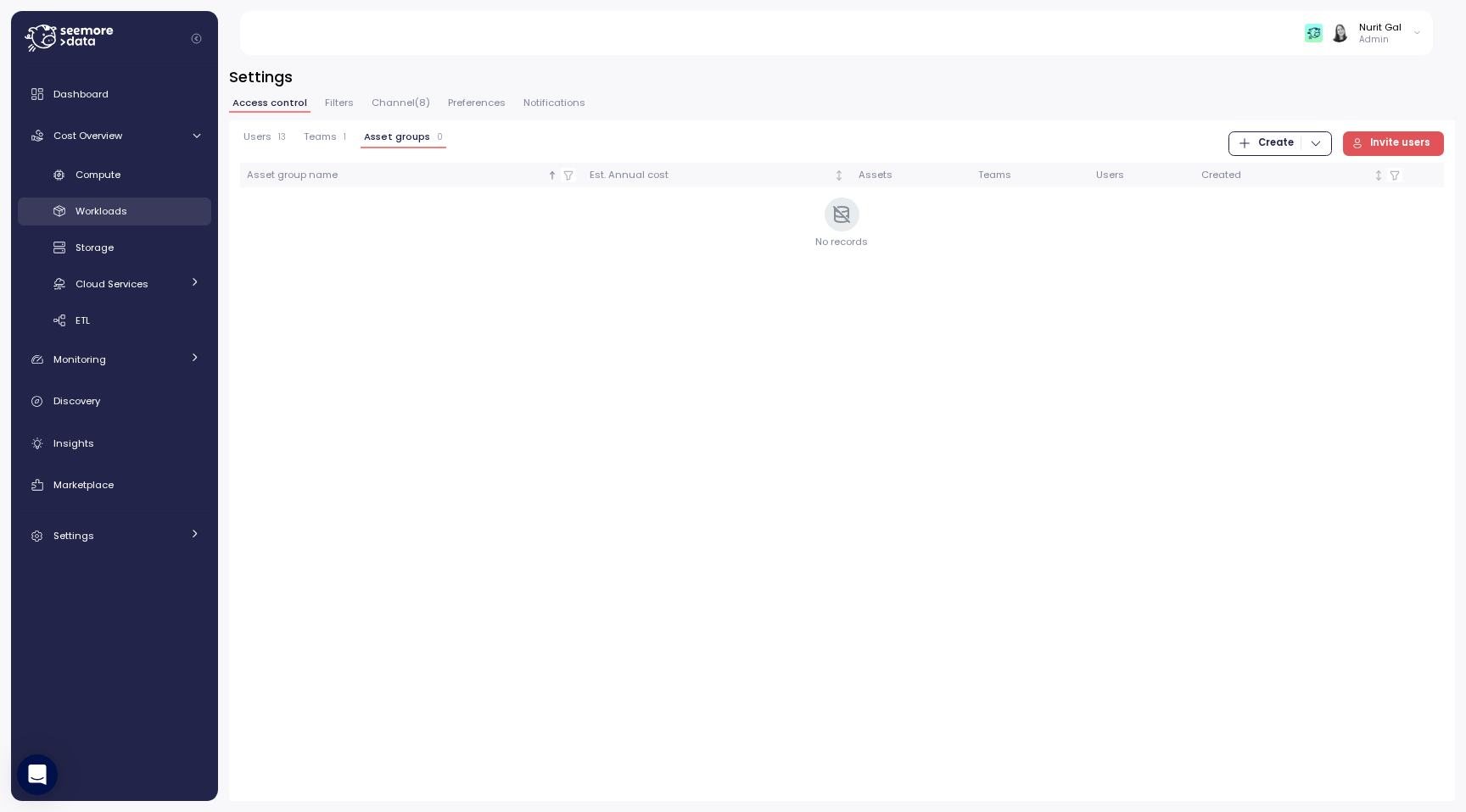
click at [181, 198] on link "Workloads" at bounding box center [114, 211] width 193 height 28
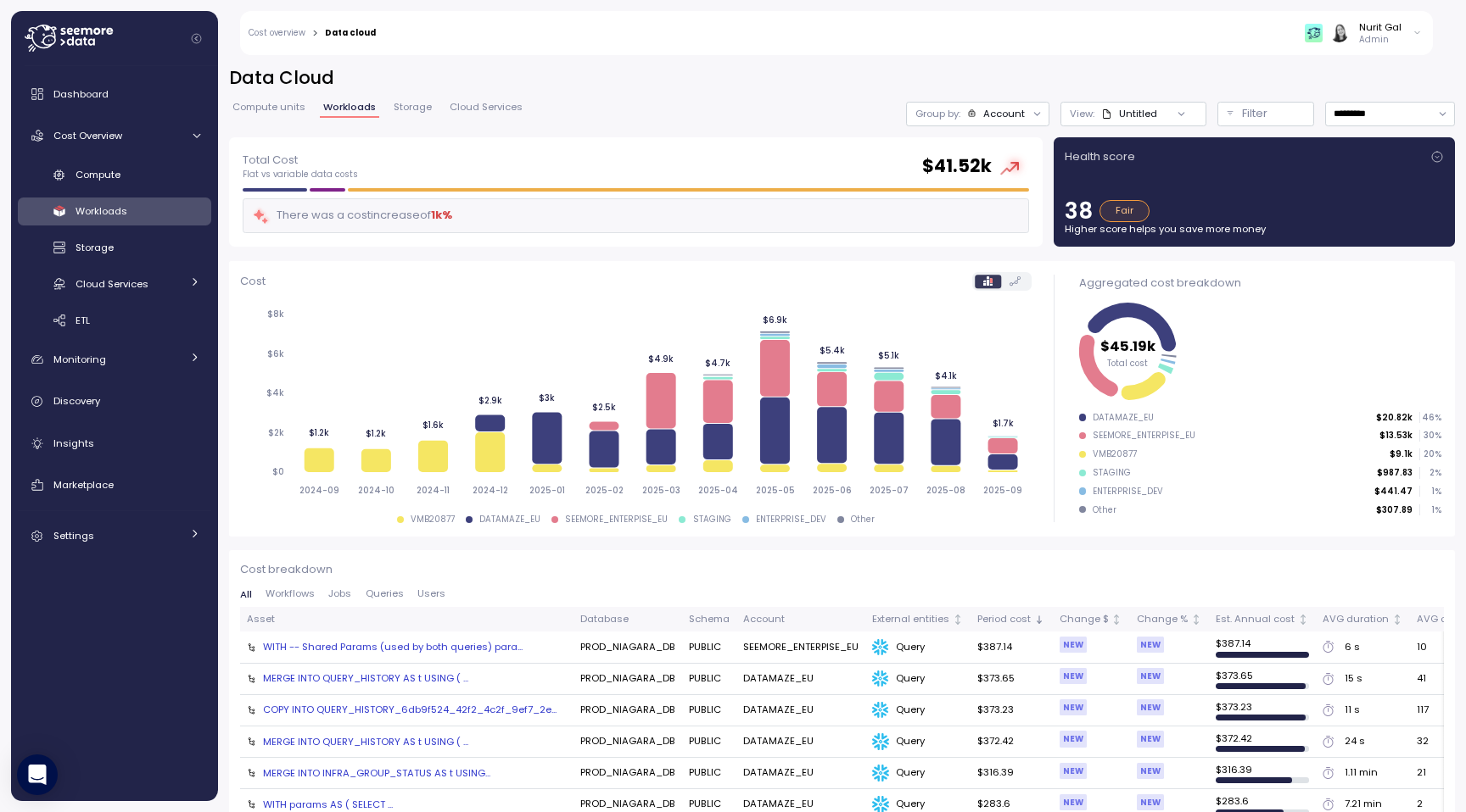
click at [388, 651] on div "WITH -- Shared Params (used by both queries) para..." at bounding box center [393, 647] width 260 height 14
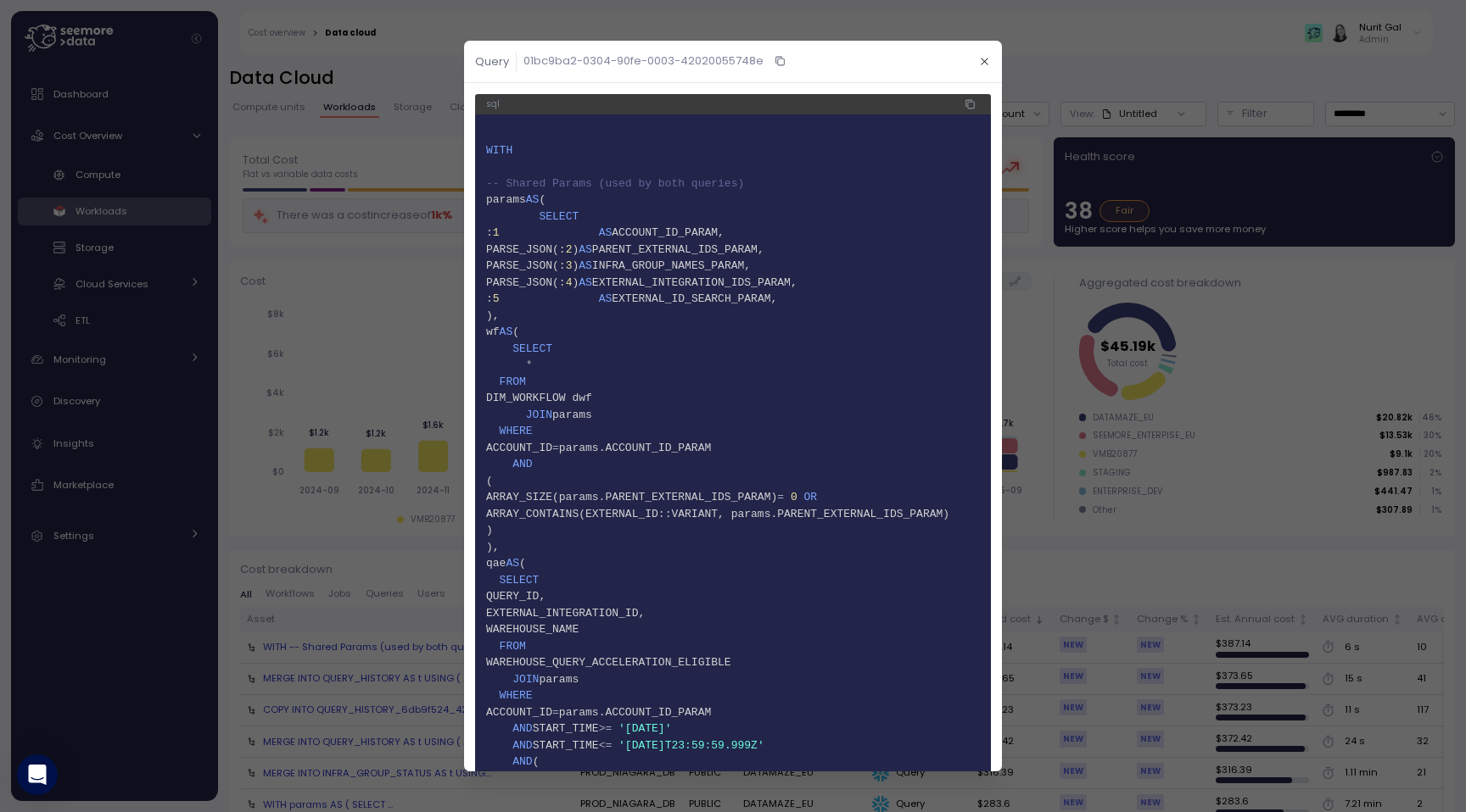
click at [421, 501] on div at bounding box center [733, 406] width 1466 height 812
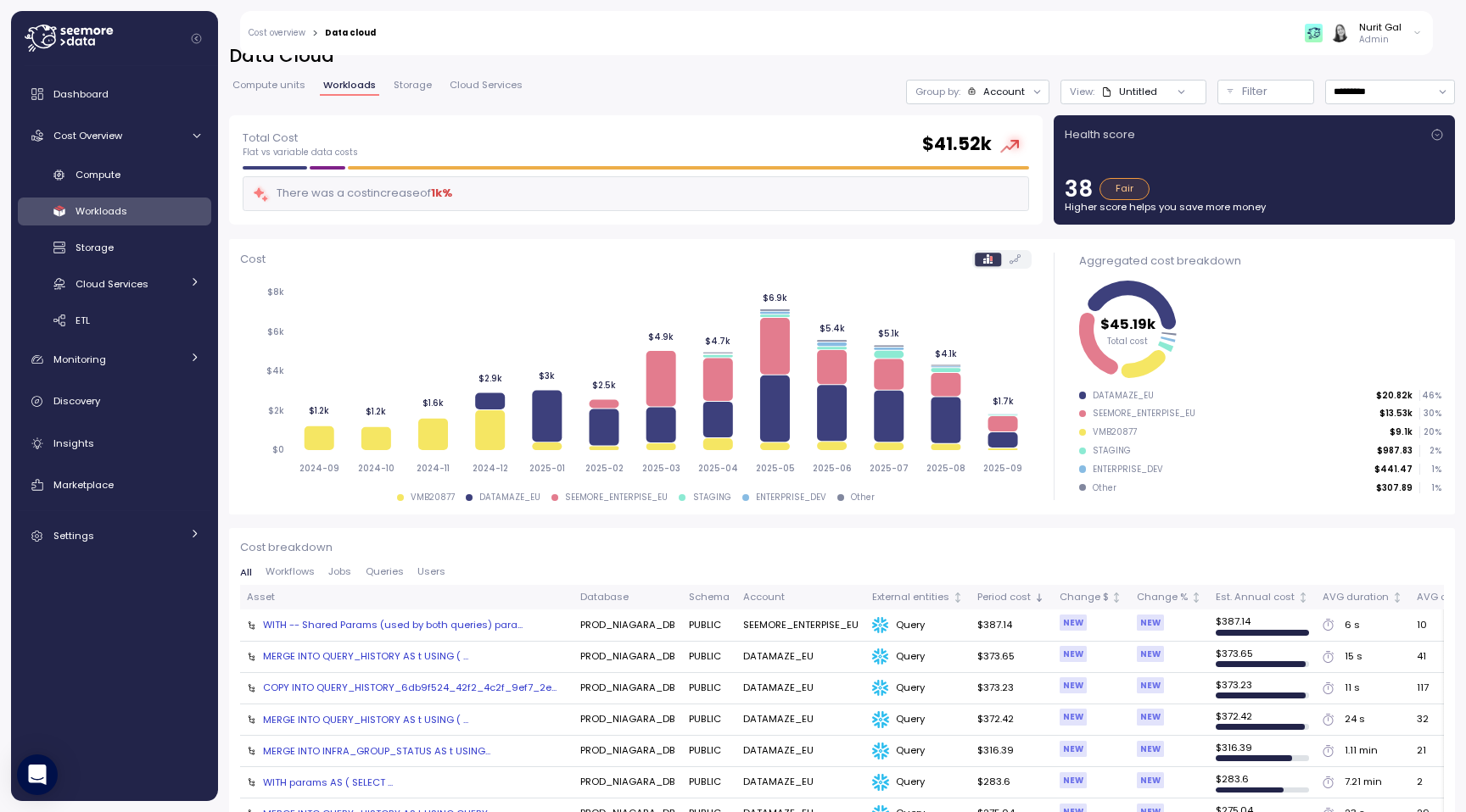
scroll to position [18, 0]
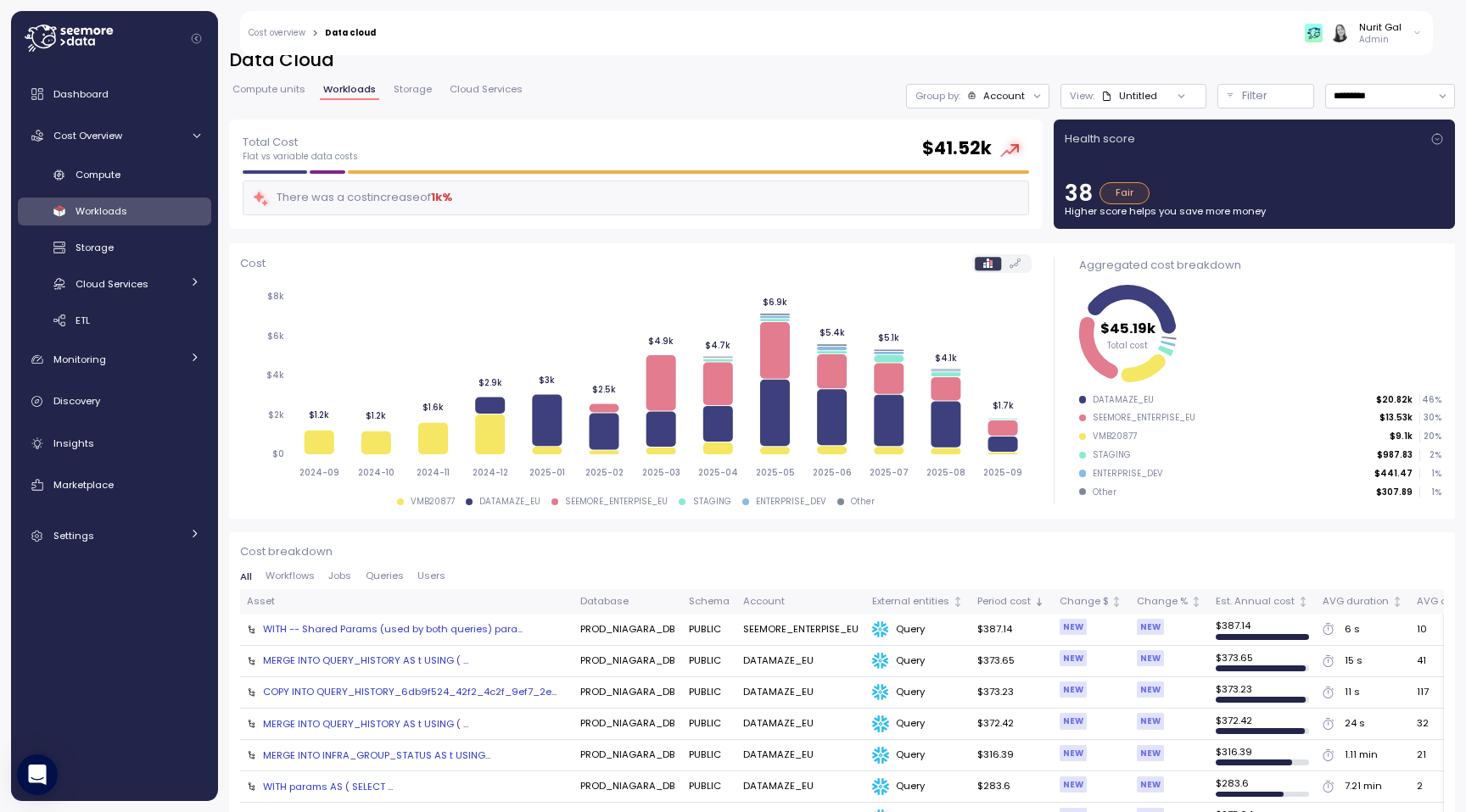
click at [438, 695] on div "COPY INTO QUERY_HISTORY_6db9f524_42f2_4c2f_9ef7_2e..." at bounding box center [409, 691] width 293 height 14
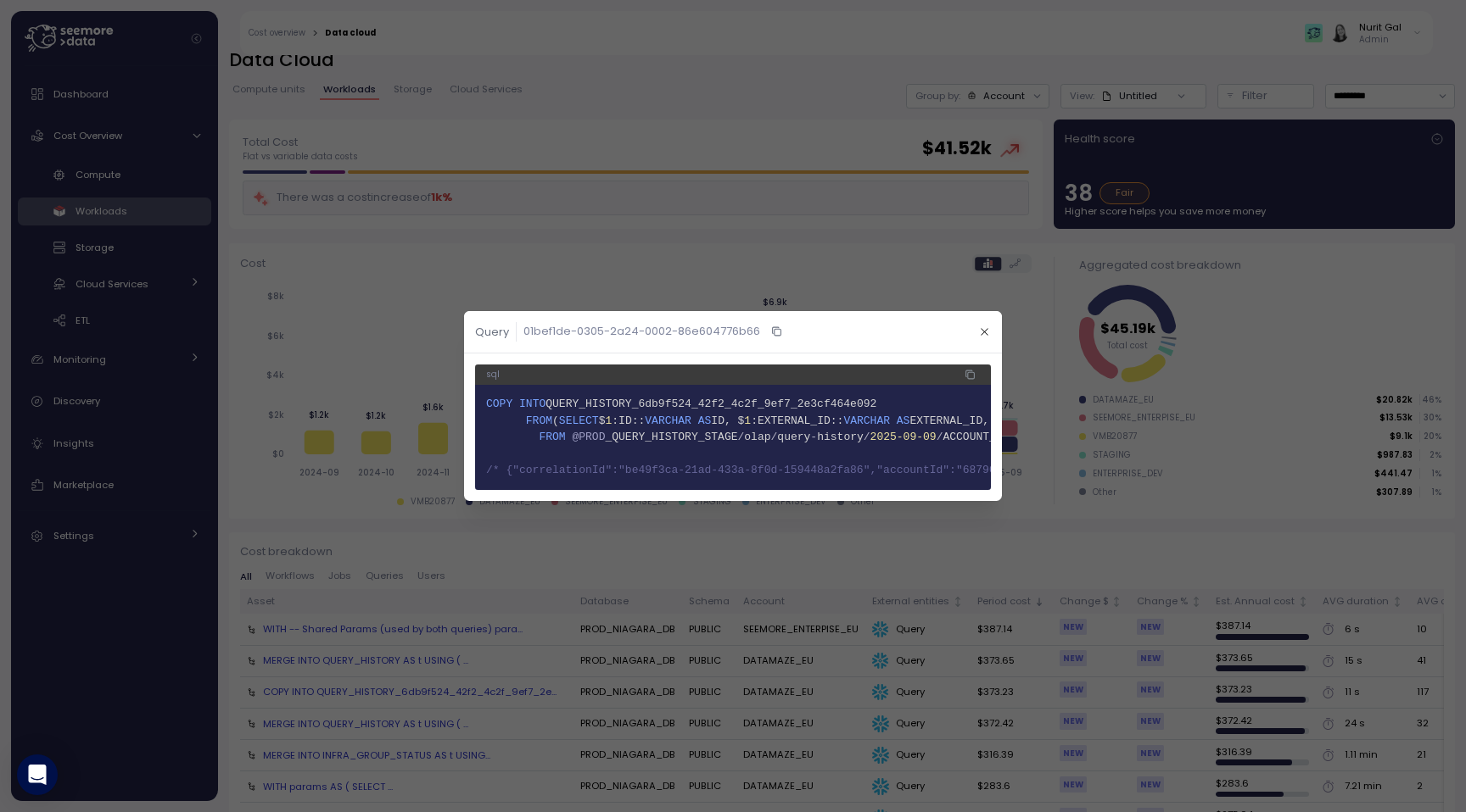
click at [684, 273] on div at bounding box center [733, 406] width 1466 height 812
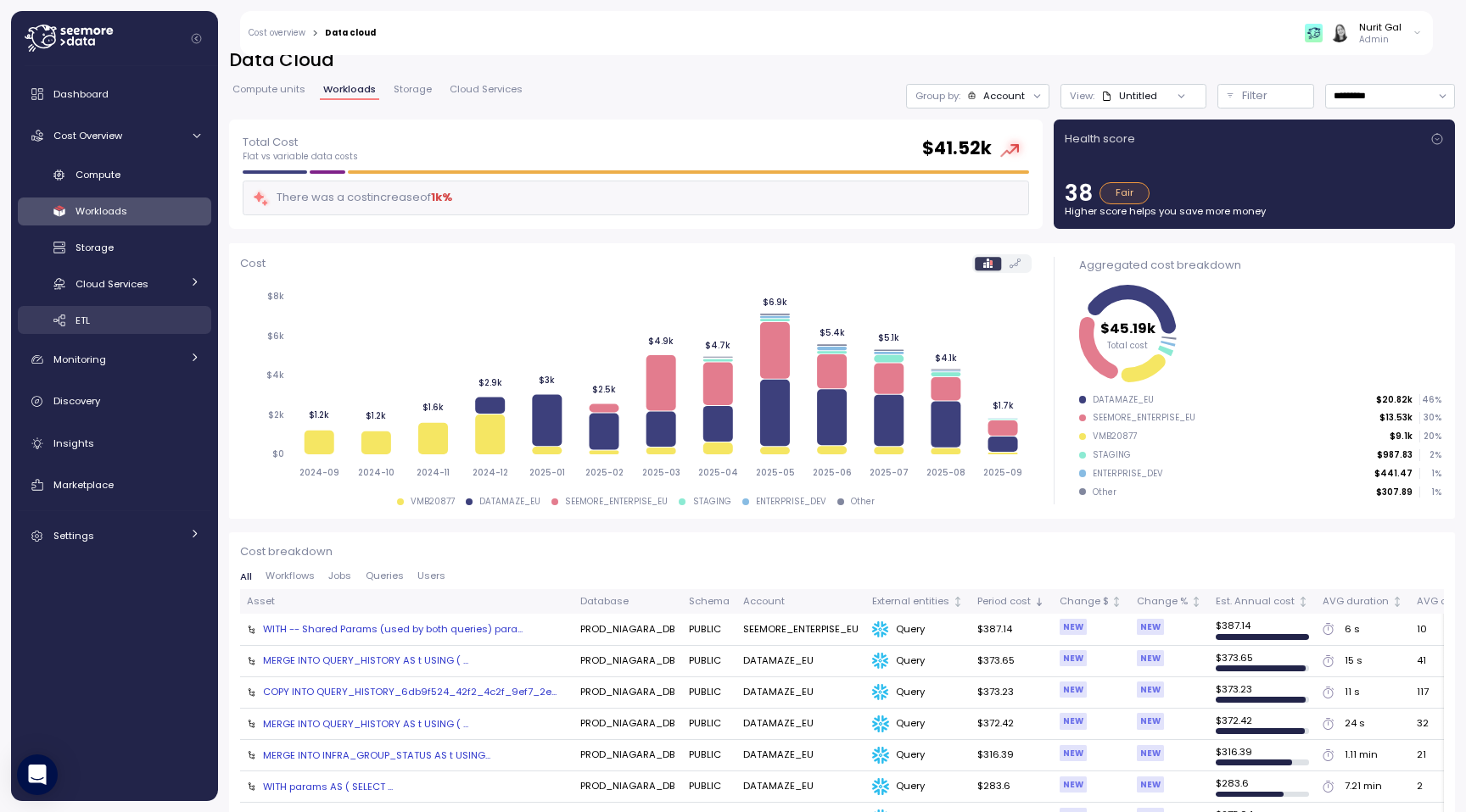
click at [119, 309] on link "ETL" at bounding box center [114, 319] width 193 height 28
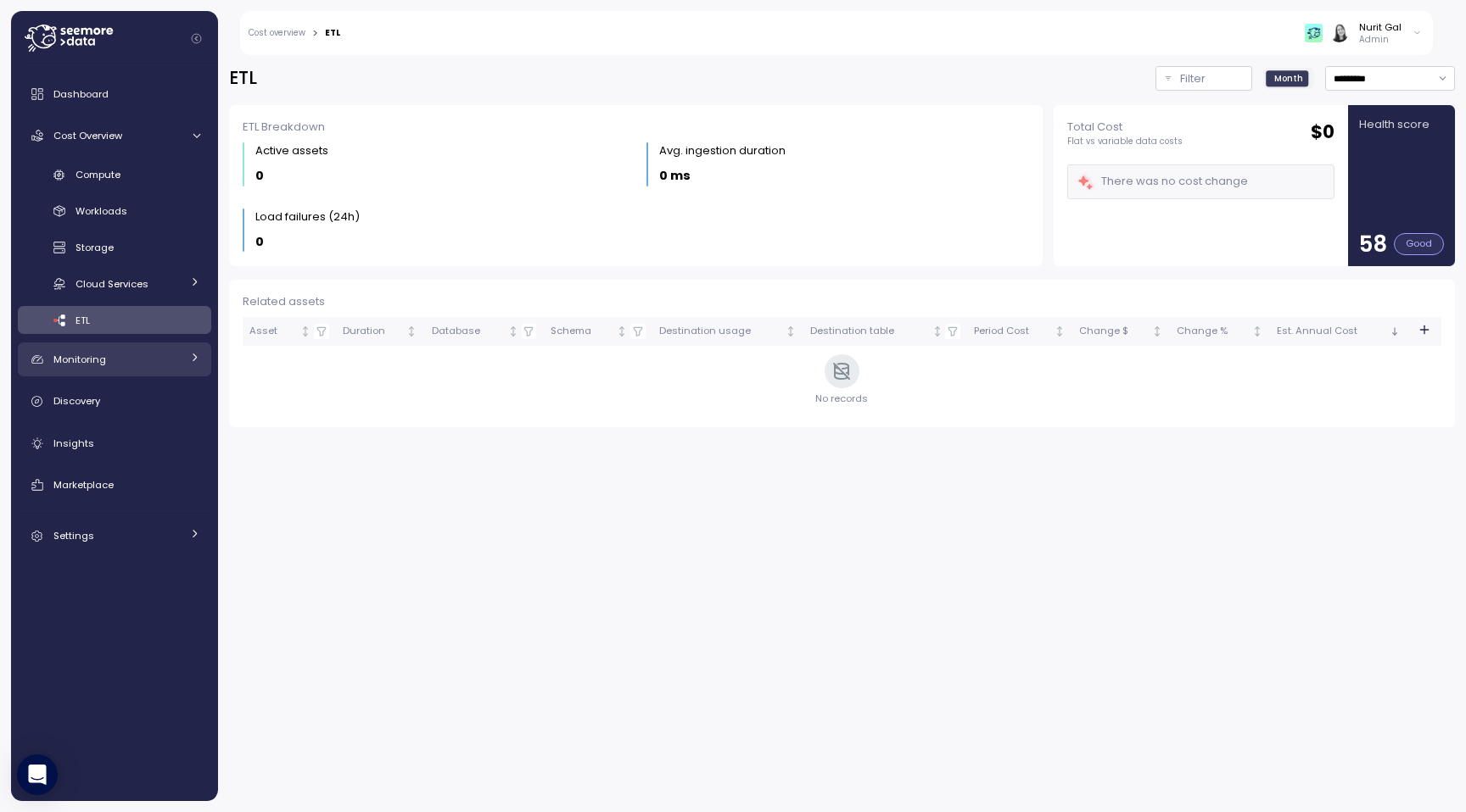
click at [61, 372] on link "Monitoring" at bounding box center [114, 359] width 193 height 34
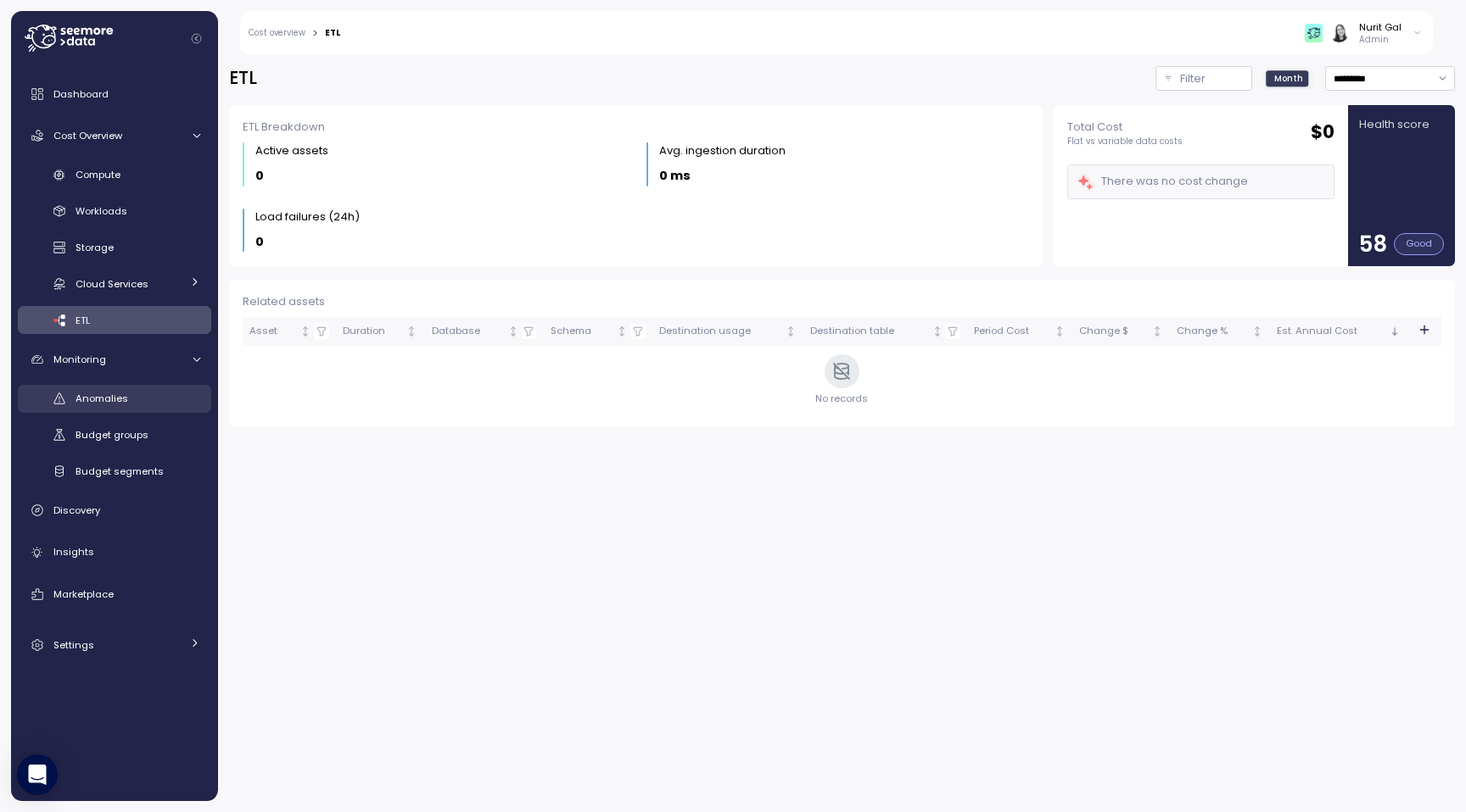
click at [97, 395] on span "Anomalies" at bounding box center [102, 398] width 53 height 14
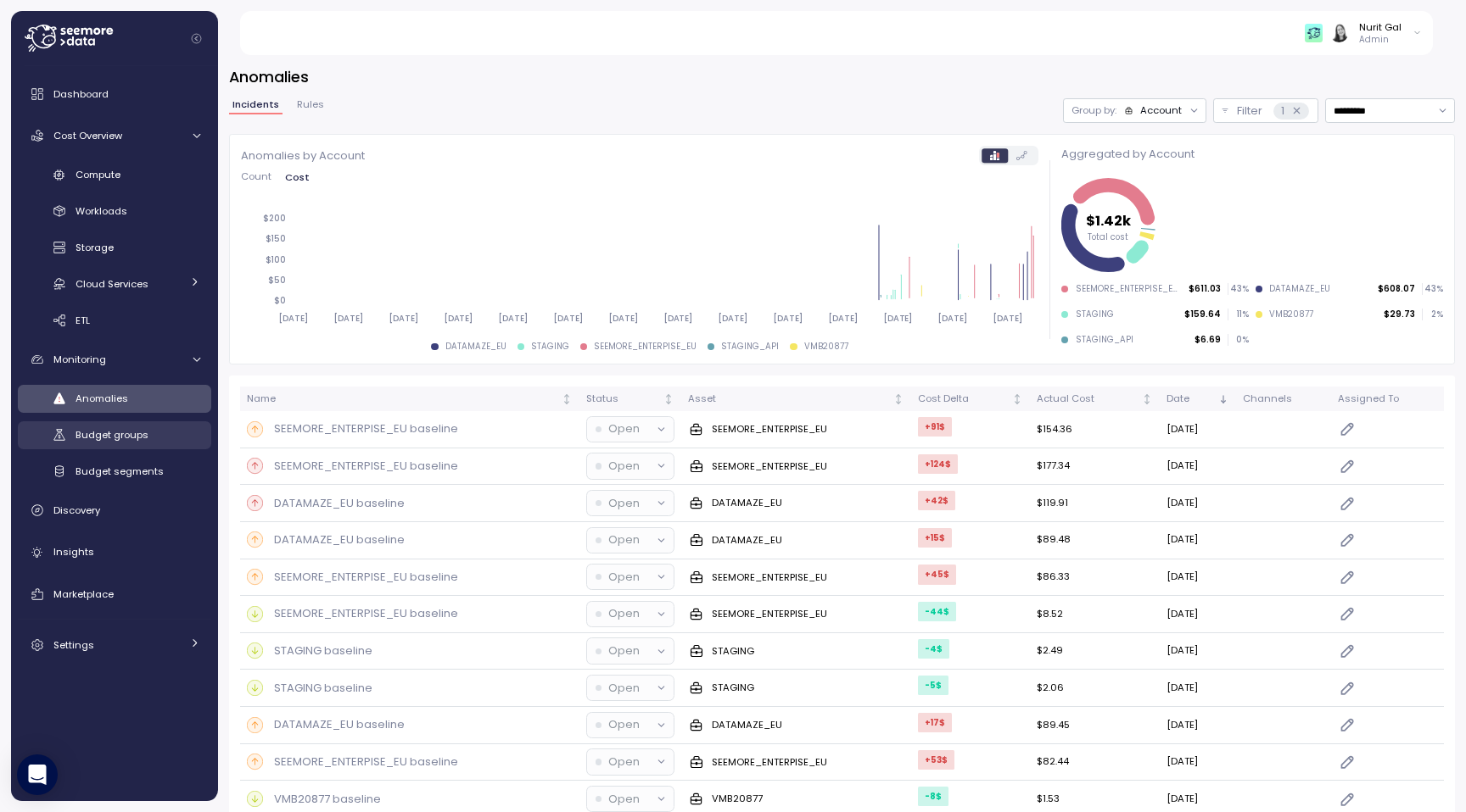
click at [149, 430] on div "Budget groups" at bounding box center [137, 435] width 124 height 17
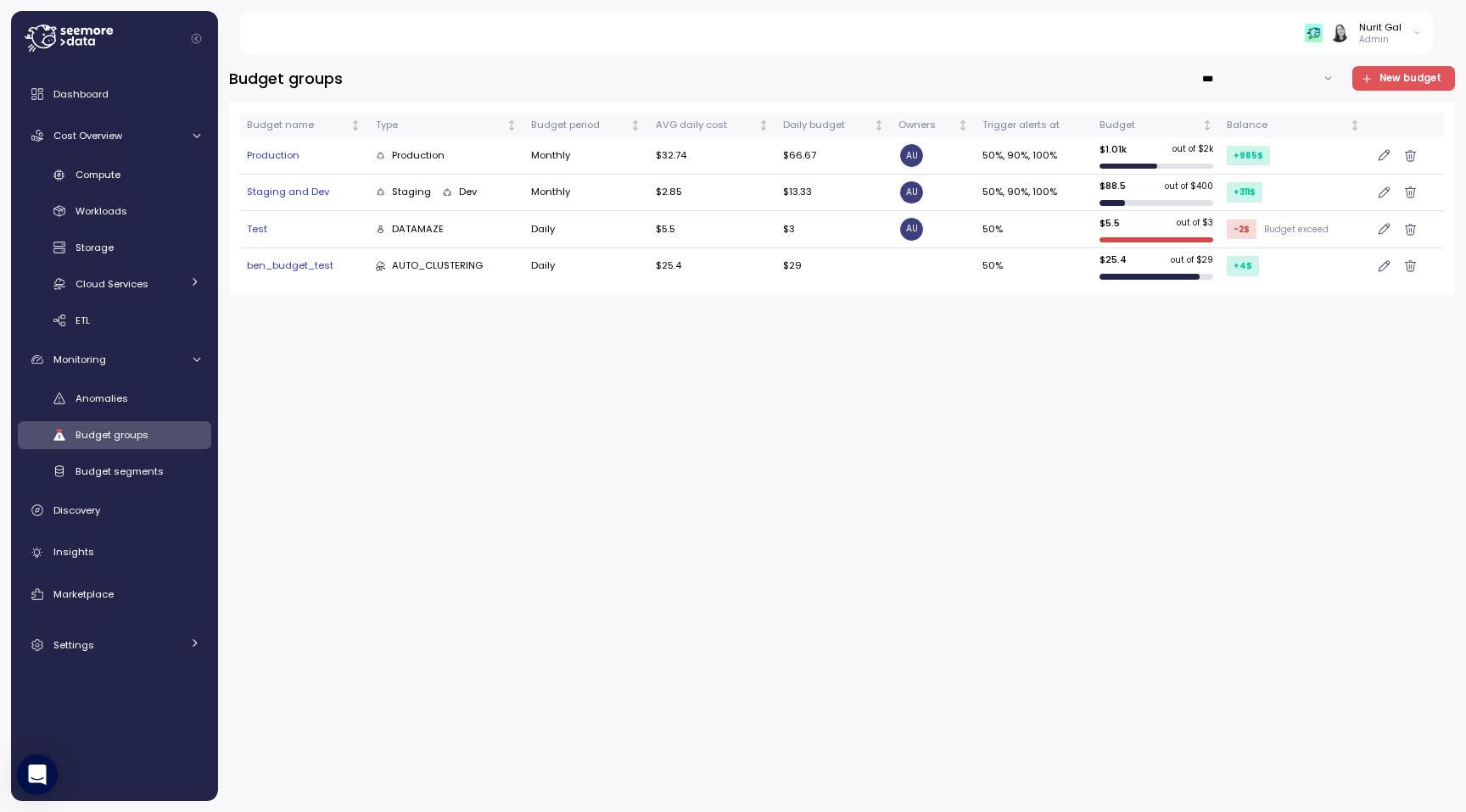
click at [244, 236] on td "Test" at bounding box center [304, 230] width 129 height 36
click at [245, 235] on td "Test" at bounding box center [304, 230] width 129 height 36
click at [251, 228] on div "Test" at bounding box center [304, 230] width 115 height 15
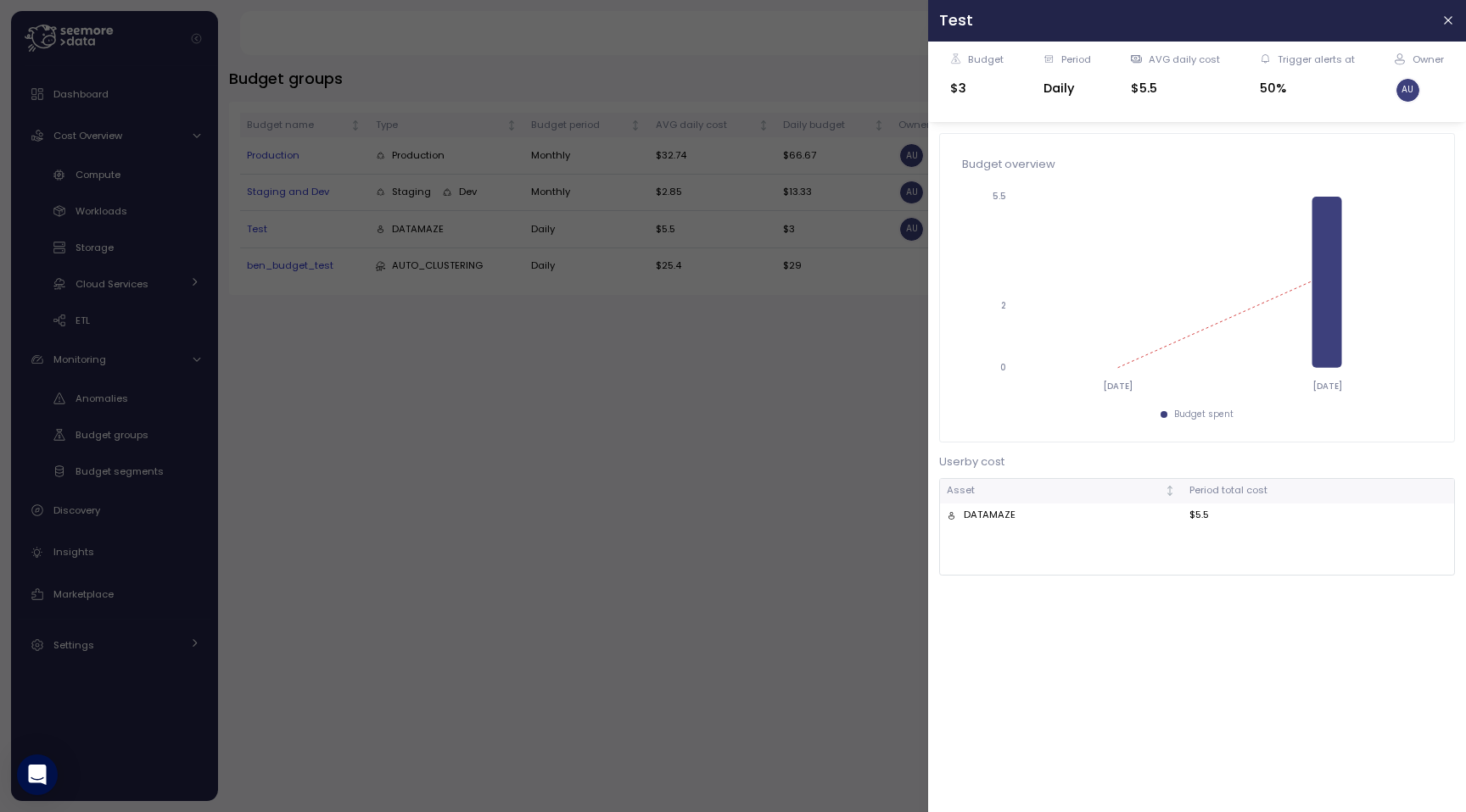
click at [403, 424] on div at bounding box center [733, 406] width 1466 height 812
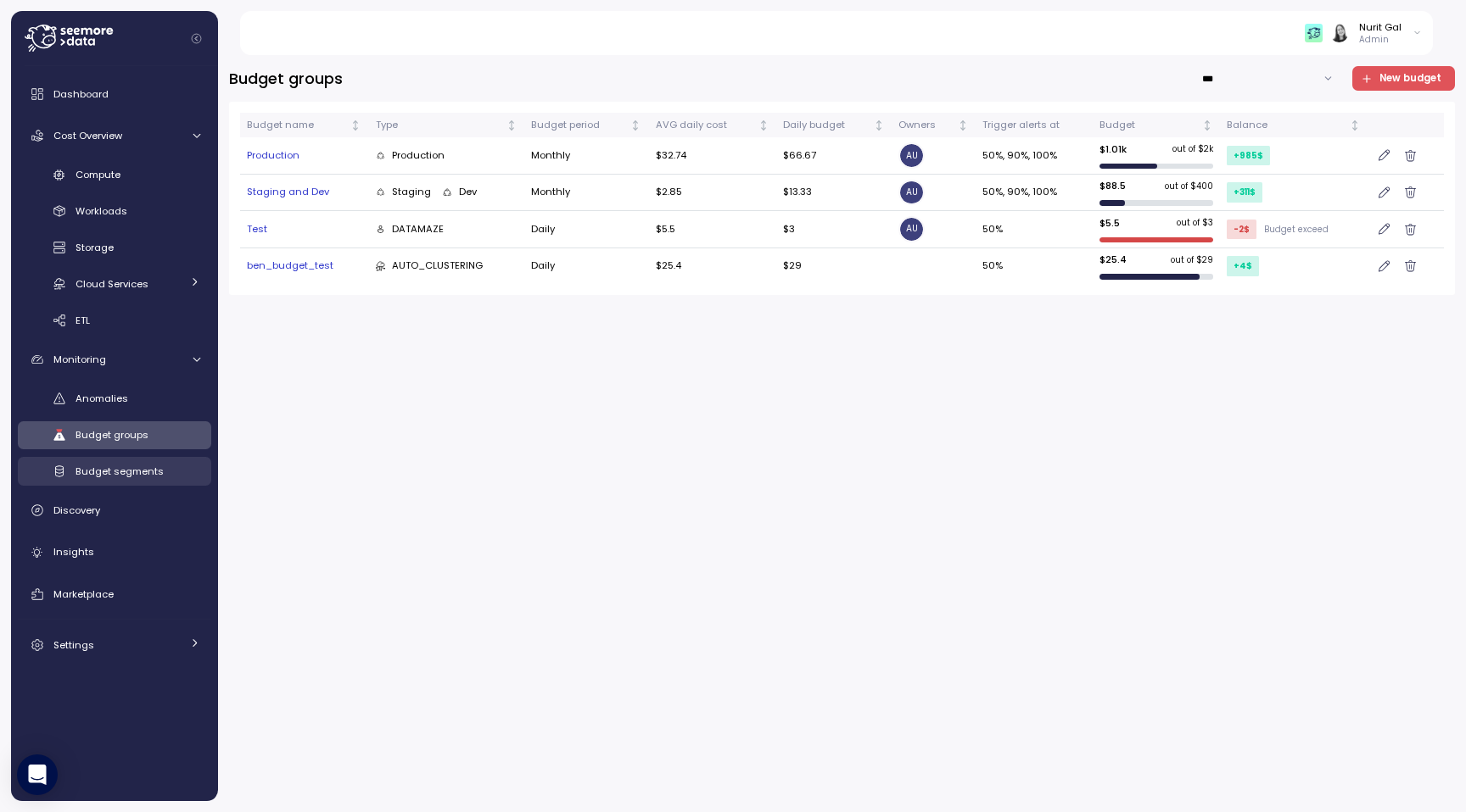
click at [163, 471] on div "Budget segments" at bounding box center [137, 471] width 124 height 17
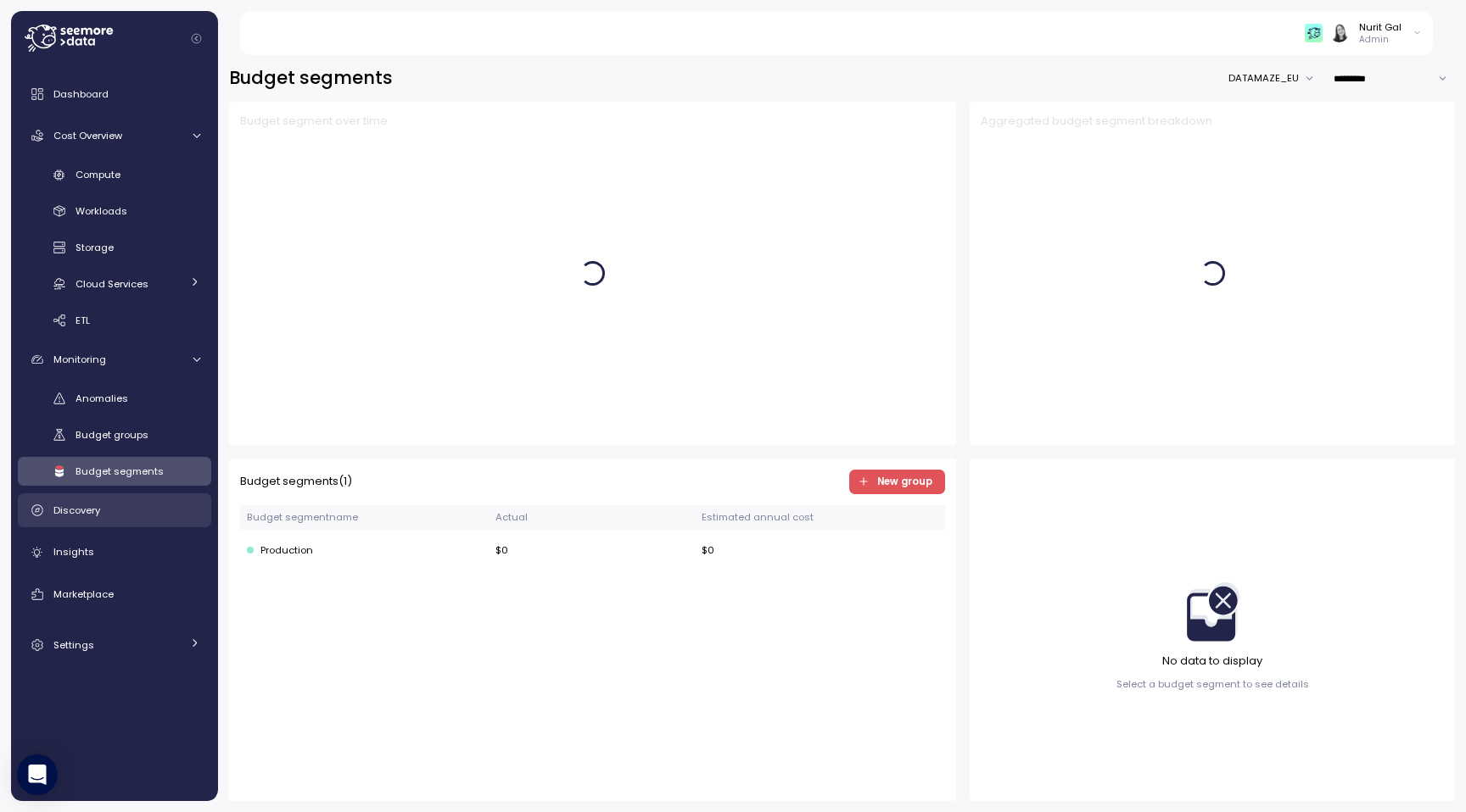
click at [113, 524] on link "Discovery" at bounding box center [114, 510] width 193 height 34
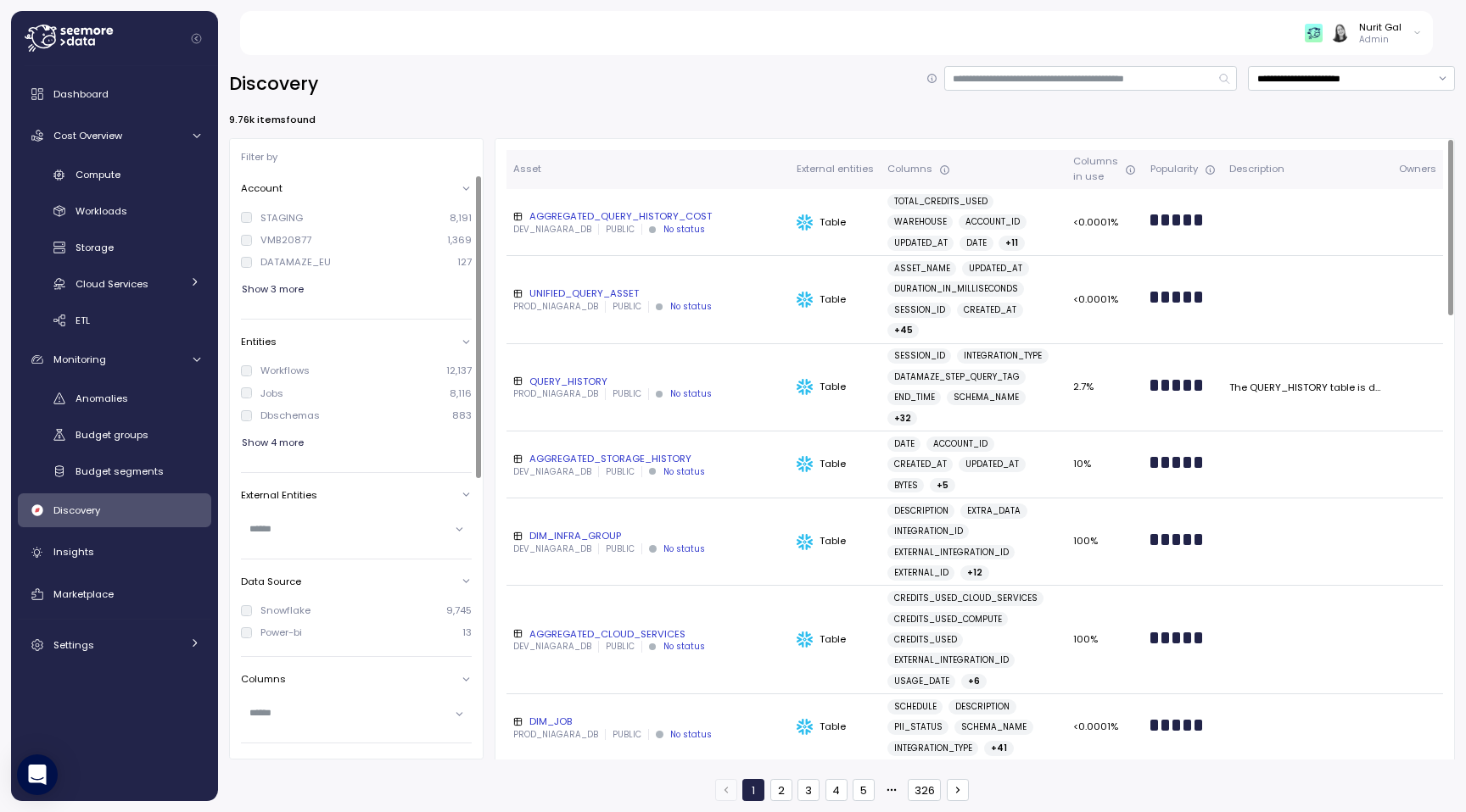
click at [550, 289] on div "UNIFIED_QUERY_ASSET" at bounding box center [647, 293] width 270 height 14
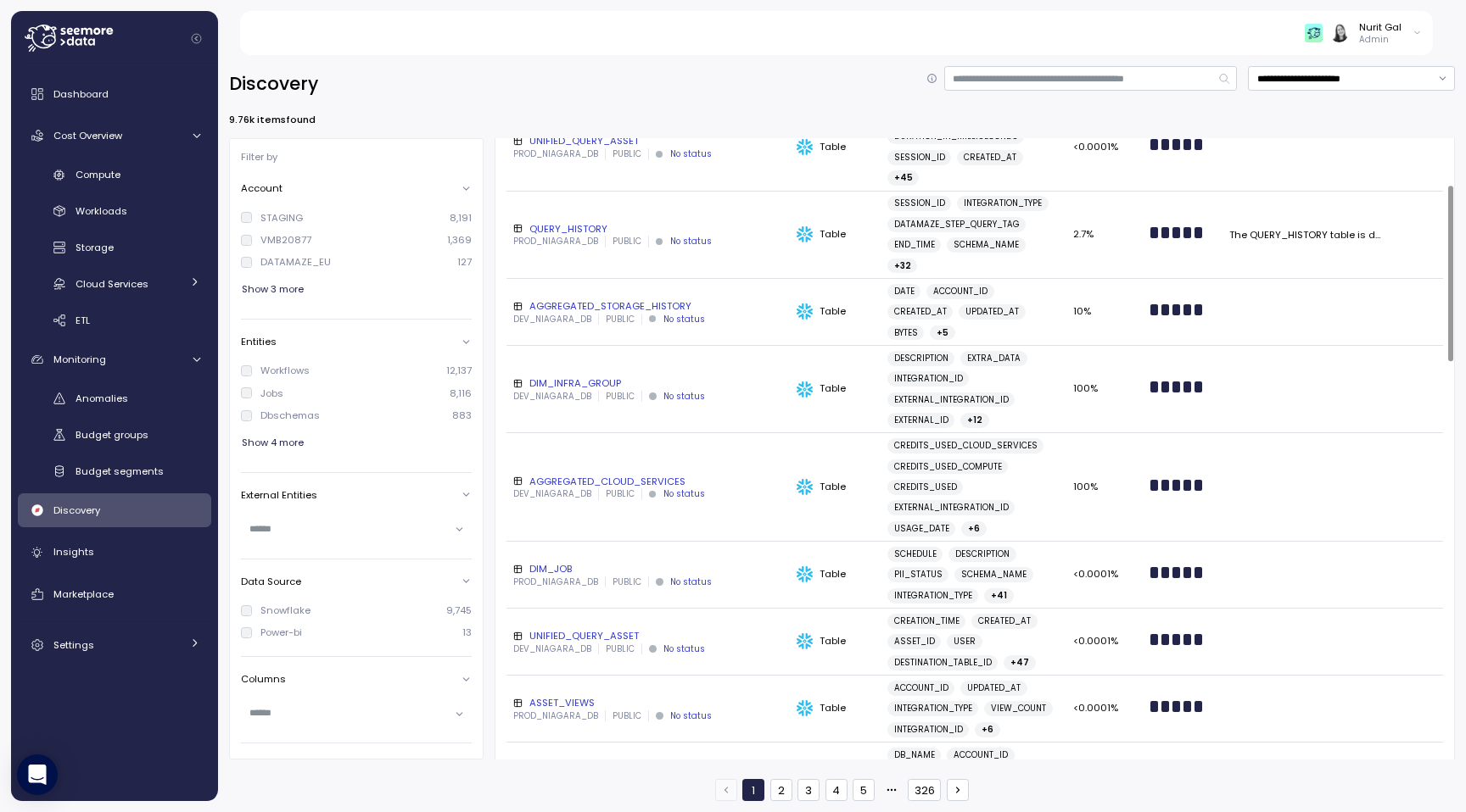
scroll to position [168, 0]
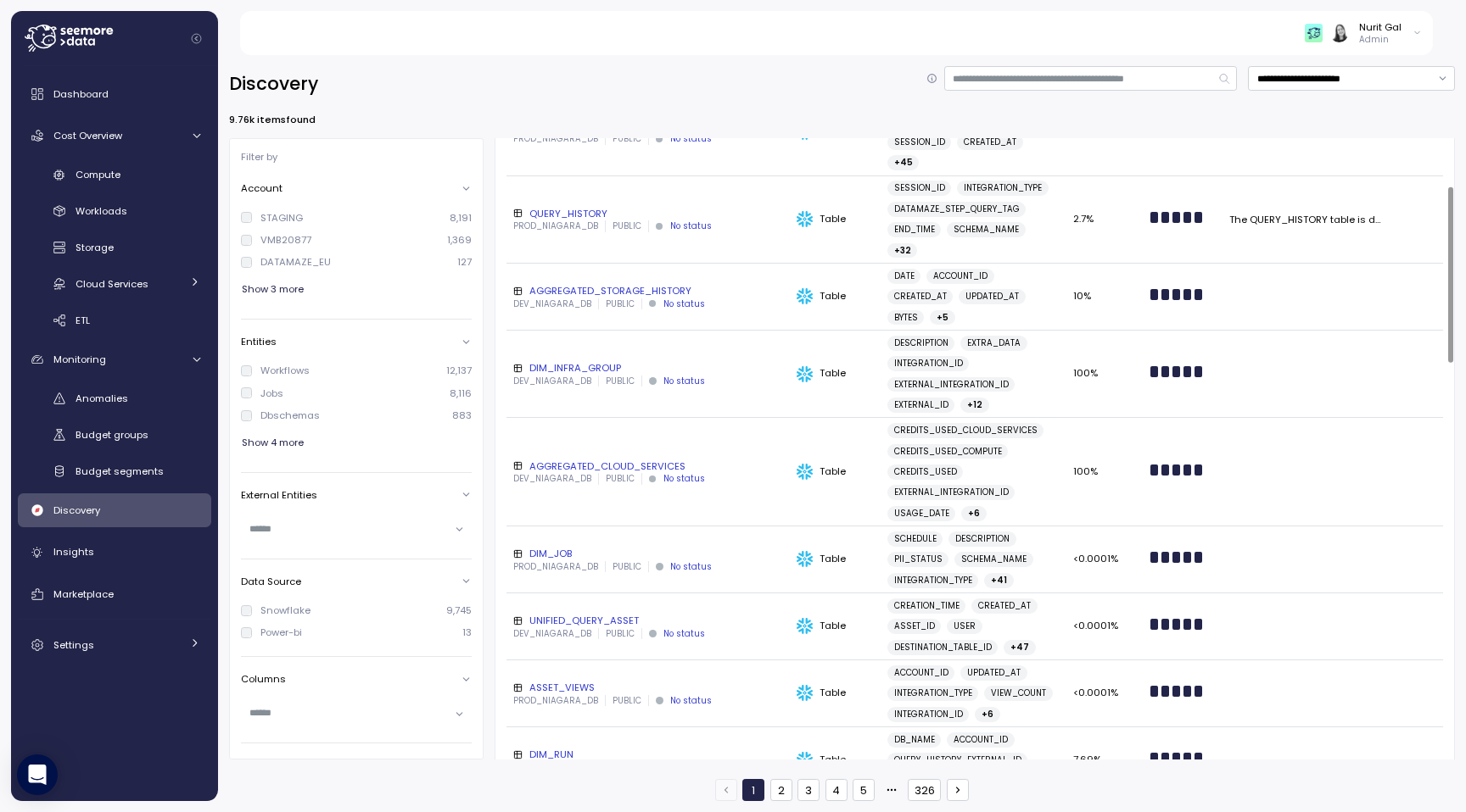
click at [542, 547] on div "DIM_JOB" at bounding box center [647, 553] width 270 height 14
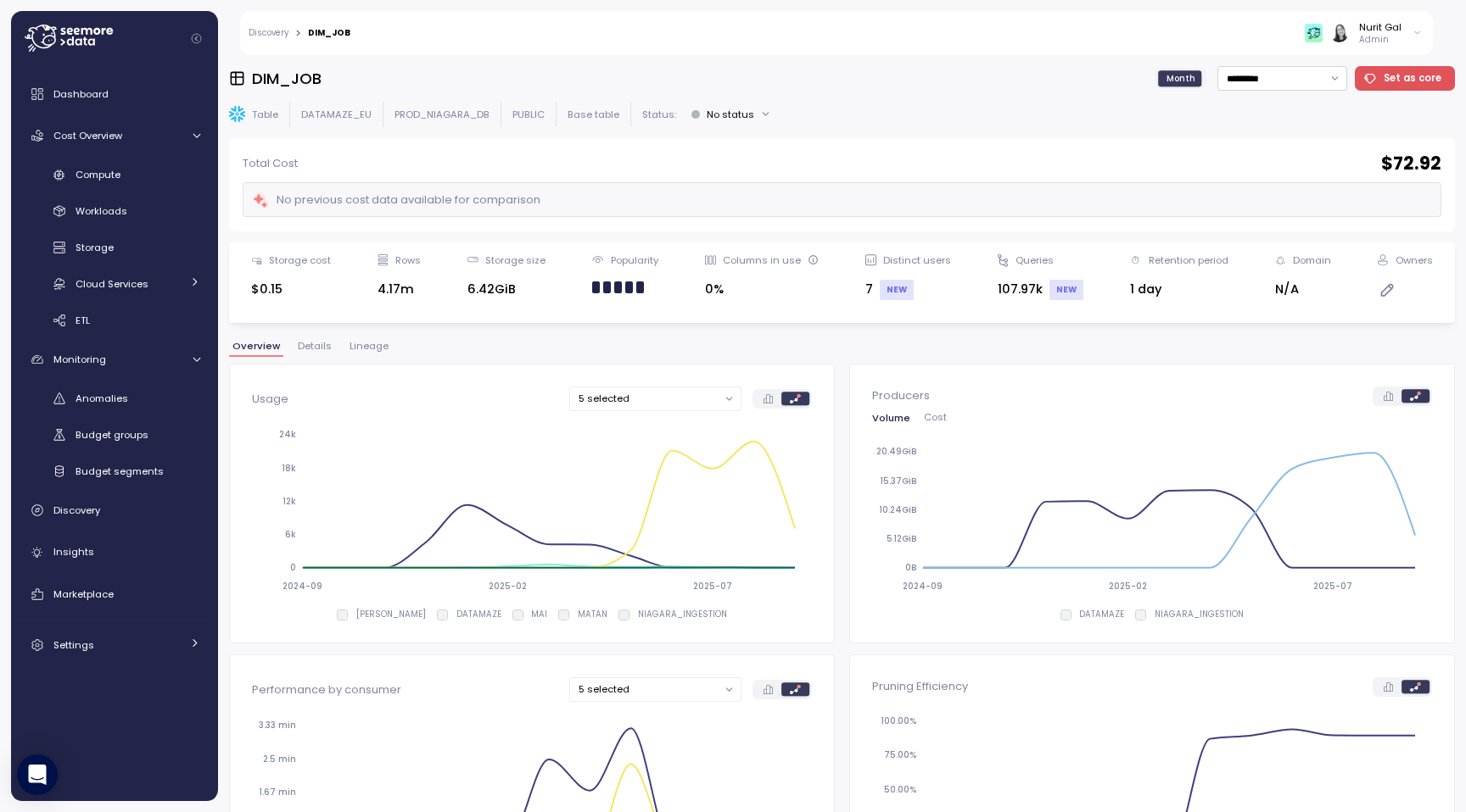
click at [352, 345] on span "Lineage" at bounding box center [369, 347] width 39 height 9
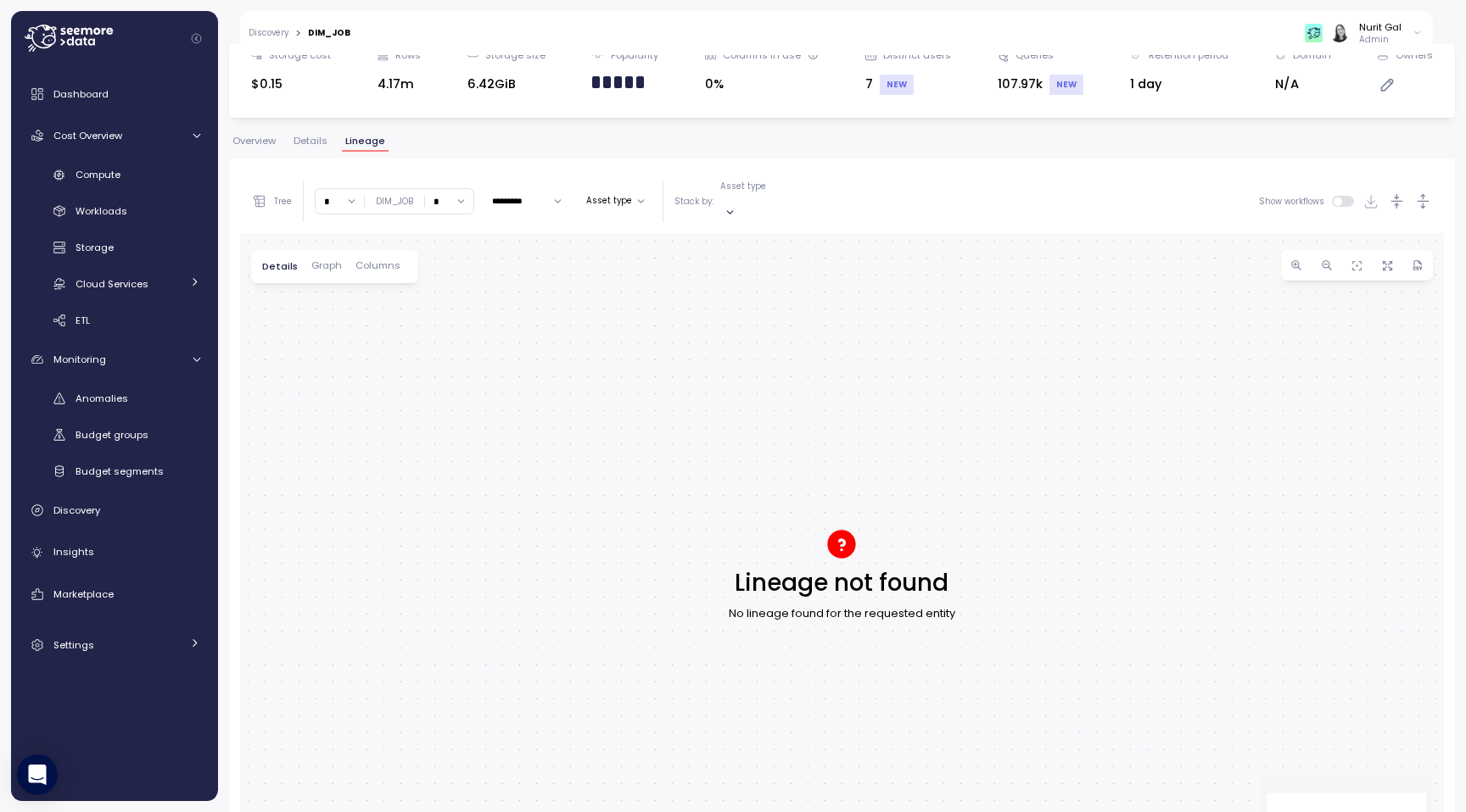
scroll to position [194, 0]
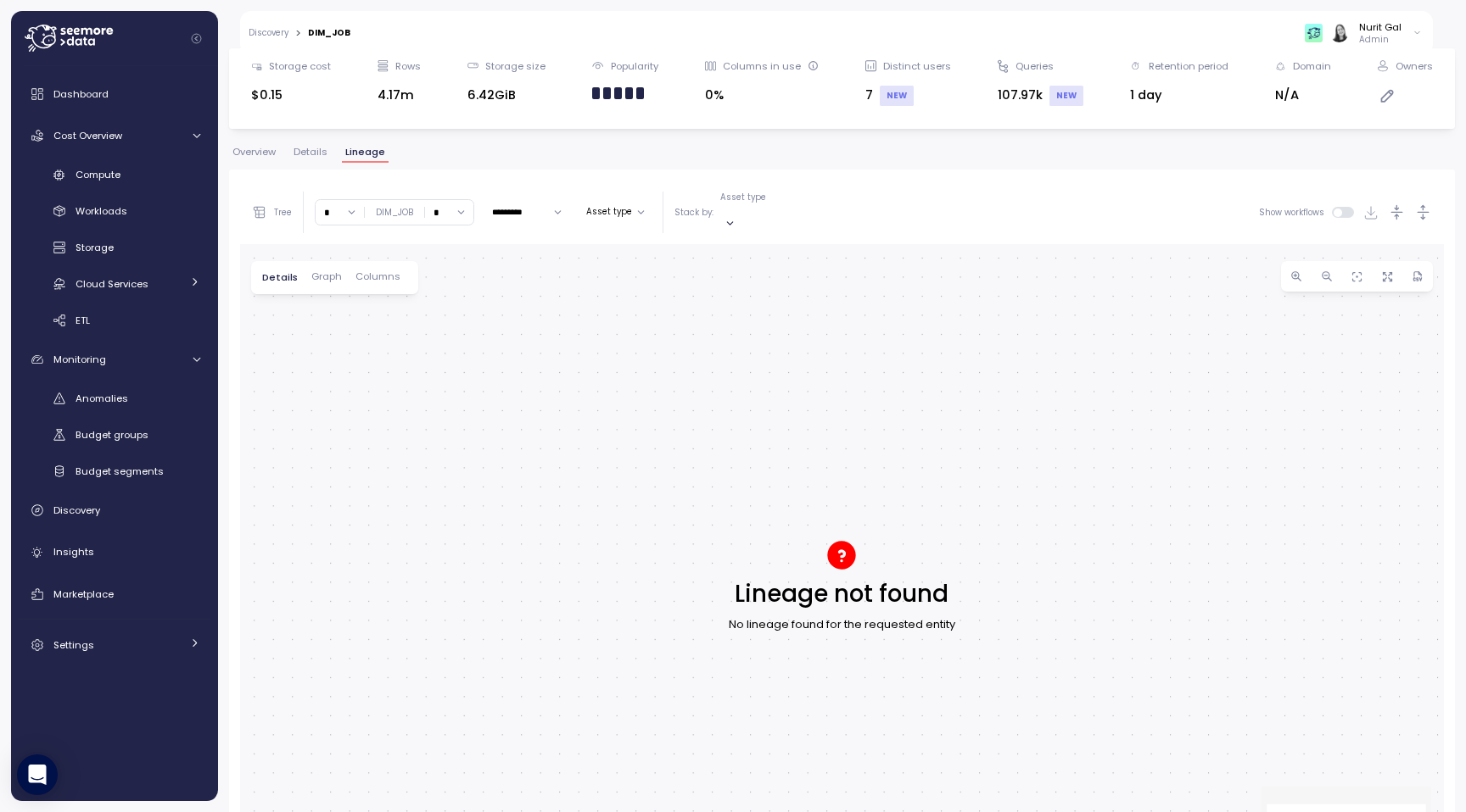
click at [311, 155] on span "Details" at bounding box center [310, 152] width 34 height 9
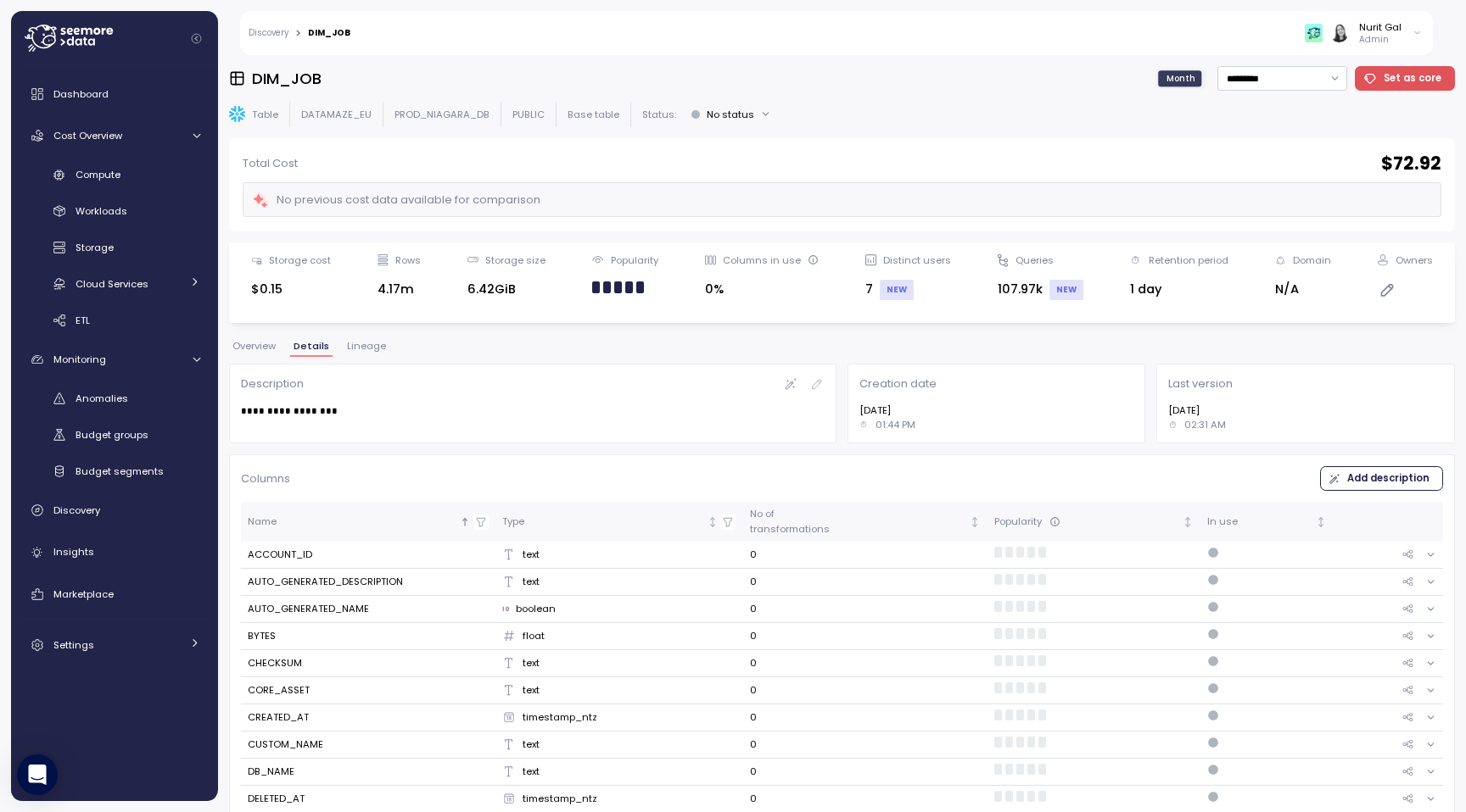
click at [266, 343] on span "Overview" at bounding box center [254, 347] width 44 height 9
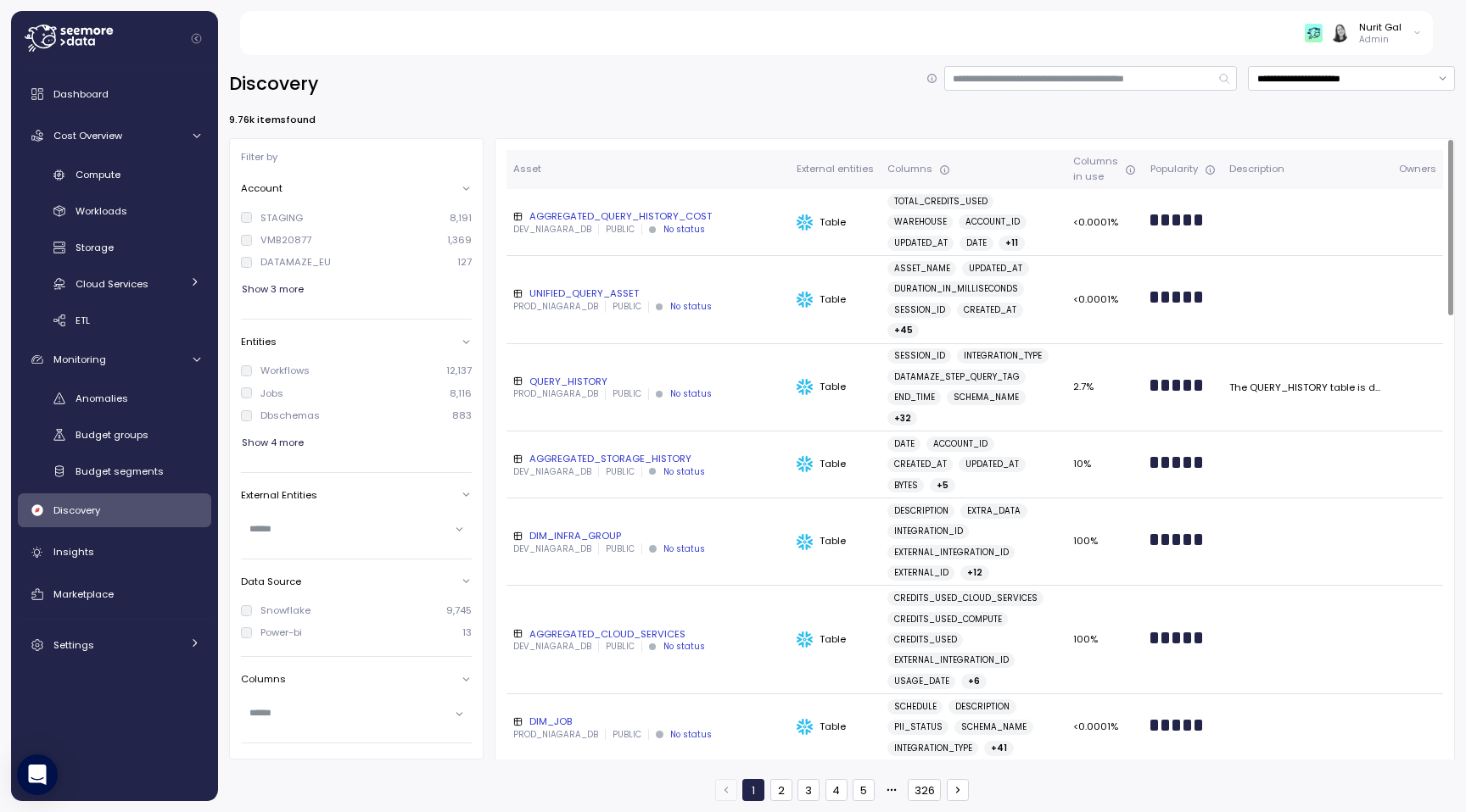
click at [571, 222] on div "AGGREGATED_QUERY_HISTORY_COST" at bounding box center [647, 216] width 270 height 14
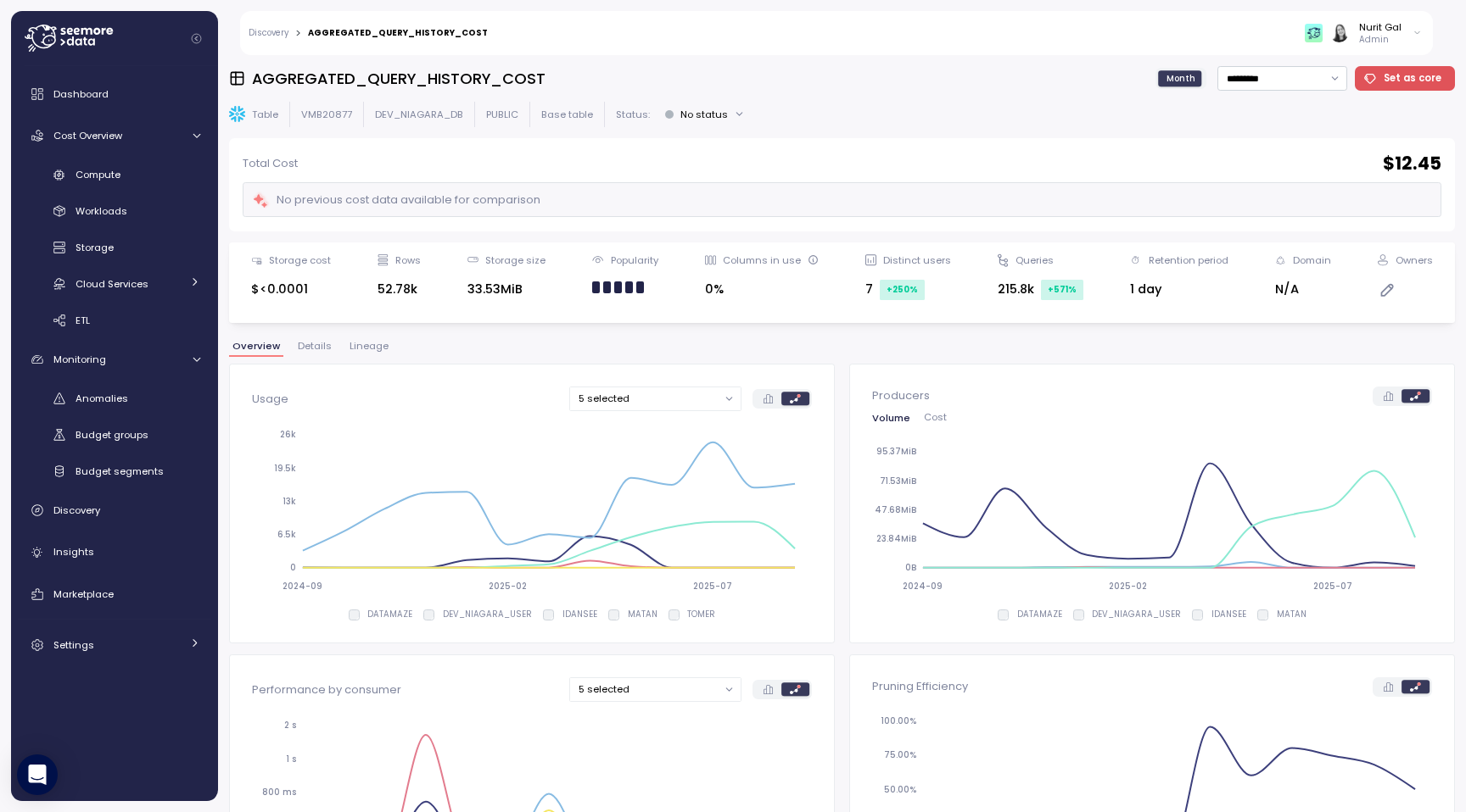
click at [365, 345] on span "Lineage" at bounding box center [369, 347] width 39 height 9
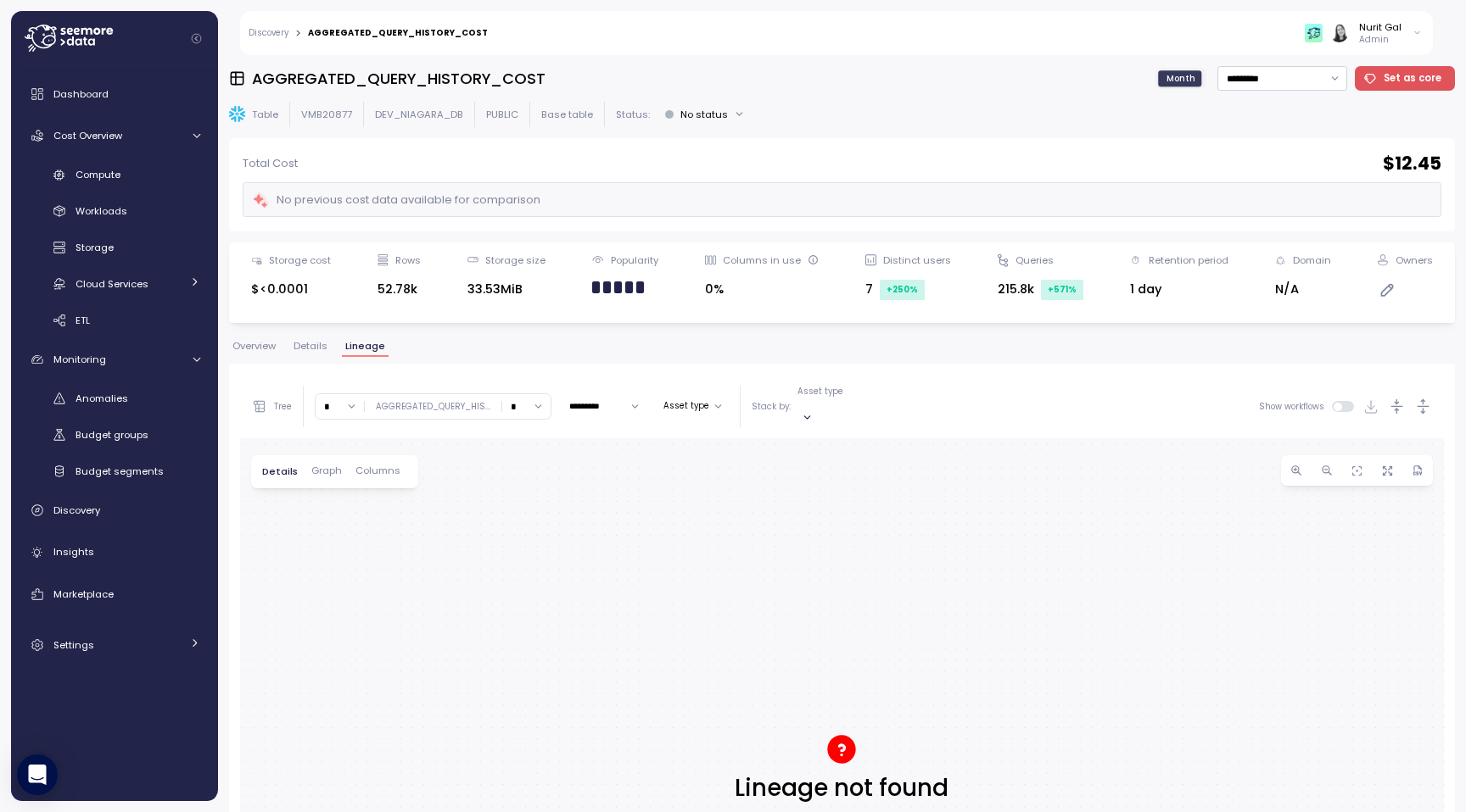
click at [785, 648] on div at bounding box center [841, 779] width 1204 height 682
drag, startPoint x: 787, startPoint y: 638, endPoint x: 778, endPoint y: 428, distance: 210.2
click at [778, 438] on div at bounding box center [841, 779] width 1204 height 682
click at [1373, 27] on div "Nurit Gal" at bounding box center [1380, 26] width 43 height 14
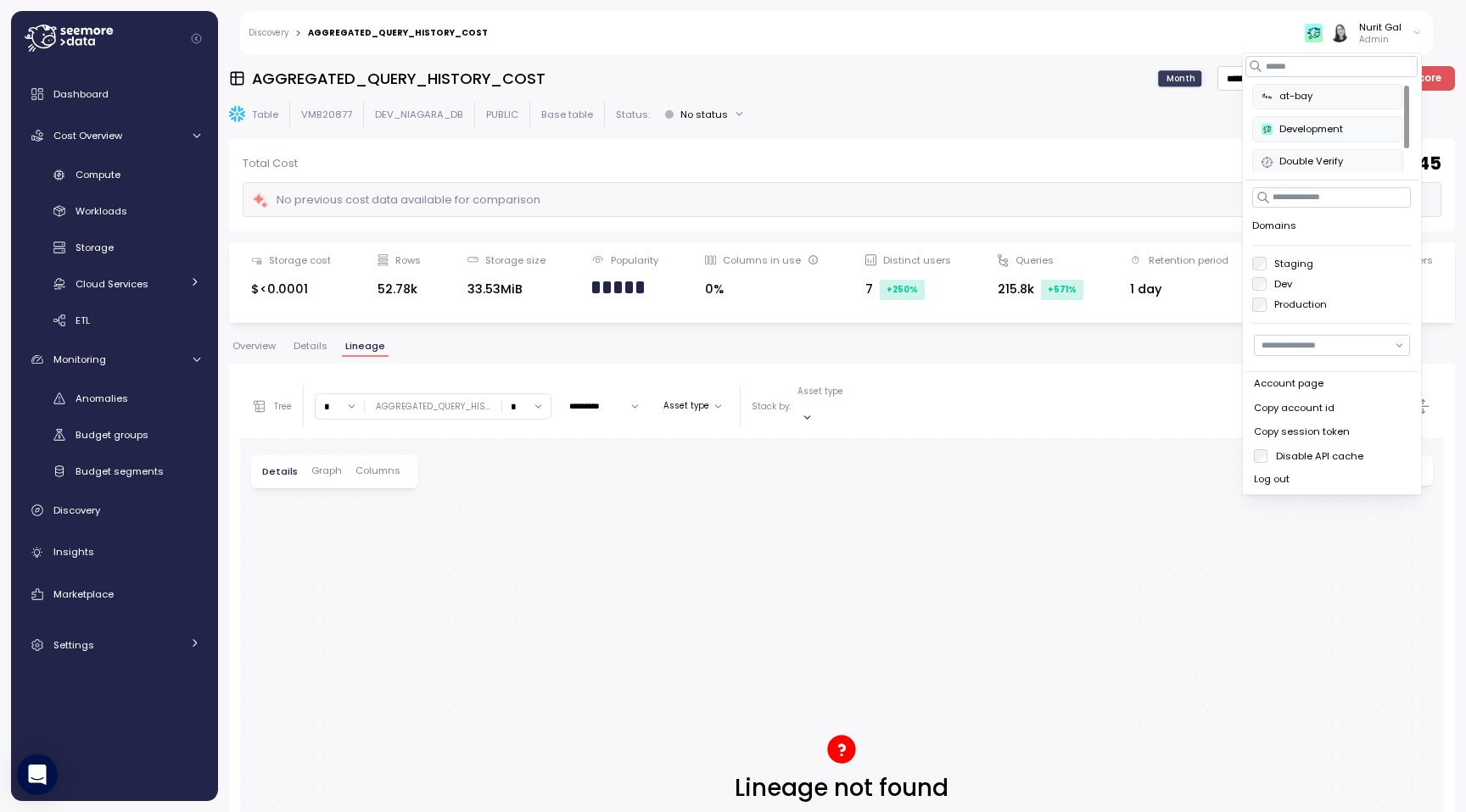
click at [1282, 152] on button "Double Verify" at bounding box center [1327, 161] width 150 height 25
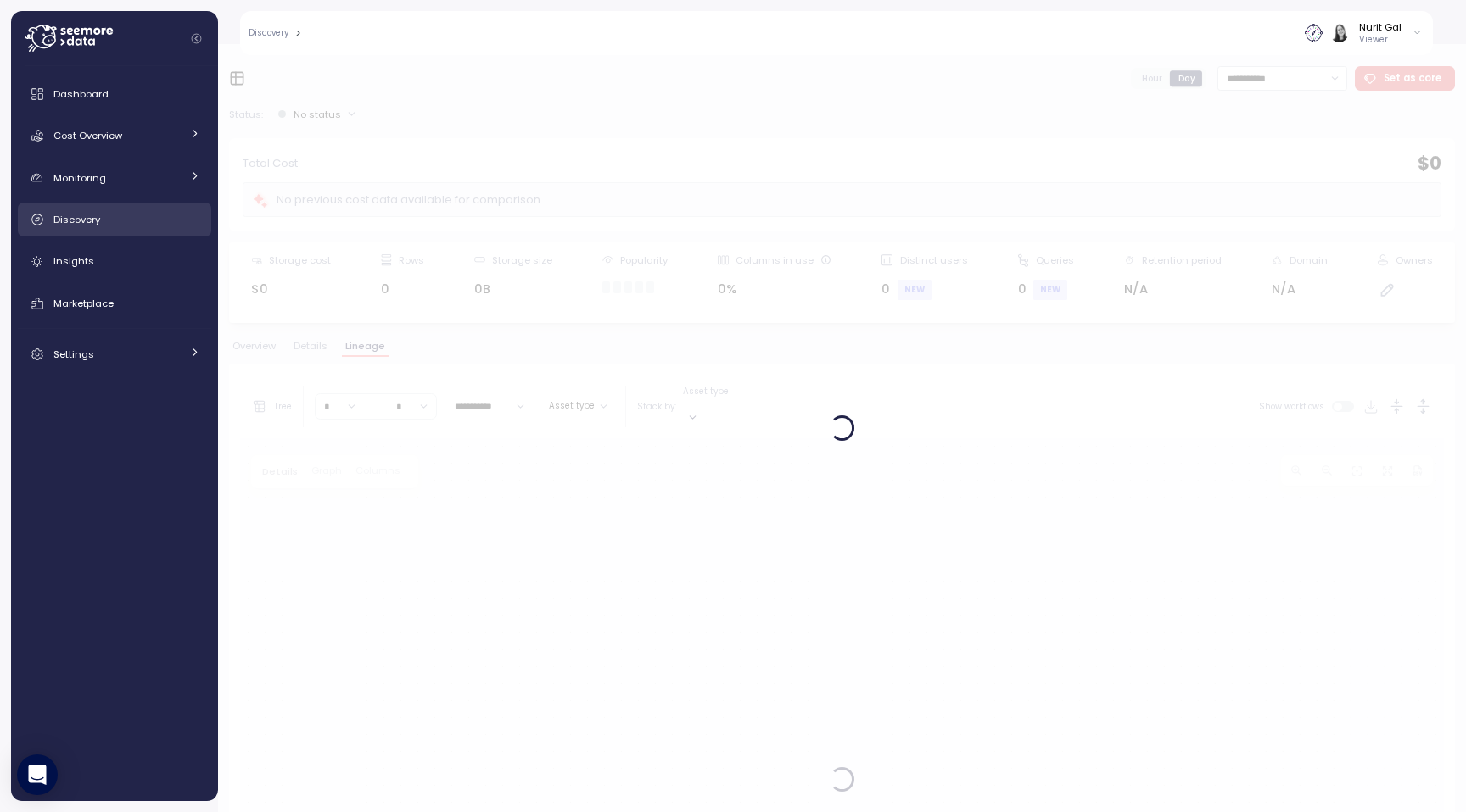
click at [56, 217] on span "Discovery" at bounding box center [76, 220] width 46 height 14
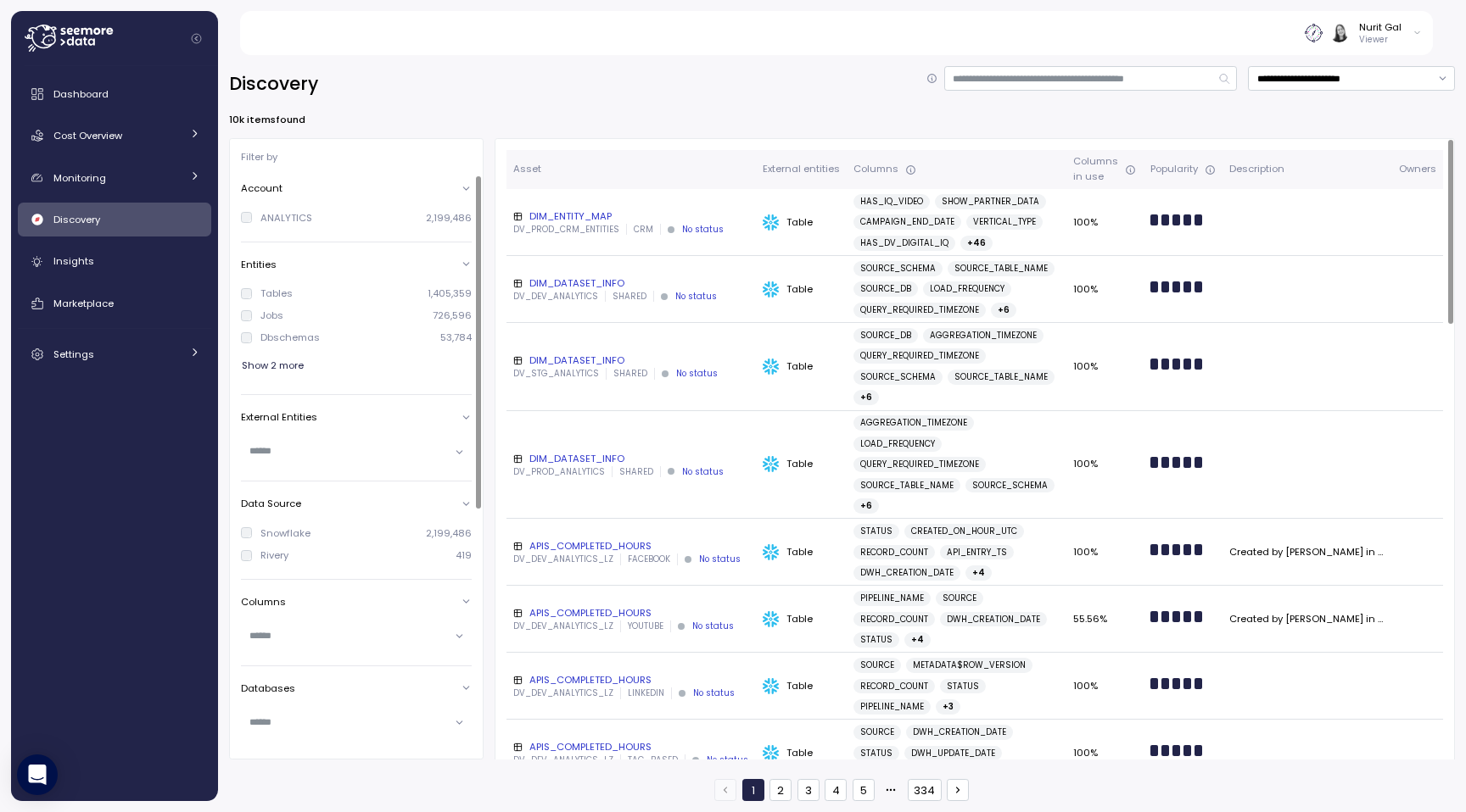
click at [580, 289] on div "DIM_DATASET_INFO" at bounding box center [631, 283] width 236 height 14
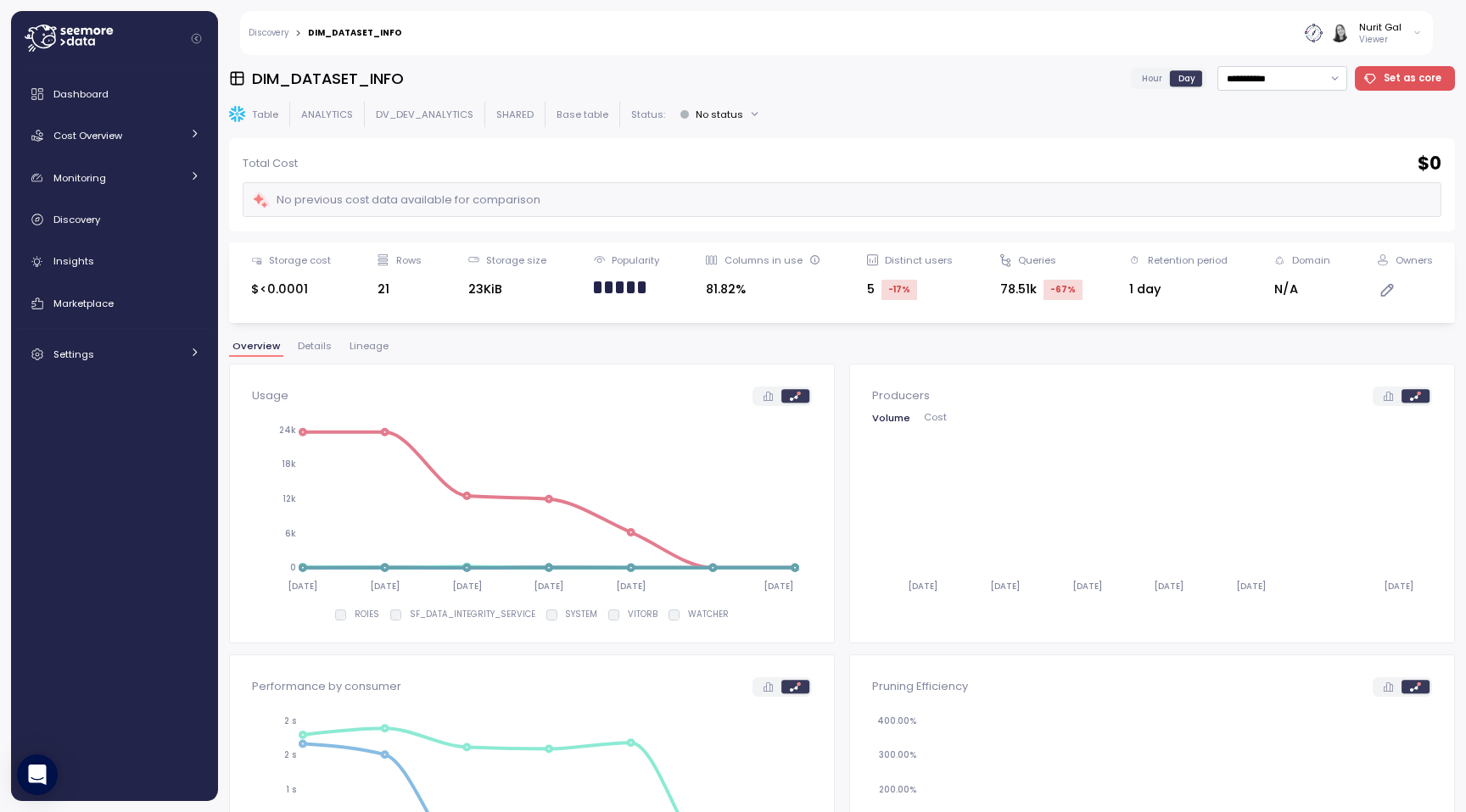
click at [361, 351] on span "Lineage" at bounding box center [369, 347] width 39 height 9
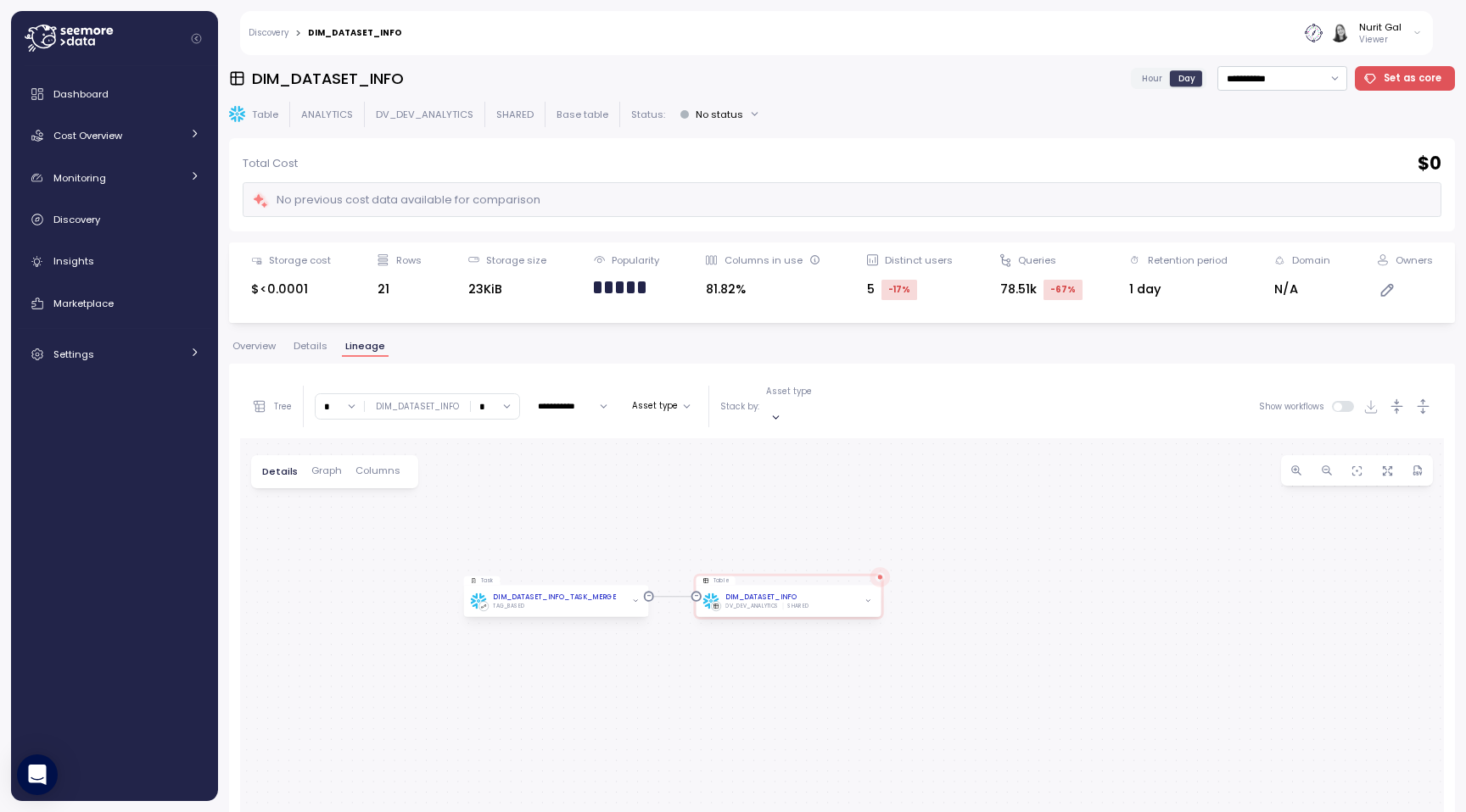
drag, startPoint x: 647, startPoint y: 426, endPoint x: 650, endPoint y: 360, distance: 66.1
click at [650, 360] on div "**********" at bounding box center [841, 737] width 1225 height 790
click at [677, 320] on div "Storage cost $<0.0001 Rows 21 Storage size 23KiB Popularity Columns in use 81.8…" at bounding box center [841, 282] width 1225 height 81
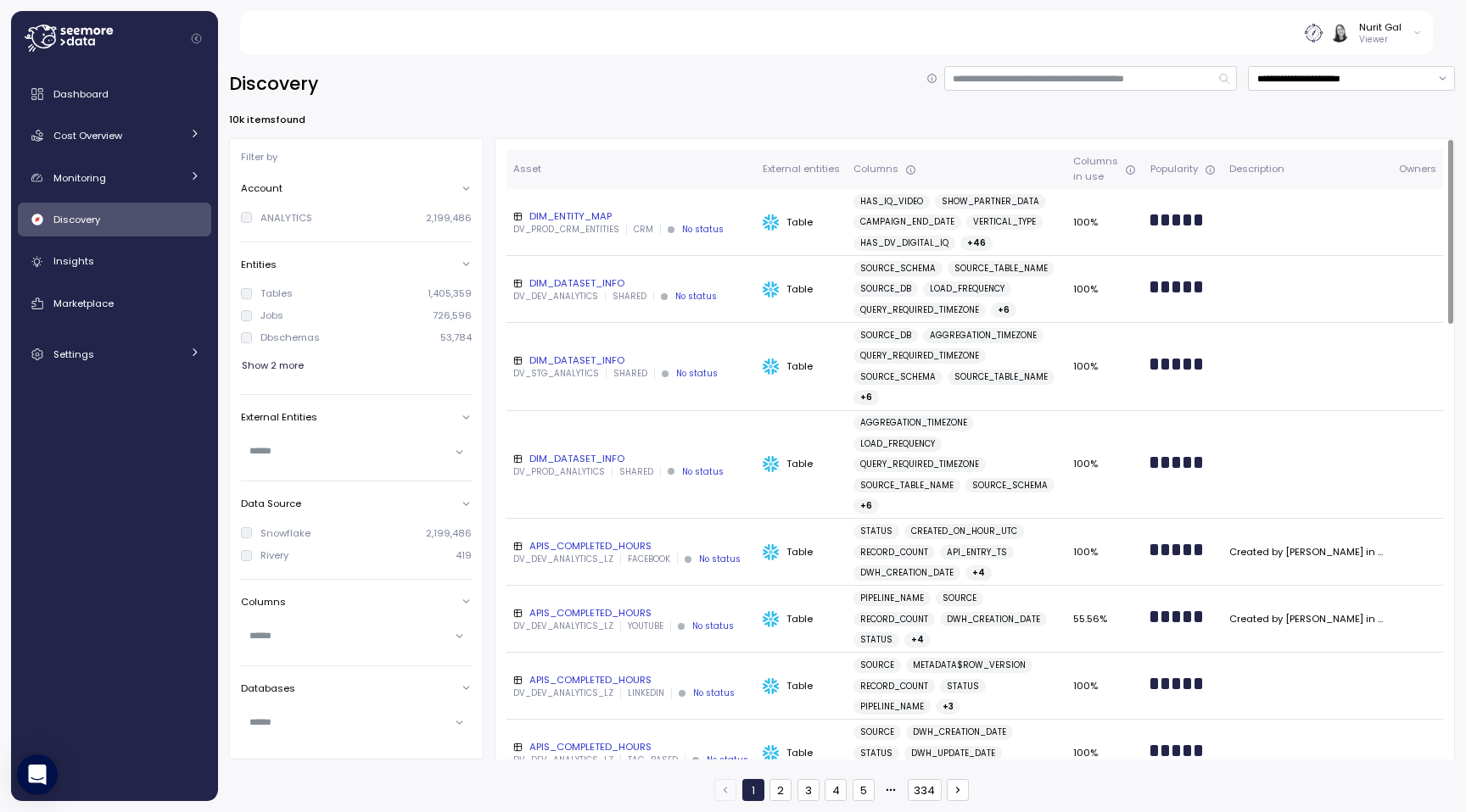
click at [589, 673] on div "APIS_COMPLETED_HOURS" at bounding box center [631, 680] width 236 height 14
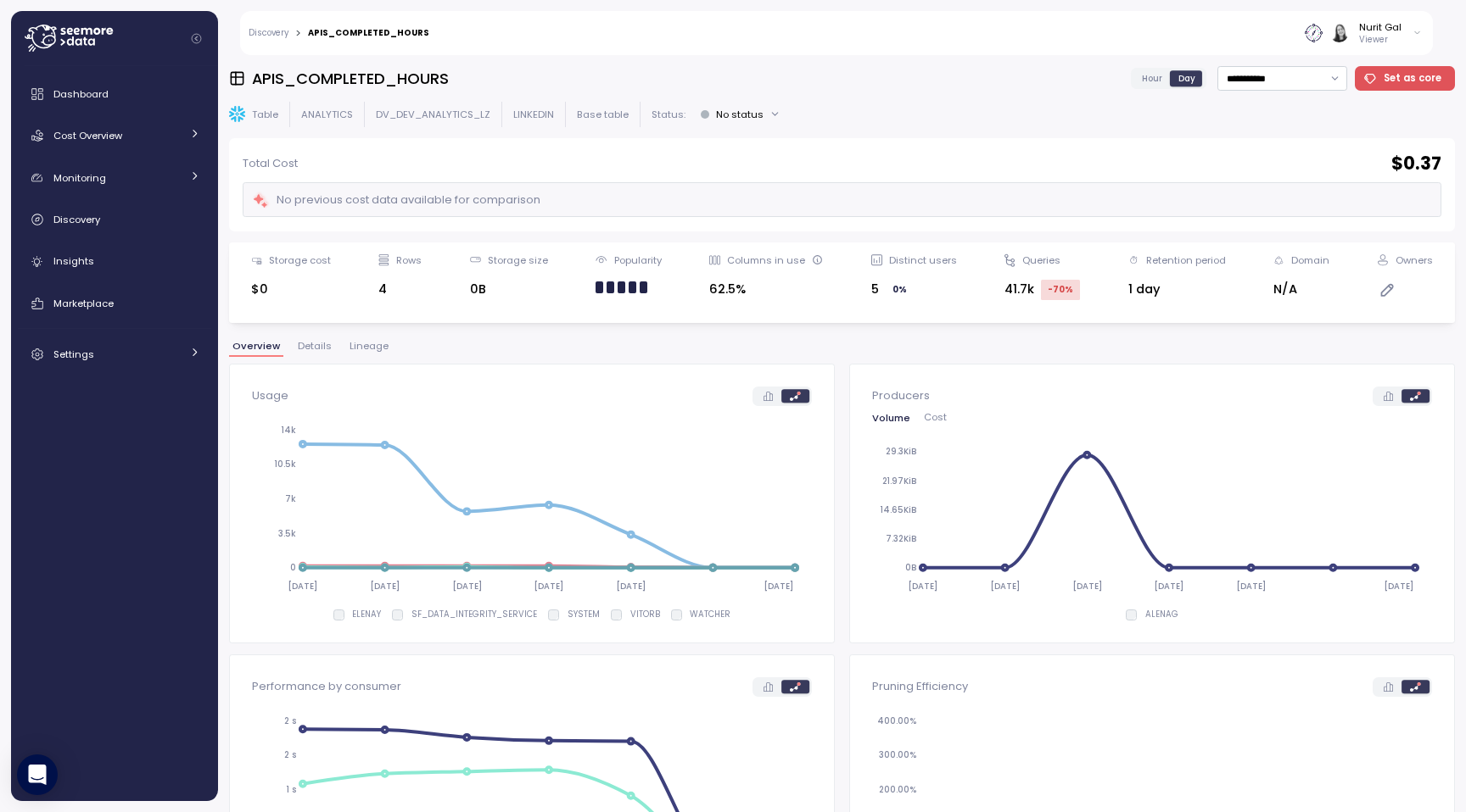
click at [367, 343] on span "Lineage" at bounding box center [369, 347] width 39 height 9
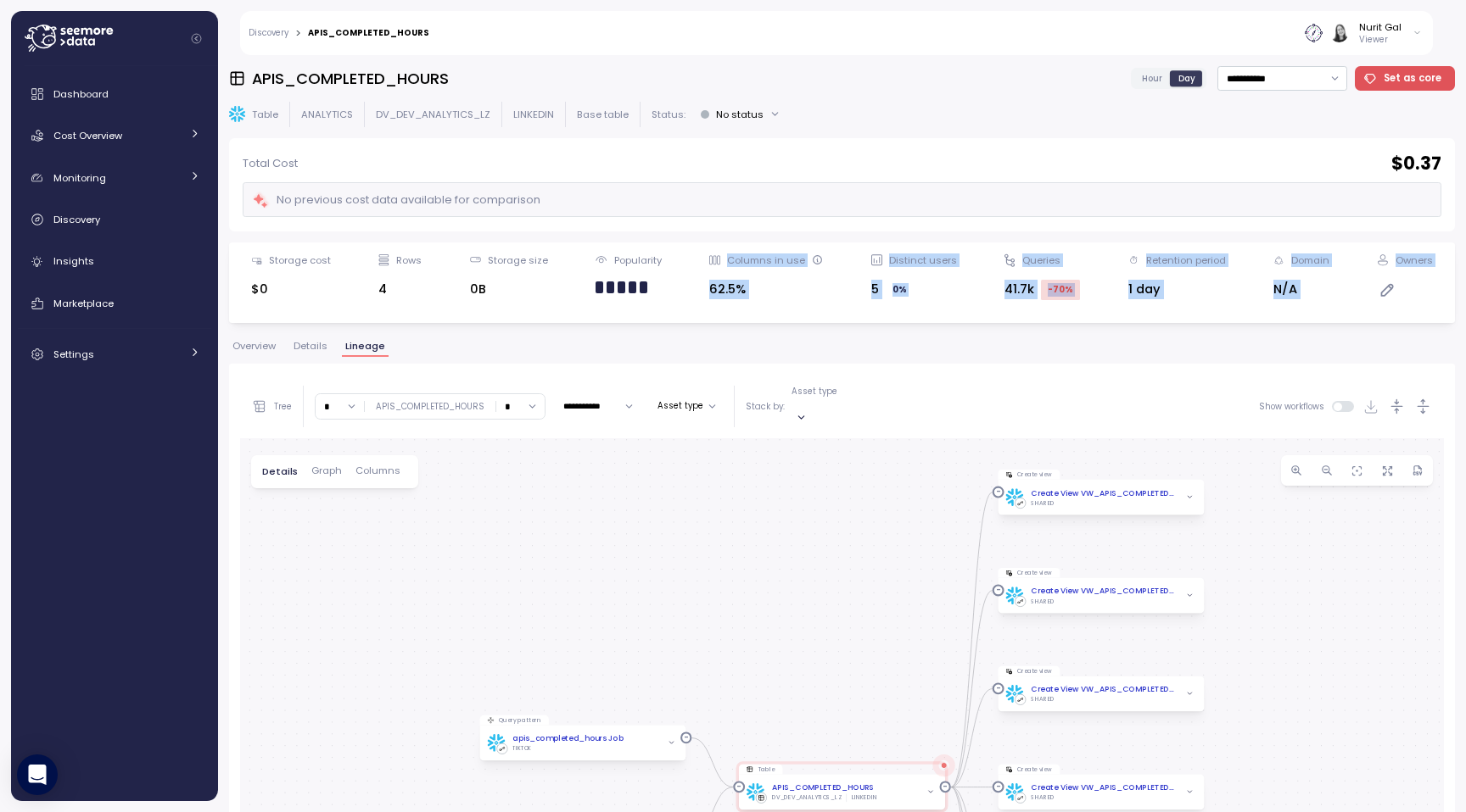
drag, startPoint x: 695, startPoint y: 348, endPoint x: 695, endPoint y: 259, distance: 89.0
click at [695, 253] on div "**********" at bounding box center [841, 434] width 1225 height 735
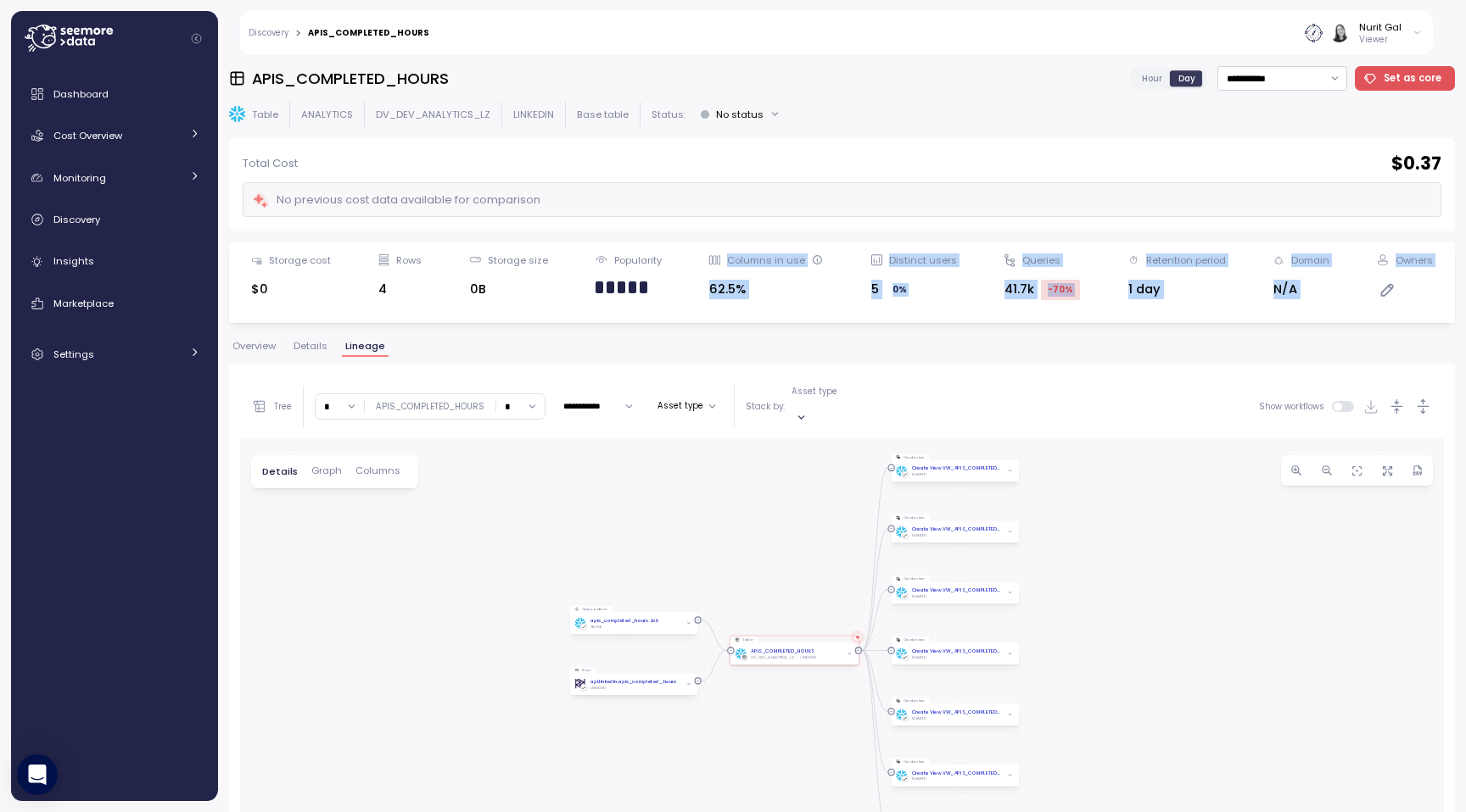
drag, startPoint x: 715, startPoint y: 594, endPoint x: 716, endPoint y: 536, distance: 58.0
click at [716, 536] on div "Query pattern apis_completed_hours Job TIKTOK Table APIS_COMPLETED_HOURS DV_DEV…" at bounding box center [841, 779] width 1204 height 682
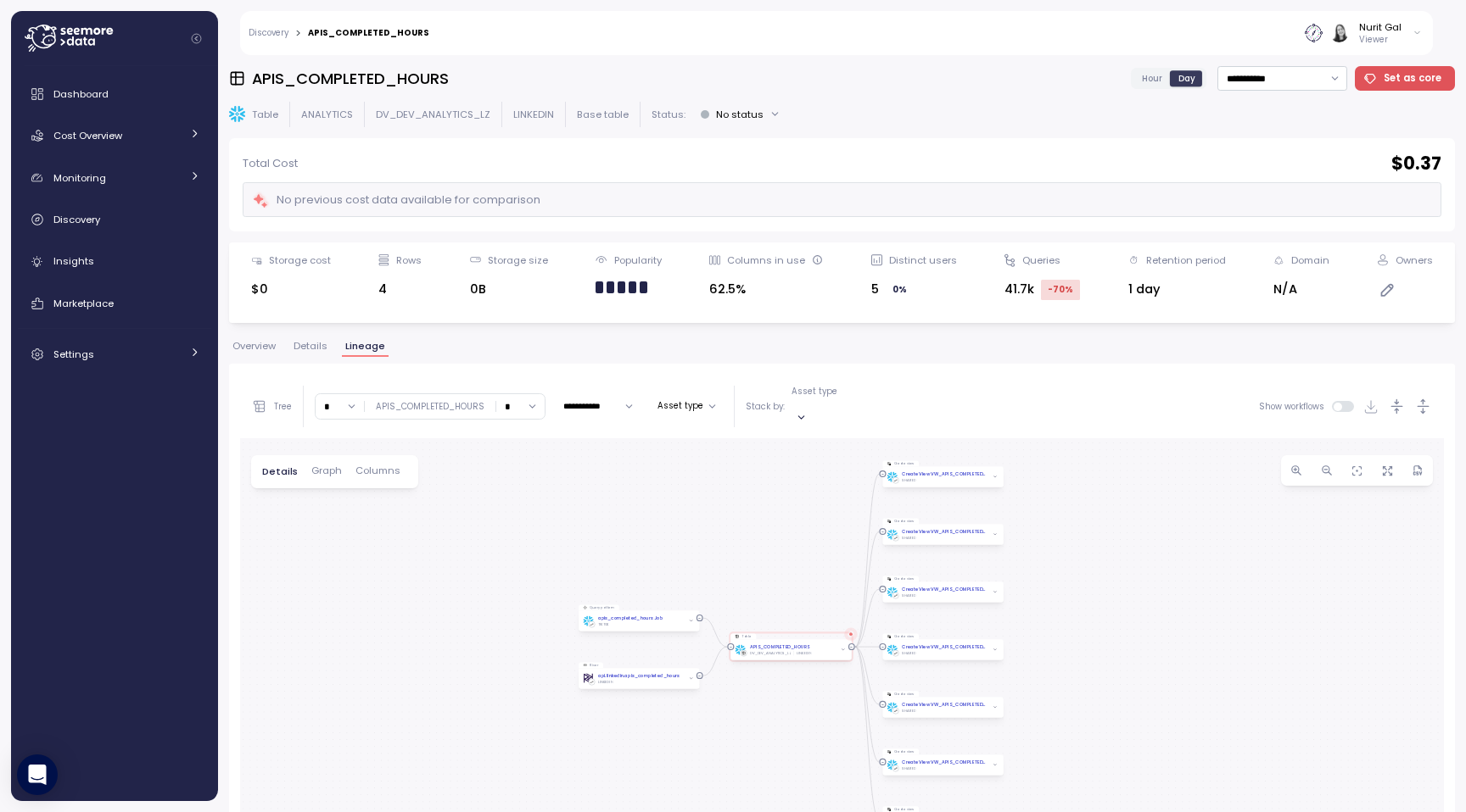
click at [229, 645] on div "**********" at bounding box center [841, 748] width 1225 height 768
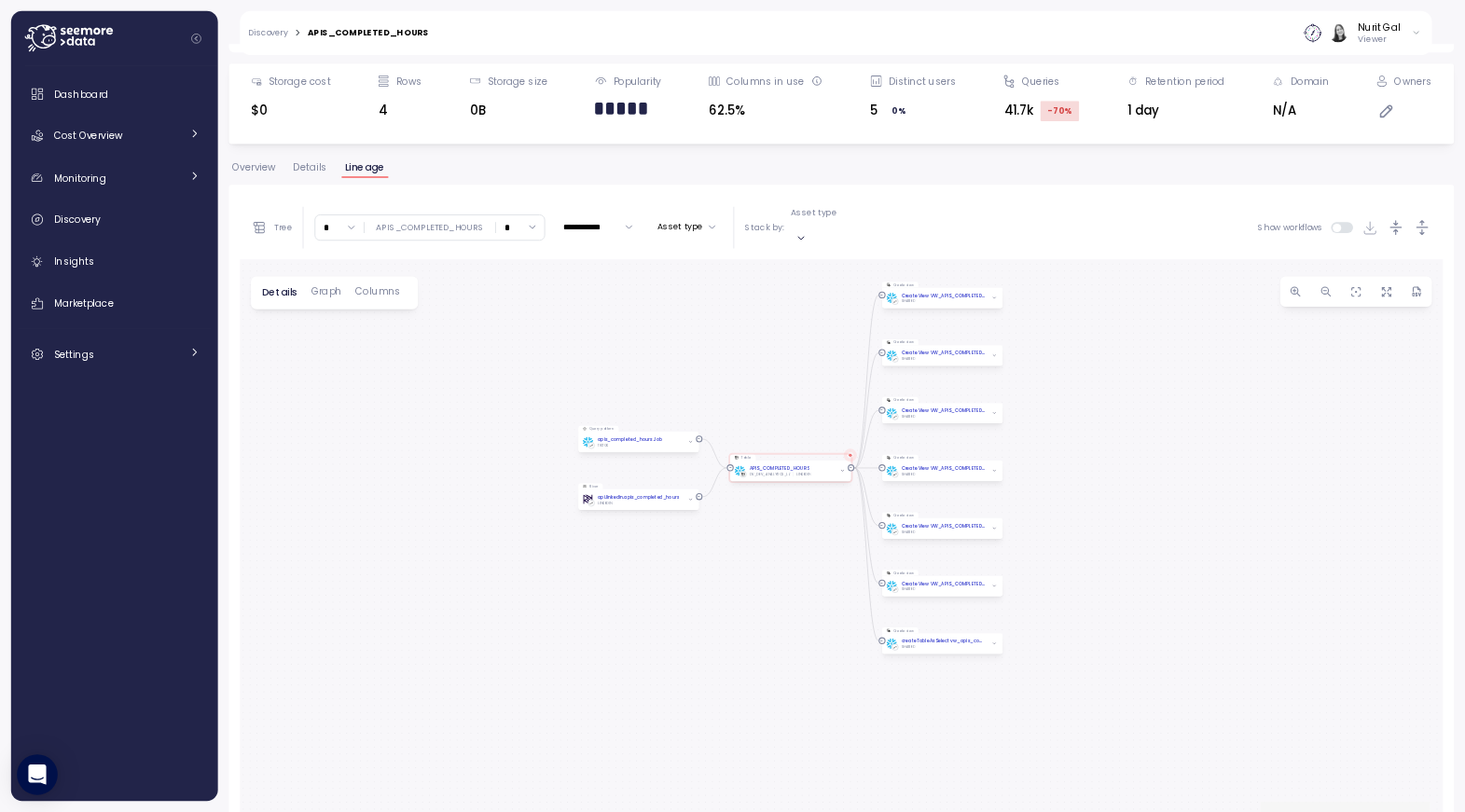
scroll to position [207, 0]
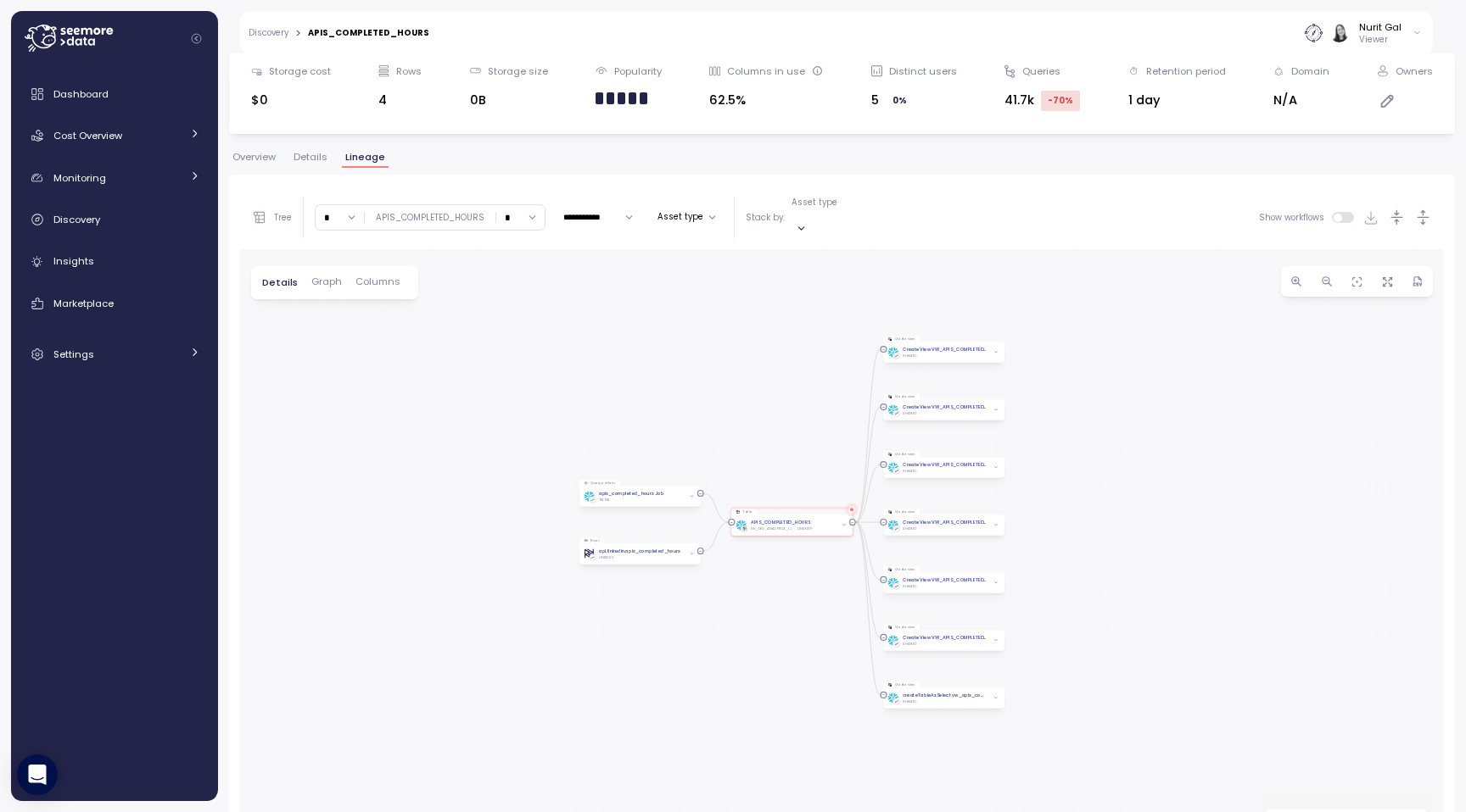
drag, startPoint x: 438, startPoint y: 555, endPoint x: 438, endPoint y: 620, distance: 65.0
click at [438, 620] on div "Query pattern apis_completed_hours Job TIKTOK Table APIS_COMPLETED_HOURS DV_DEV…" at bounding box center [841, 591] width 1204 height 682
click at [450, 604] on div "Query pattern apis_completed_hours Job TIKTOK Table APIS_COMPLETED_HOURS DV_DEV…" at bounding box center [841, 591] width 1204 height 682
click at [1296, 276] on button "button" at bounding box center [1296, 281] width 31 height 31
drag, startPoint x: 1130, startPoint y: 384, endPoint x: 1109, endPoint y: 409, distance: 32.6
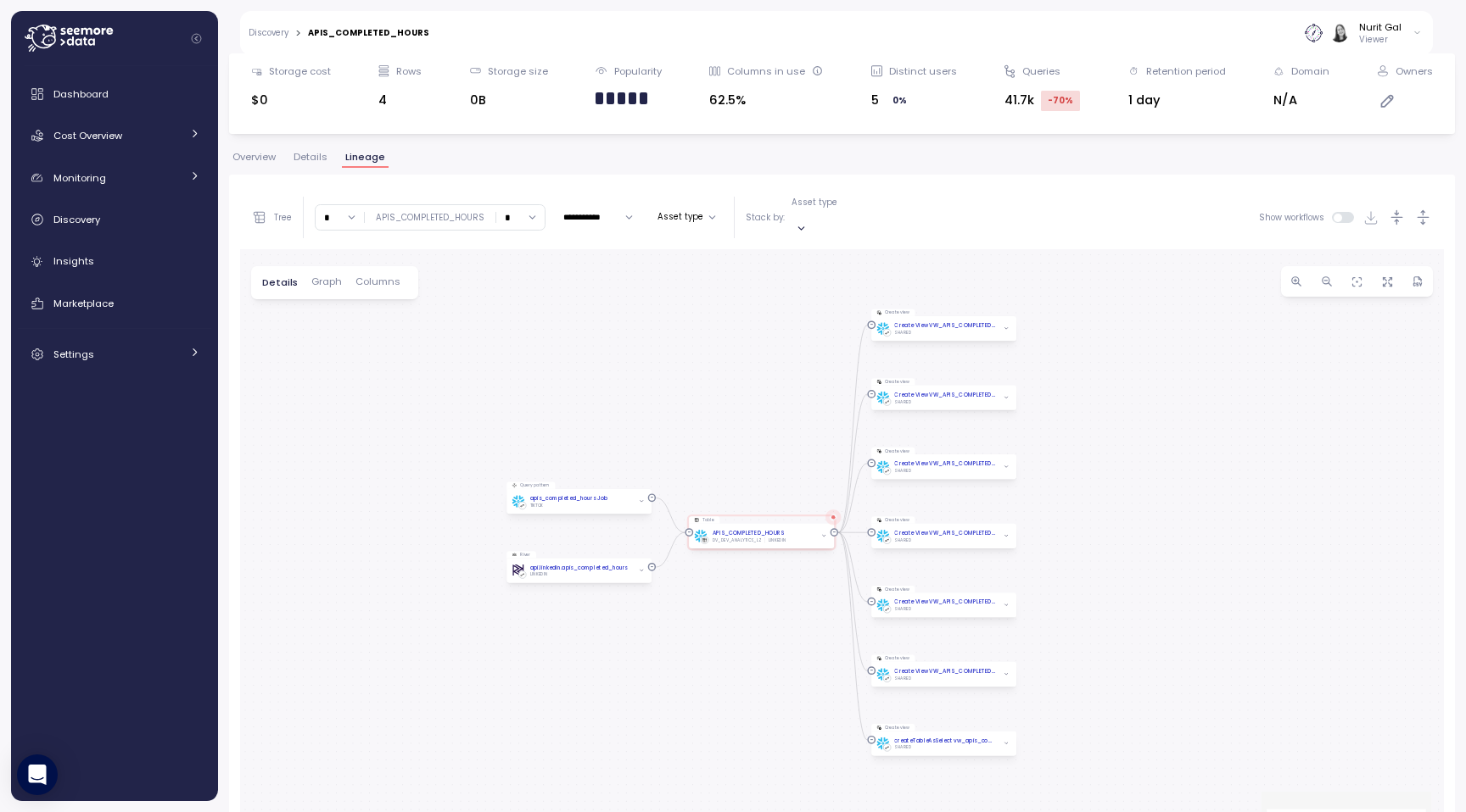
click at [1109, 409] on div "Query pattern apis_completed_hours Job TIKTOK Table APIS_COMPLETED_HOURS DV_DEV…" at bounding box center [841, 591] width 1204 height 682
